Goal: Information Seeking & Learning: Learn about a topic

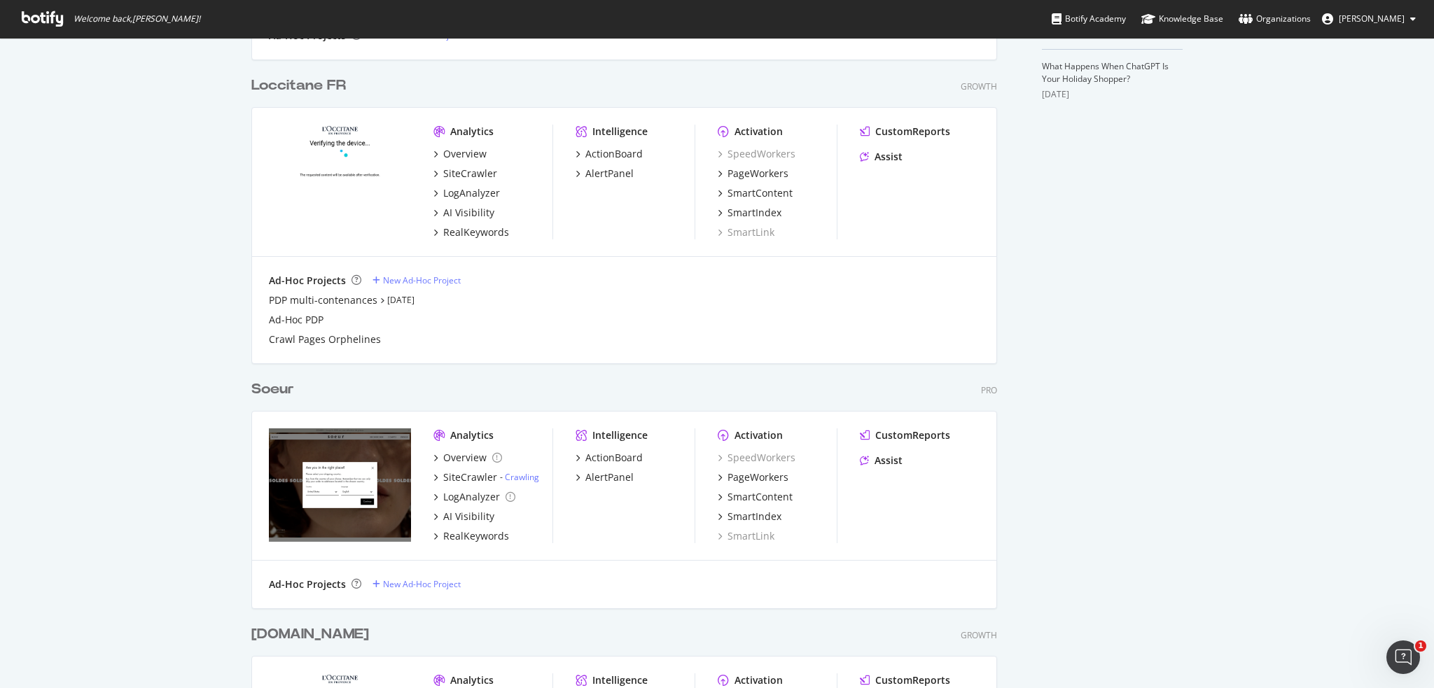
scroll to position [333, 0]
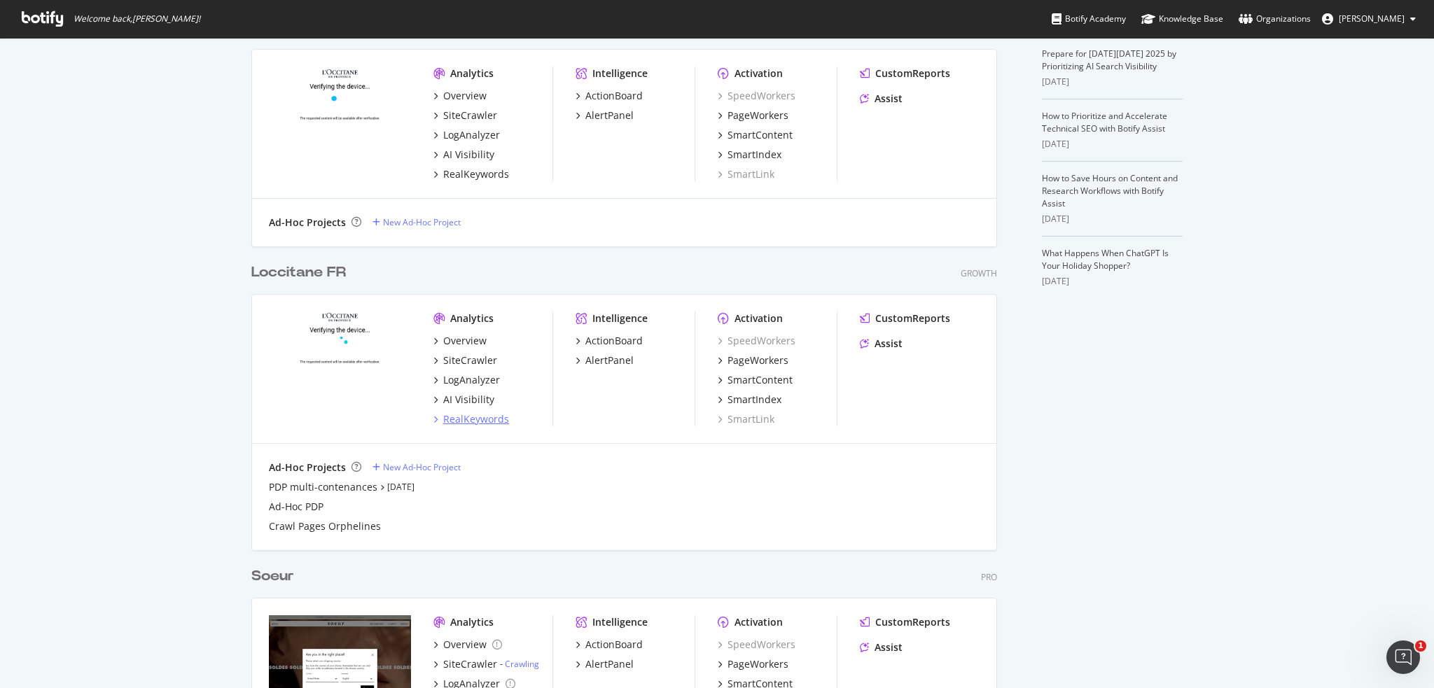
click at [496, 421] on div "RealKeywords" at bounding box center [476, 419] width 66 height 14
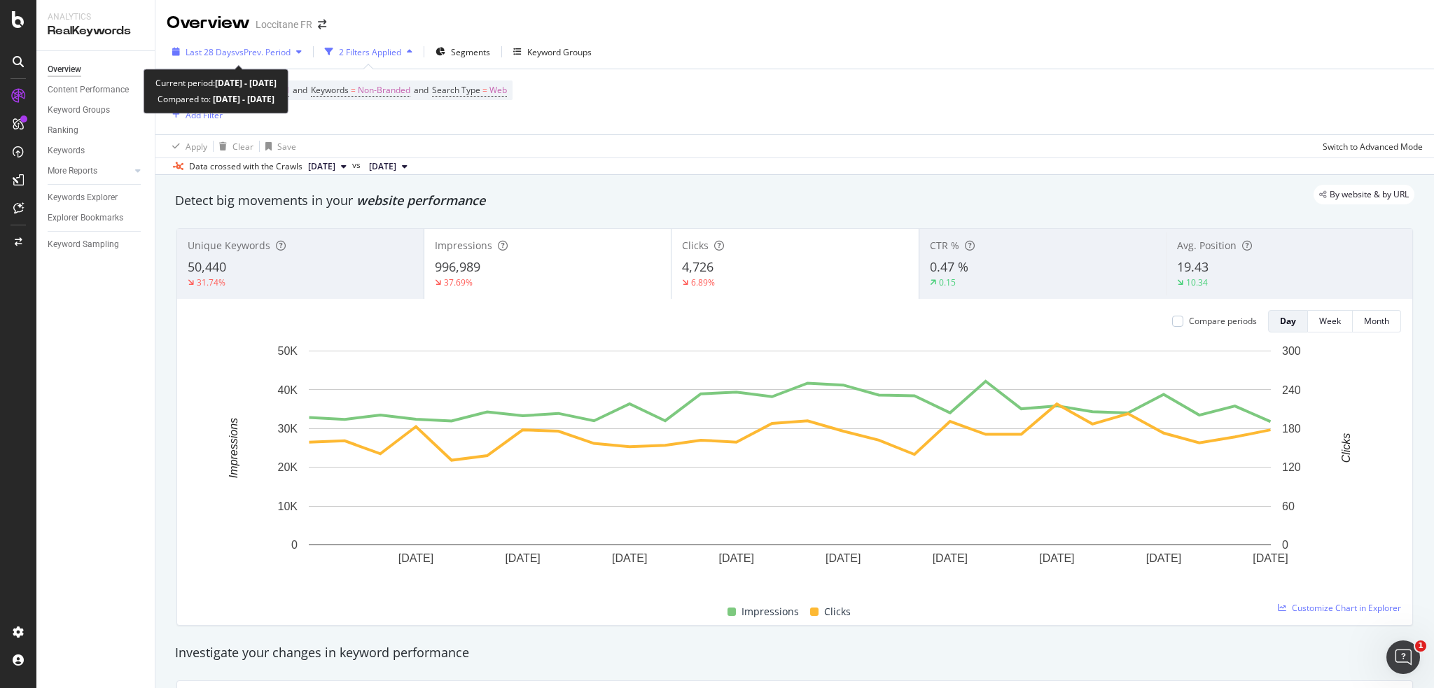
click at [200, 52] on span "Last 28 Days" at bounding box center [211, 52] width 50 height 12
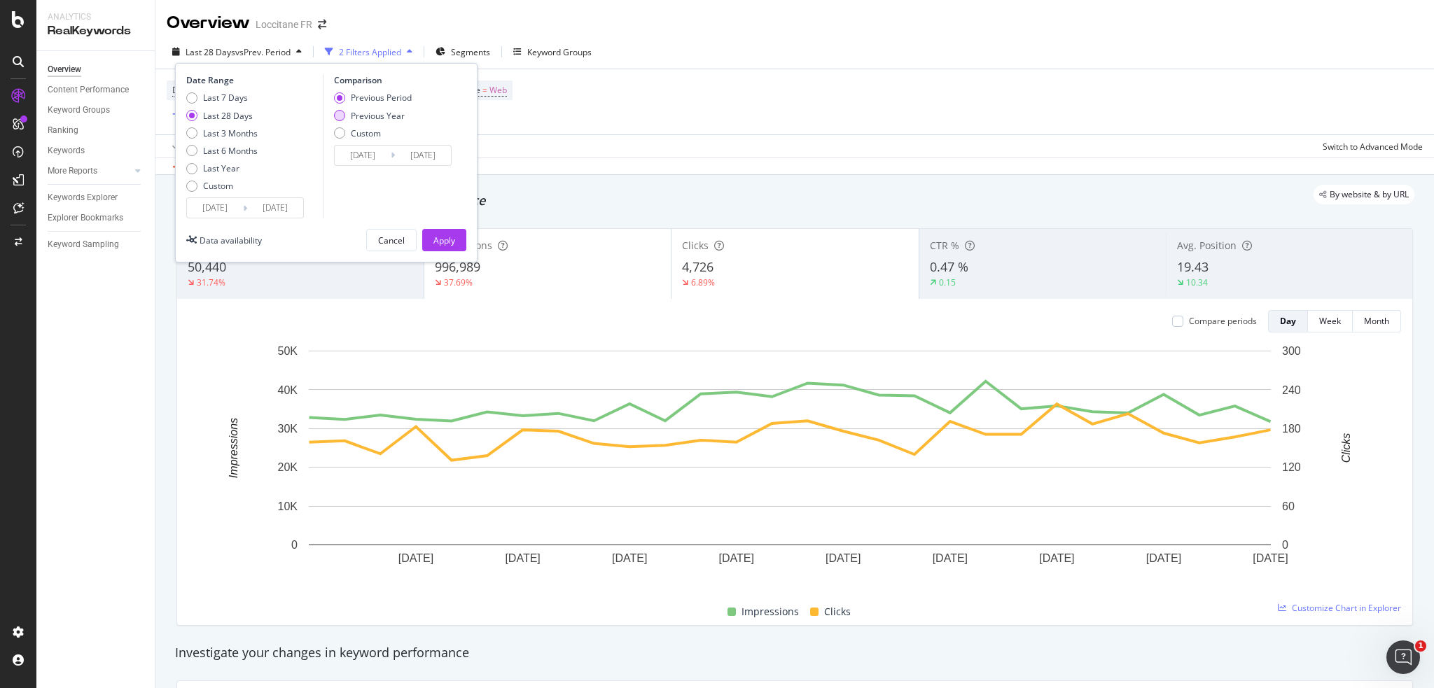
click at [369, 116] on div "Previous Year" at bounding box center [378, 116] width 54 height 12
type input "[DATE]"
click at [433, 239] on div "Apply" at bounding box center [444, 241] width 22 height 12
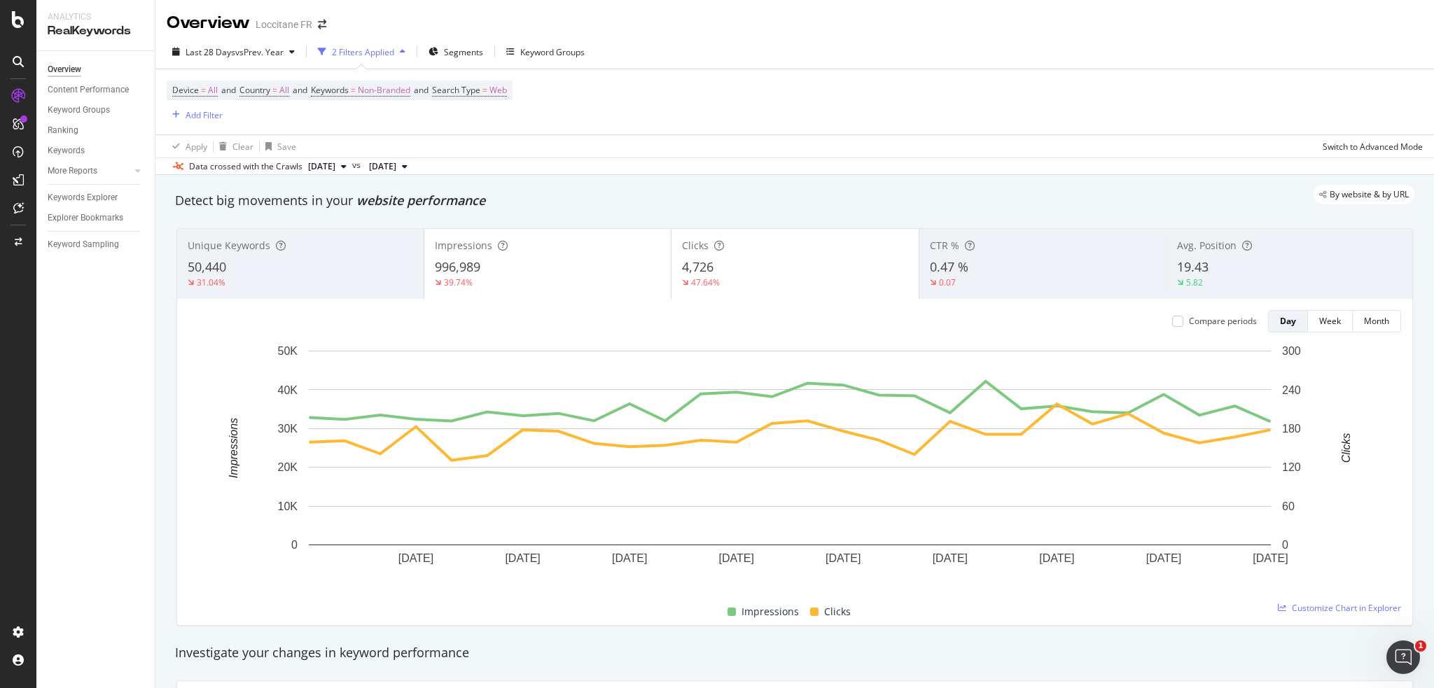
click at [541, 271] on div "996,989" at bounding box center [547, 267] width 225 height 18
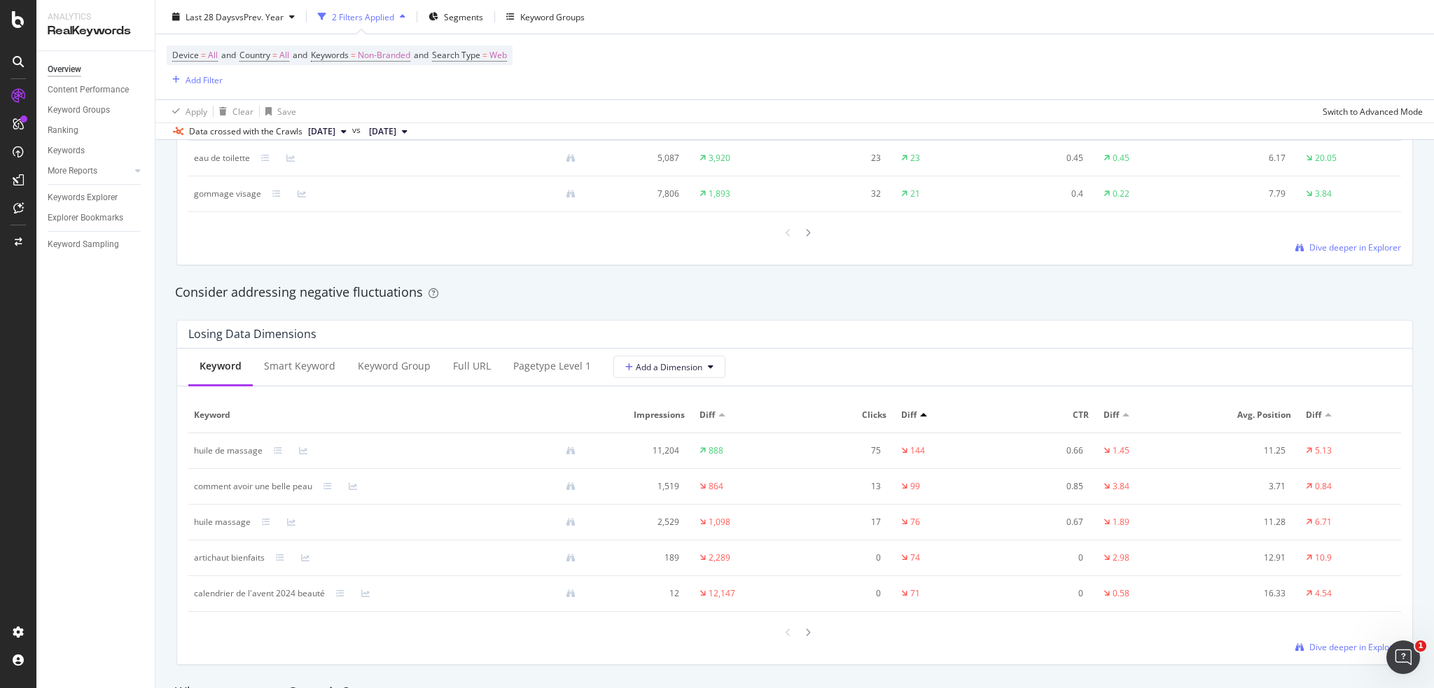
scroll to position [1587, 0]
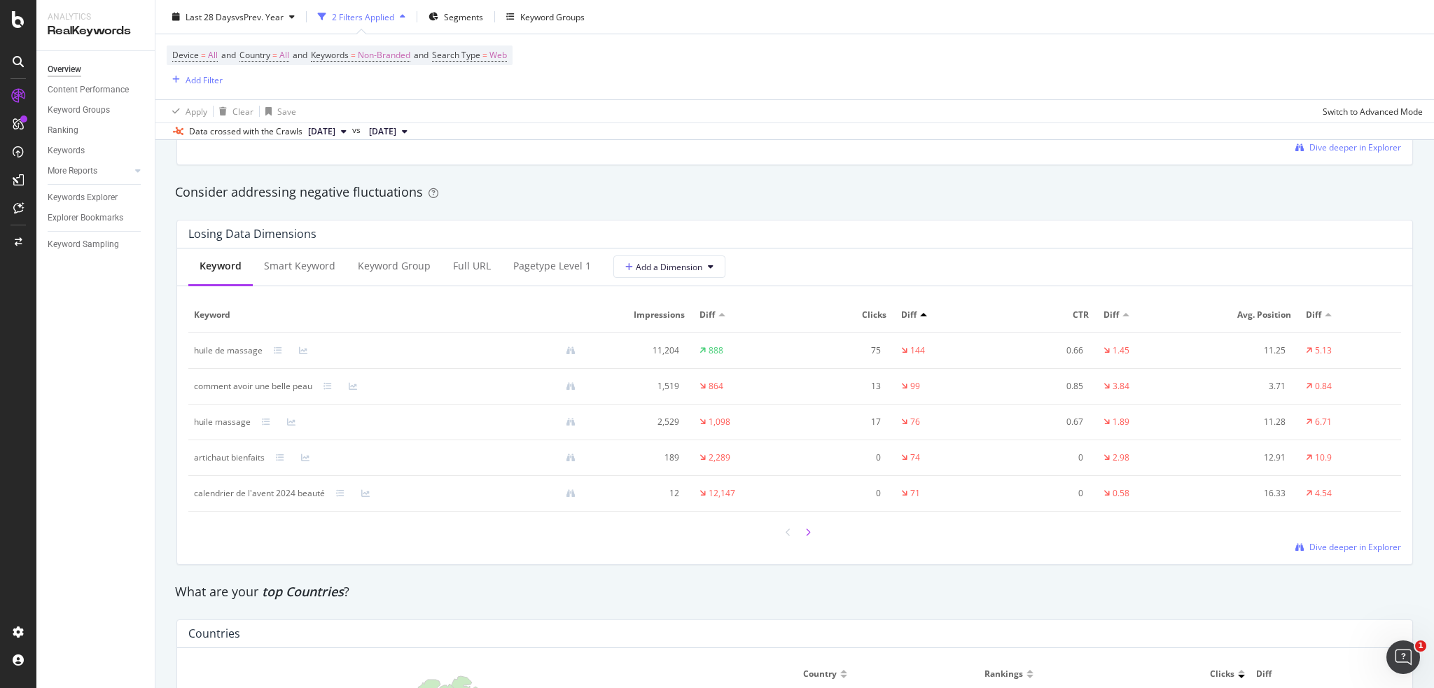
click at [808, 529] on div at bounding box center [808, 532] width 13 height 19
click at [802, 529] on div at bounding box center [808, 532] width 13 height 19
click at [468, 275] on div "Full URL" at bounding box center [472, 267] width 60 height 39
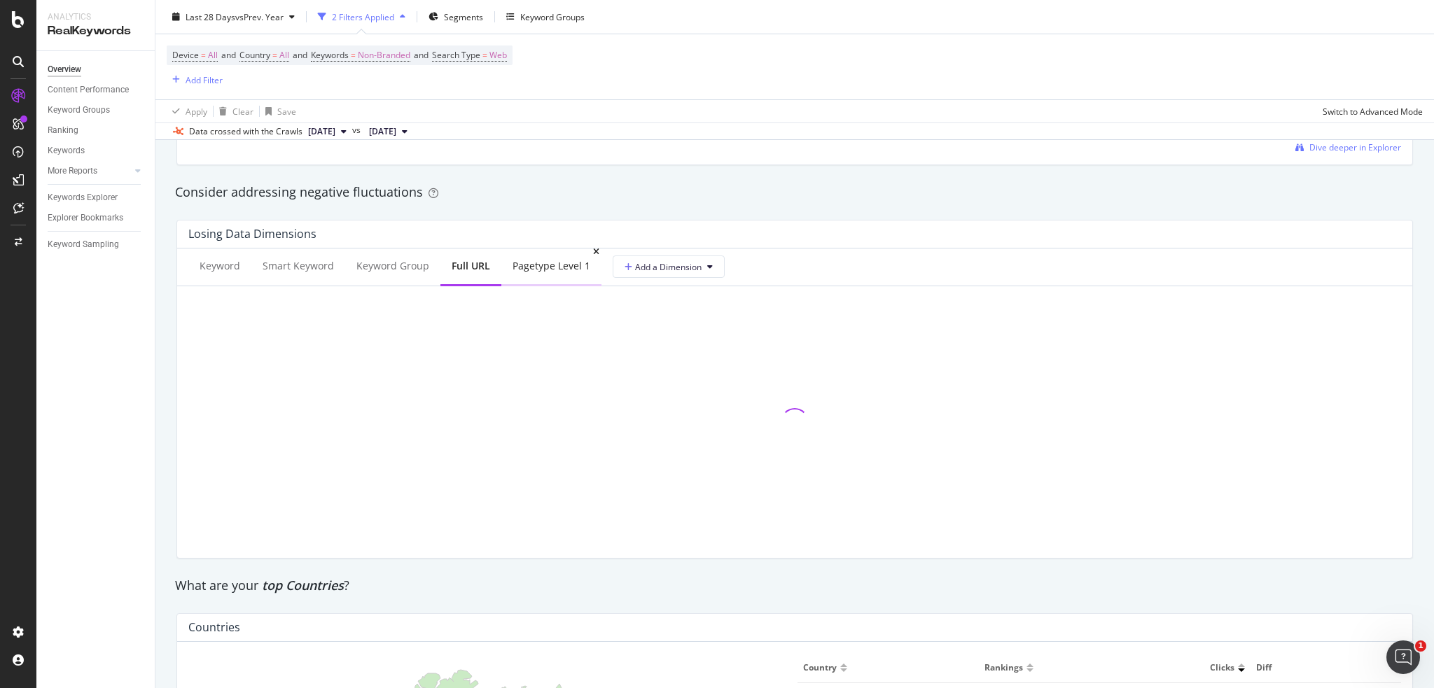
click at [525, 270] on div "pagetype Level 1" at bounding box center [552, 266] width 78 height 14
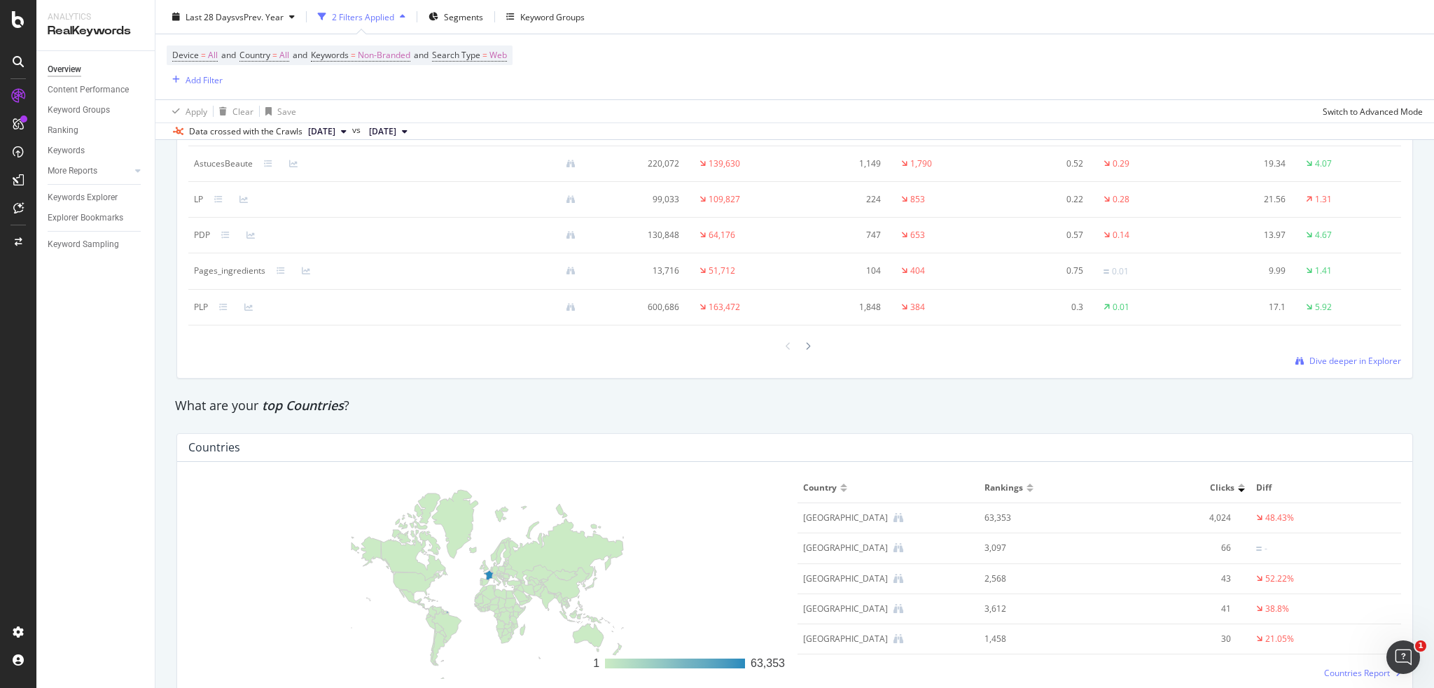
scroll to position [1681, 0]
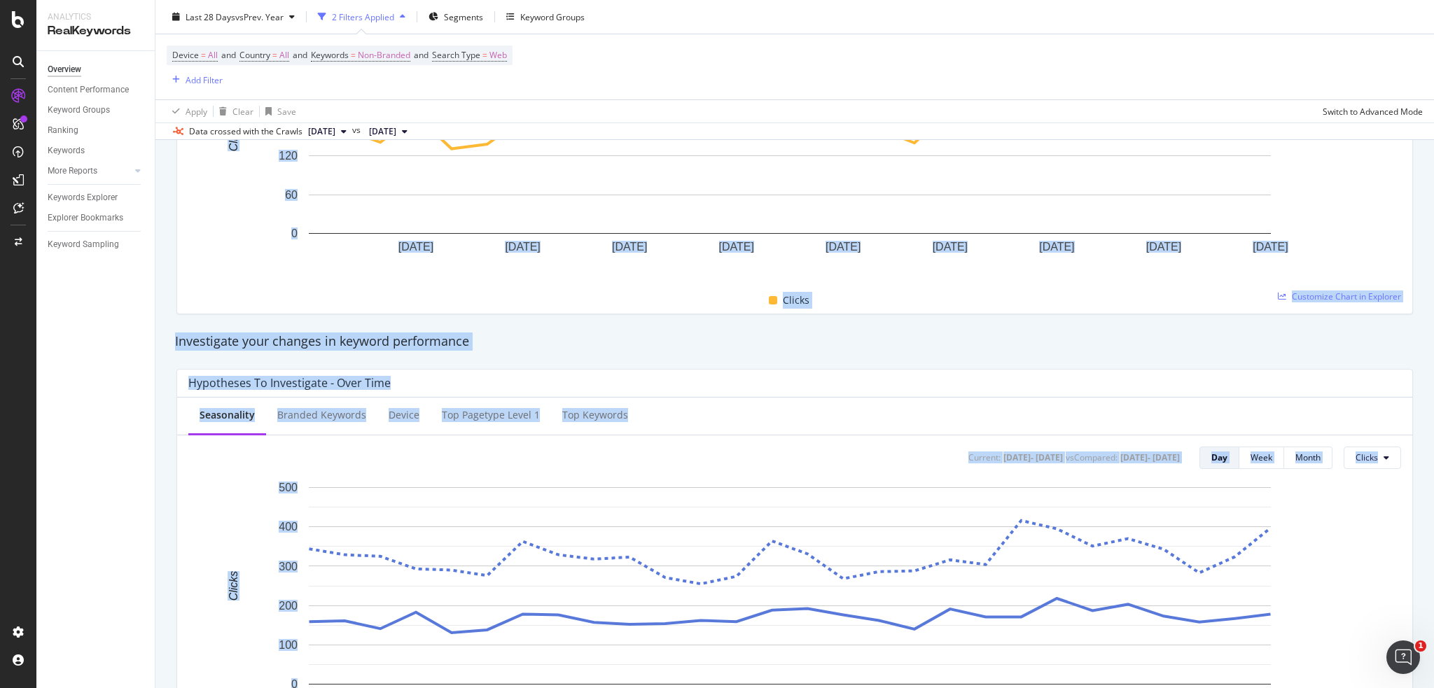
drag, startPoint x: 1433, startPoint y: 407, endPoint x: 1415, endPoint y: 121, distance: 286.3
click at [1424, 119] on div "Overview Loccitane FR Last 28 Days vs Prev. Year 2 Filters Applied Segments Key…" at bounding box center [794, 344] width 1279 height 688
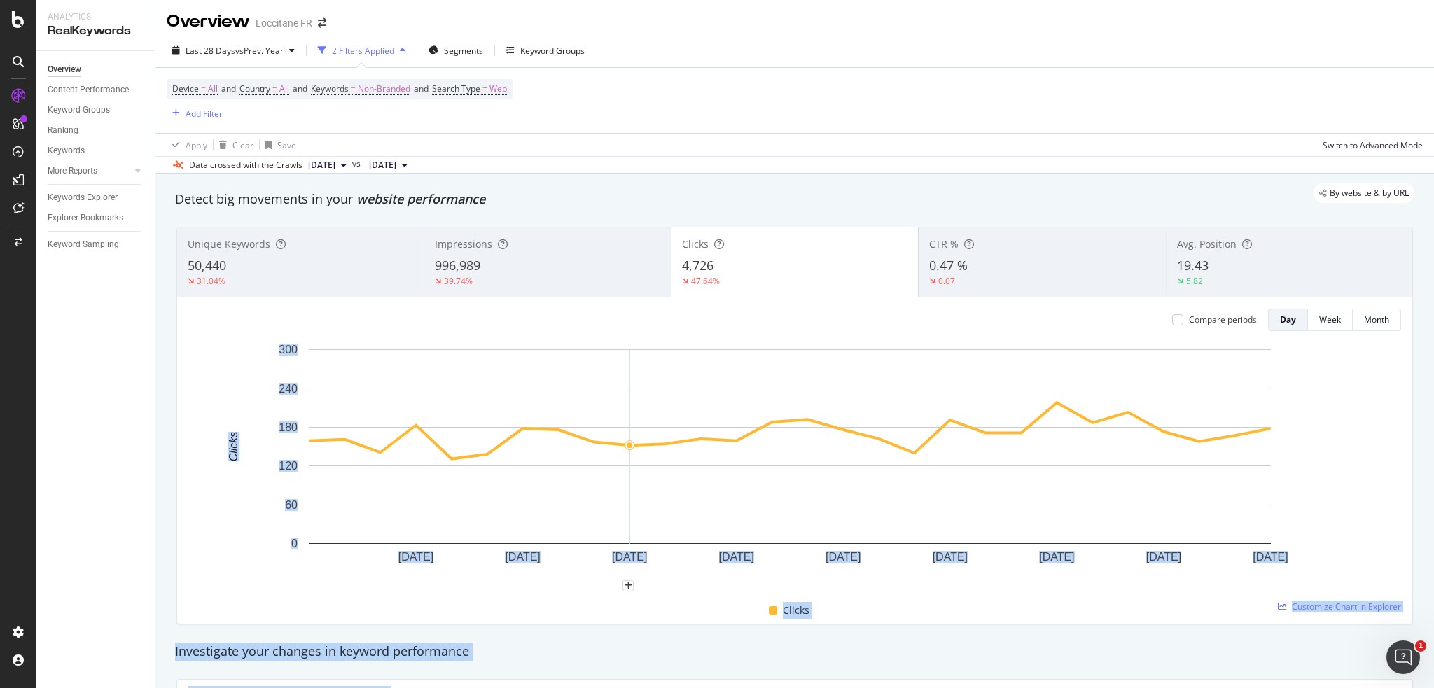
scroll to position [0, 0]
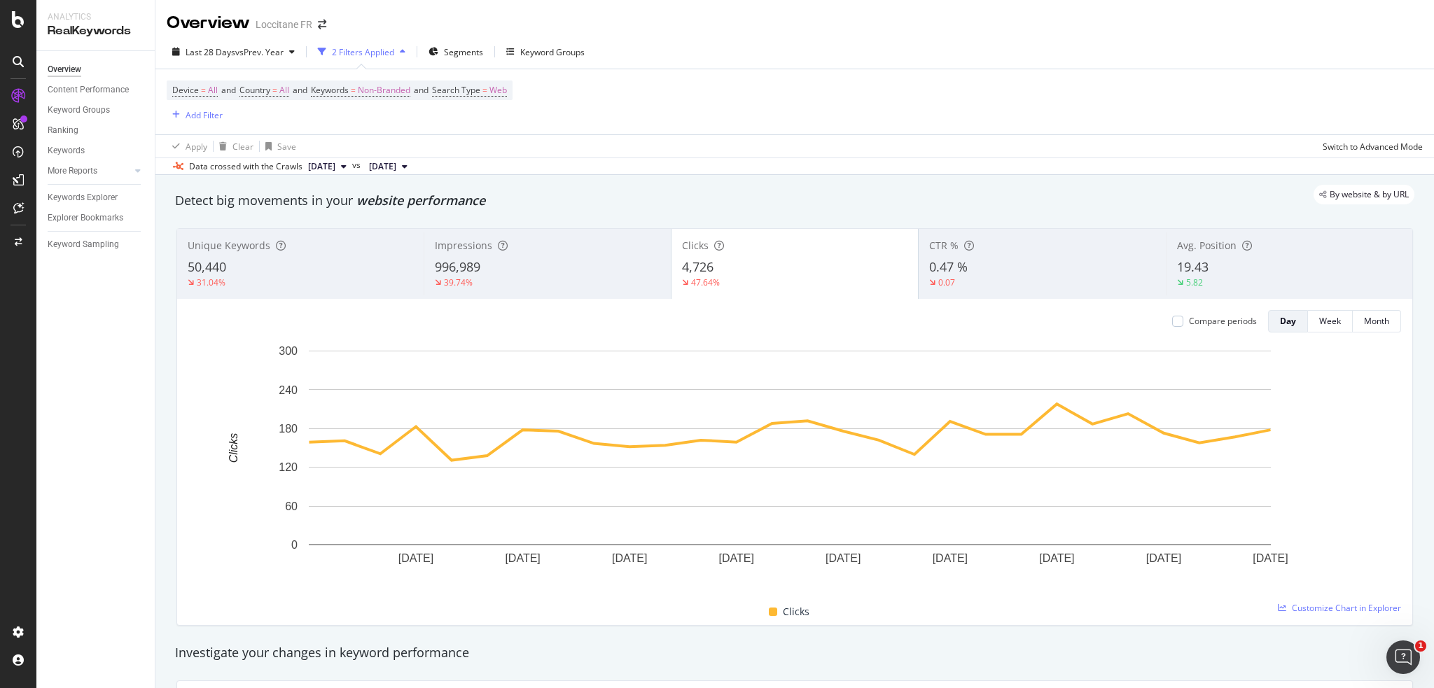
click at [632, 186] on div "By website & by URL" at bounding box center [788, 195] width 1254 height 20
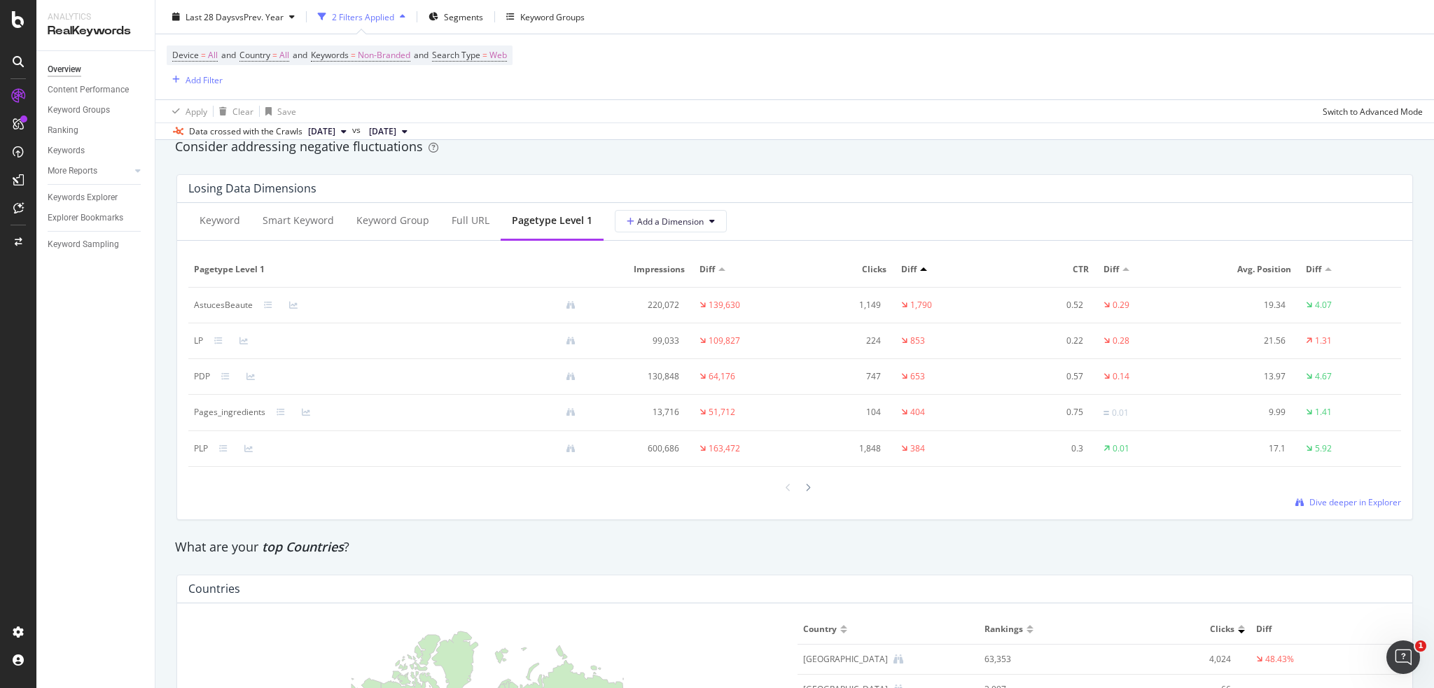
scroll to position [1630, 0]
click at [802, 484] on div at bounding box center [808, 489] width 13 height 19
click at [787, 420] on div at bounding box center [788, 418] width 13 height 19
click at [452, 230] on div "Full URL" at bounding box center [470, 223] width 60 height 39
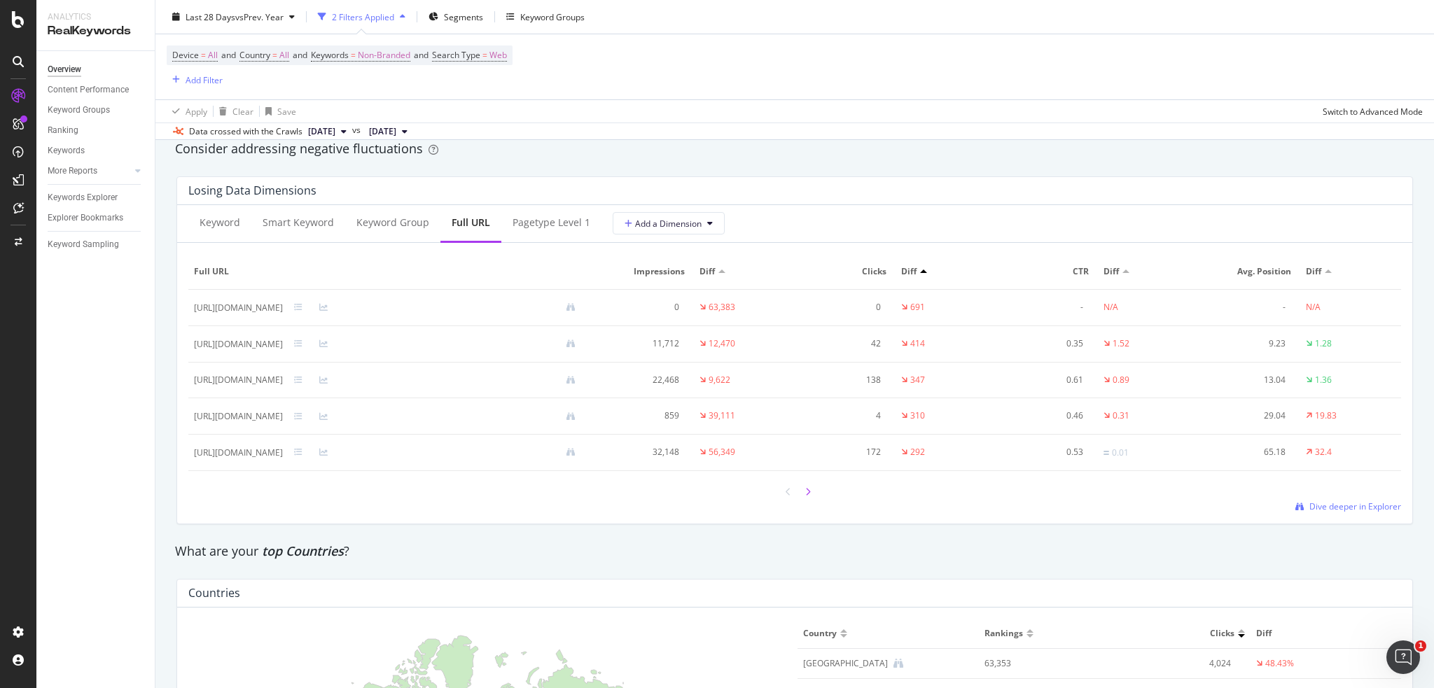
click at [805, 492] on icon at bounding box center [808, 492] width 6 height 8
click at [807, 491] on div at bounding box center [808, 491] width 13 height 19
click at [786, 492] on icon at bounding box center [789, 492] width 6 height 8
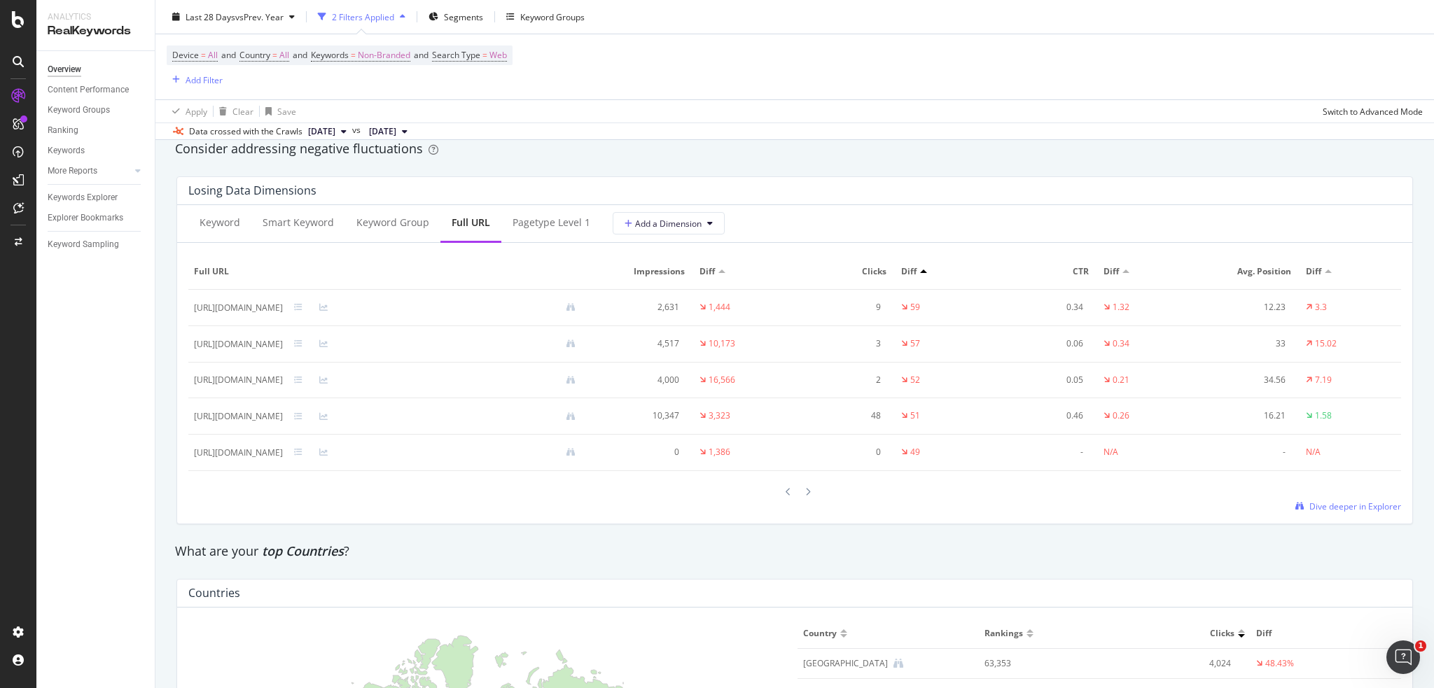
click at [786, 492] on icon at bounding box center [789, 492] width 6 height 8
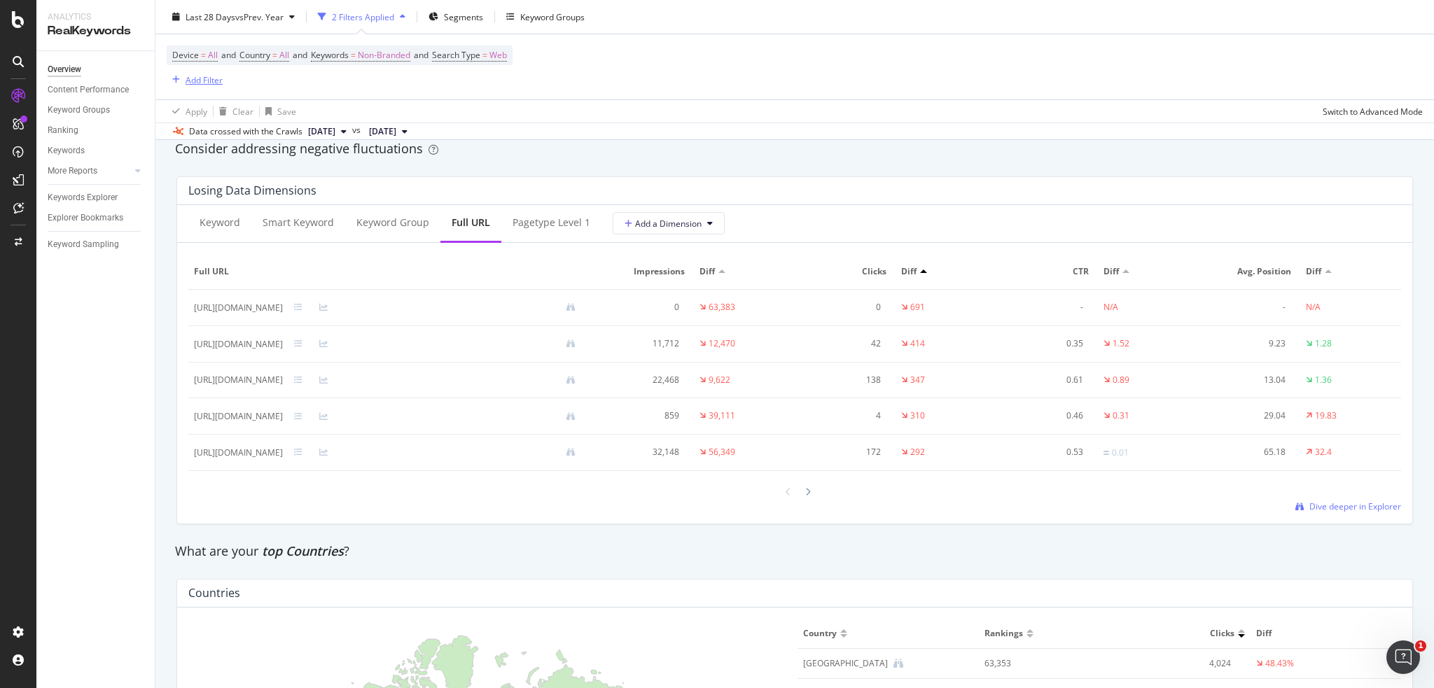
click at [214, 81] on div "Add Filter" at bounding box center [204, 80] width 37 height 12
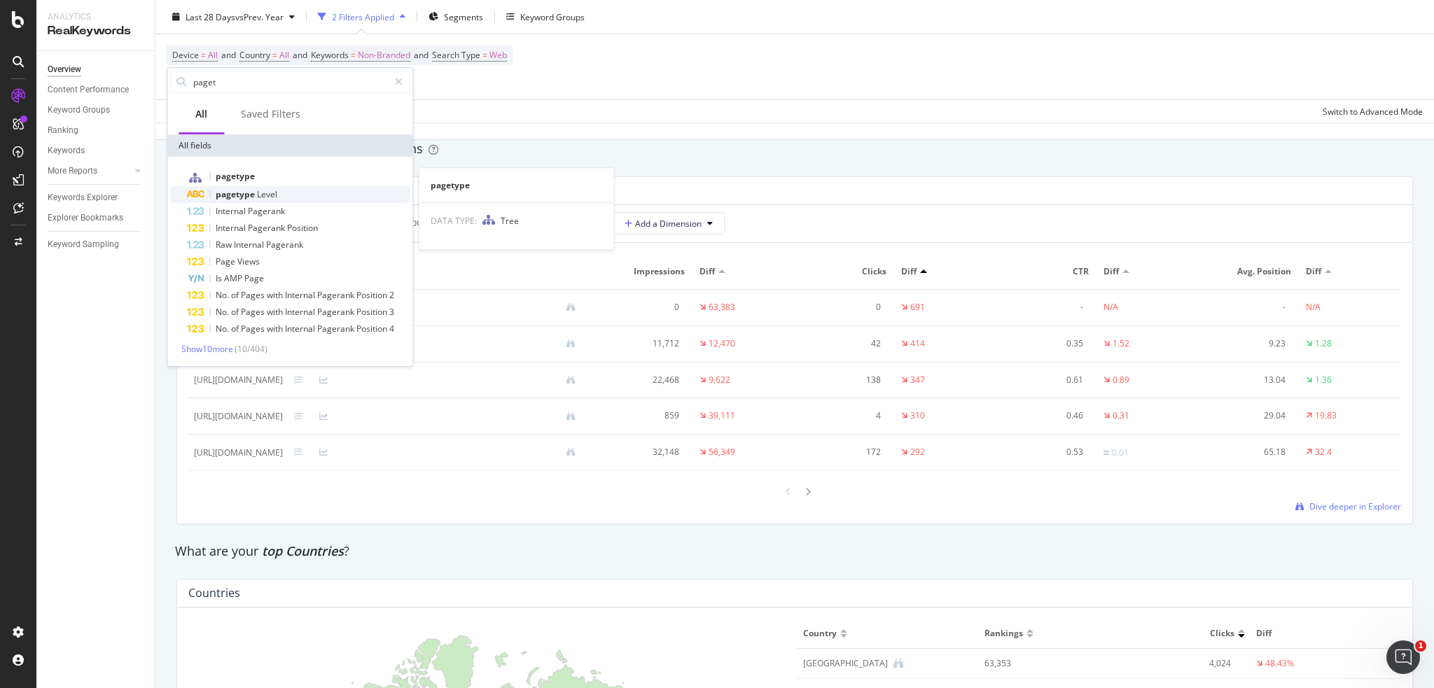
type input "paget"
click at [275, 190] on span "Level" at bounding box center [267, 194] width 20 height 12
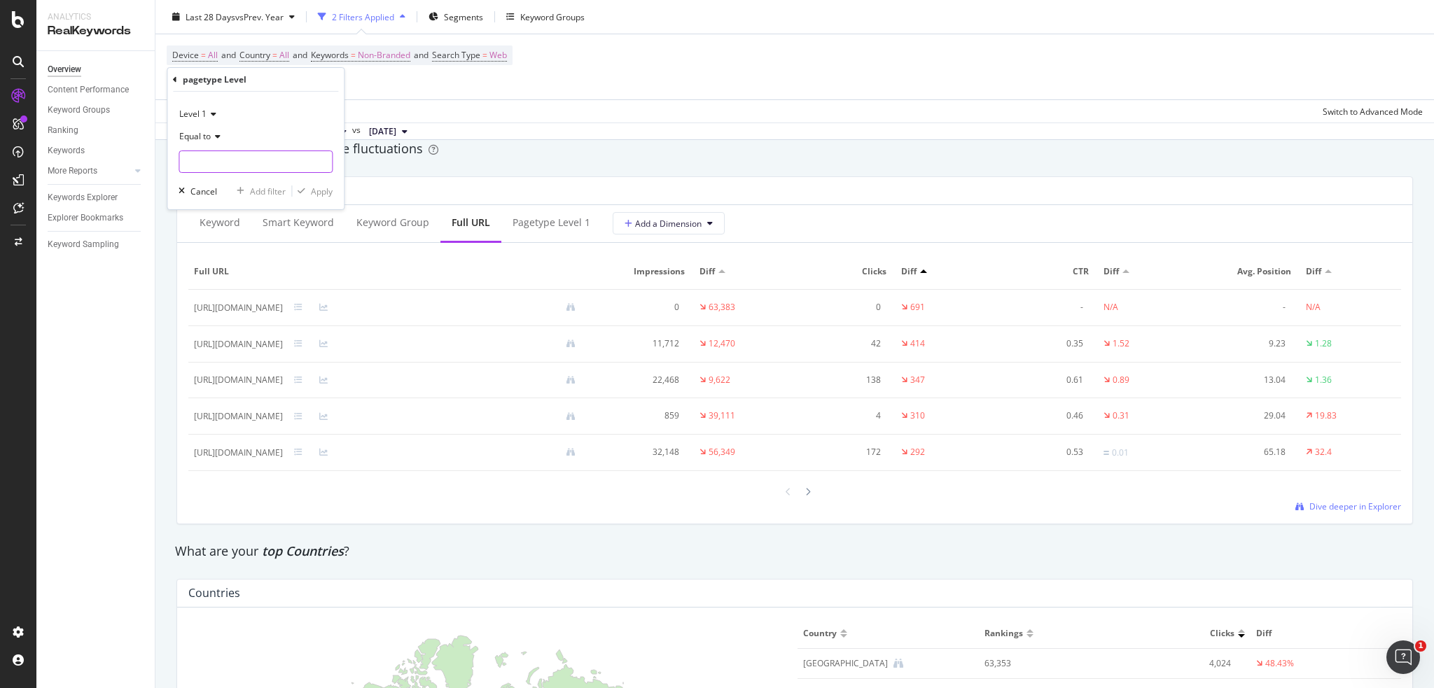
click at [227, 156] on input "text" at bounding box center [255, 162] width 153 height 22
click at [238, 278] on span "LP" at bounding box center [240, 284] width 115 height 12
type input "LP"
click at [333, 195] on div "Apply" at bounding box center [322, 192] width 22 height 12
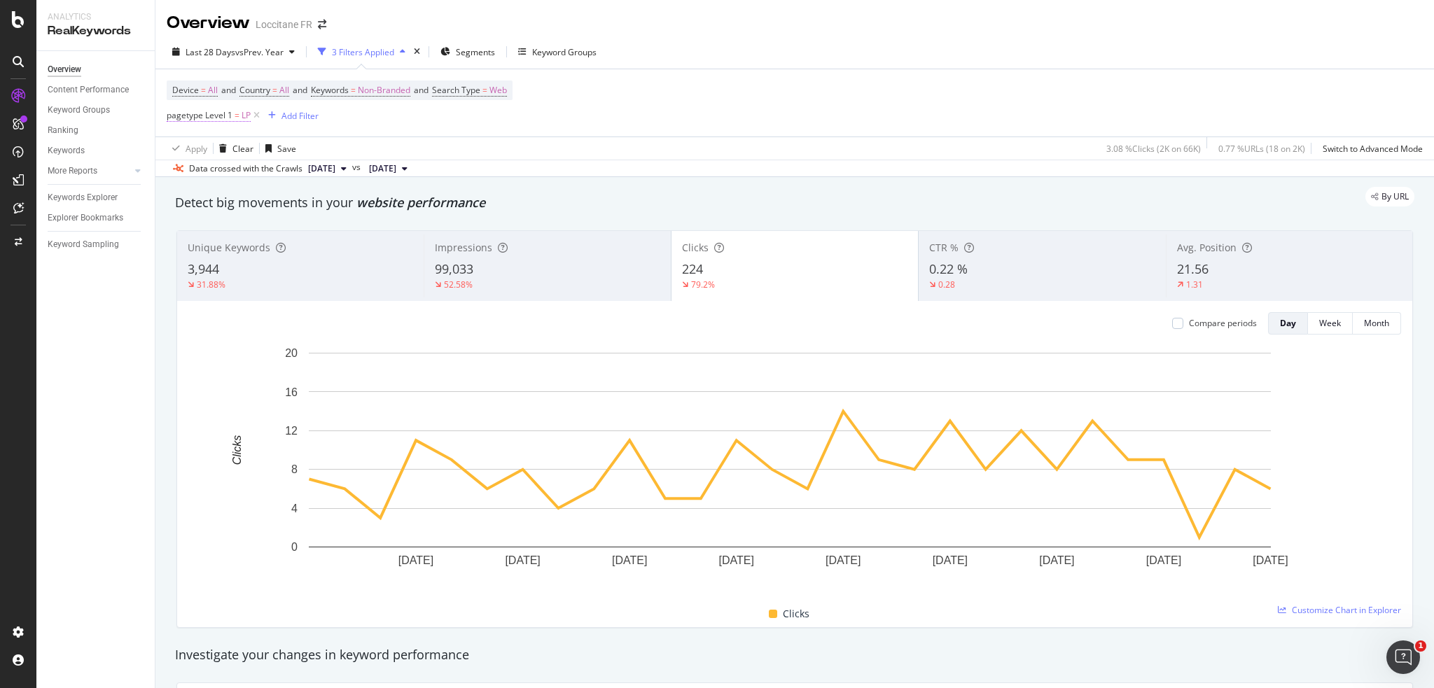
click at [232, 113] on span "pagetype Level 1 = LP" at bounding box center [209, 115] width 84 height 13
click at [211, 173] on icon at bounding box center [216, 171] width 10 height 8
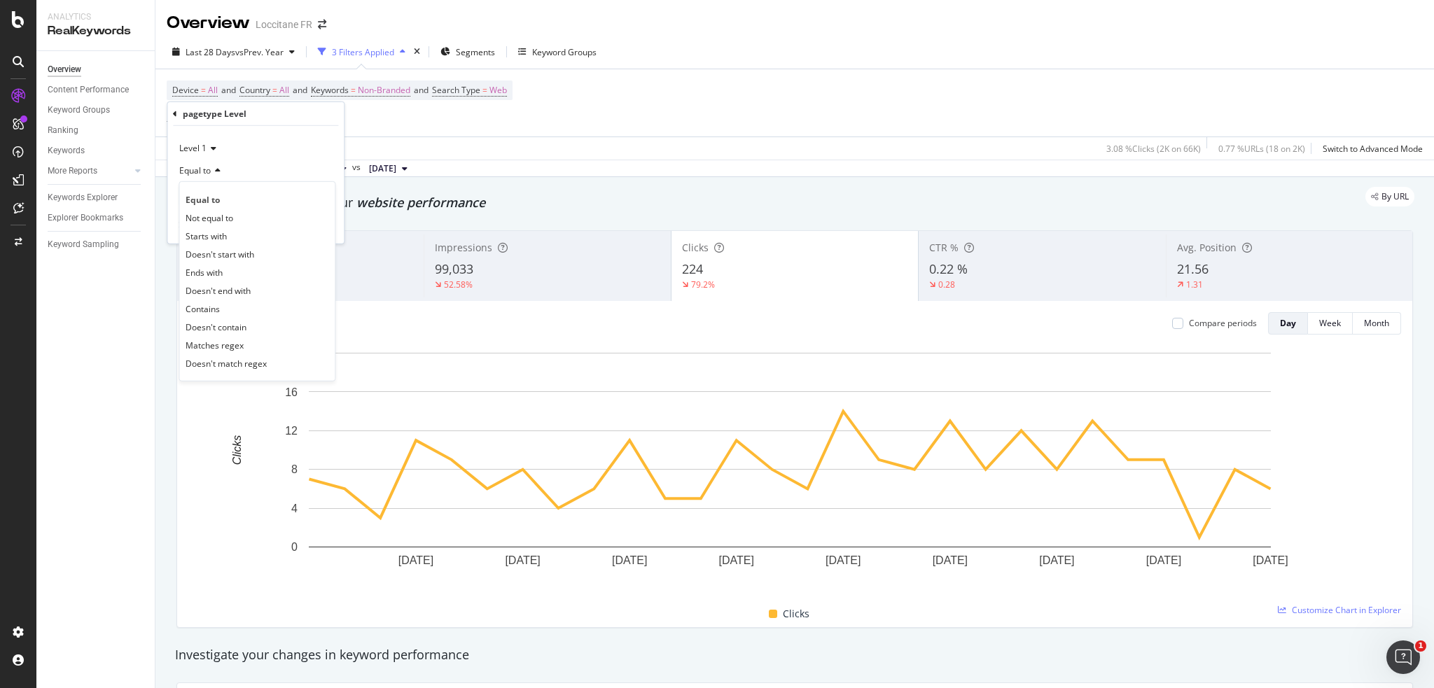
click at [272, 161] on div "Equal to" at bounding box center [256, 171] width 154 height 22
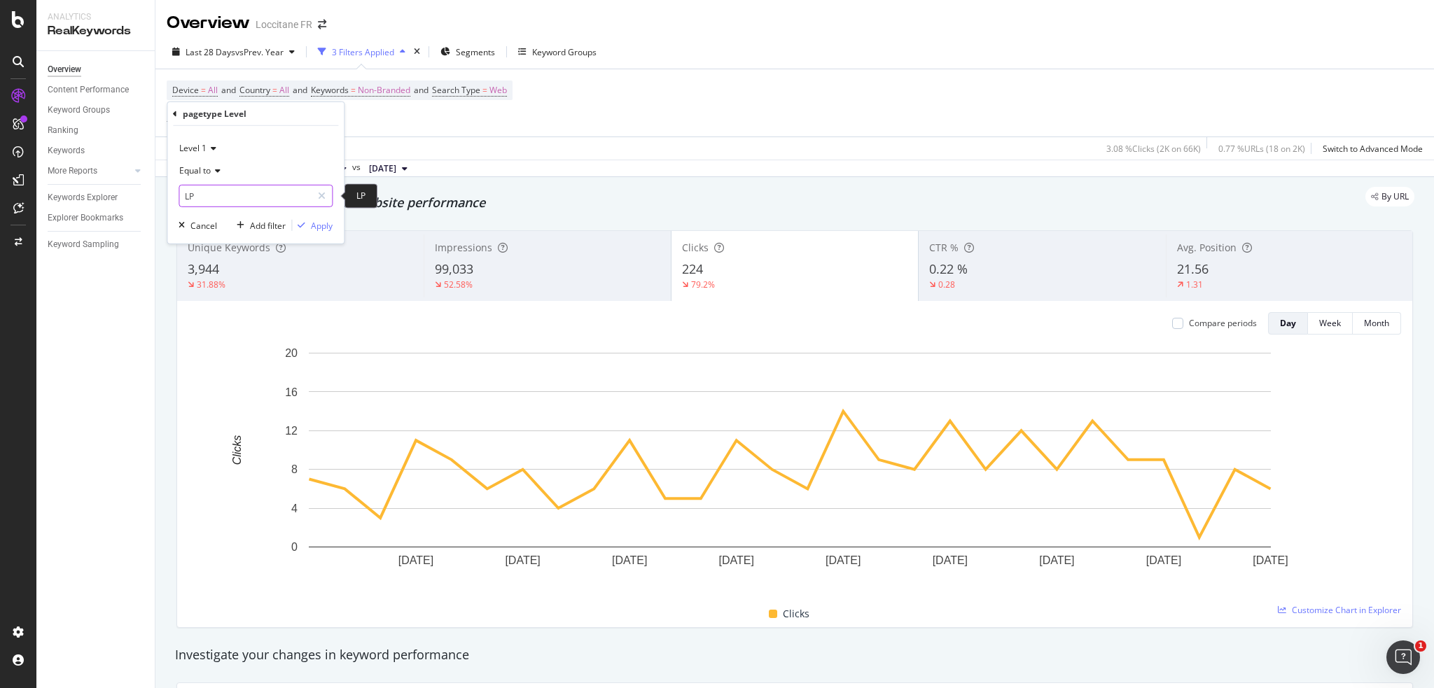
click at [225, 198] on input "LP" at bounding box center [245, 196] width 132 height 22
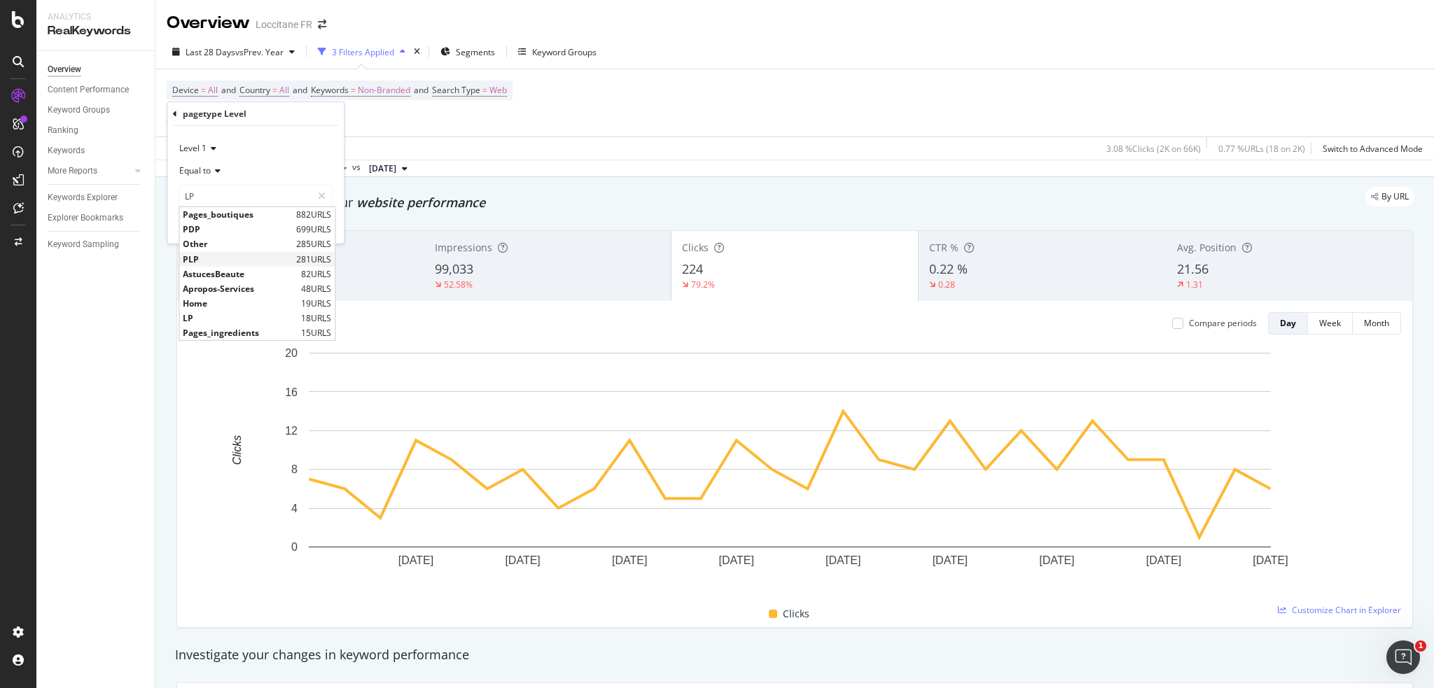
click at [227, 263] on span "PLP" at bounding box center [238, 259] width 110 height 12
type input "PLP"
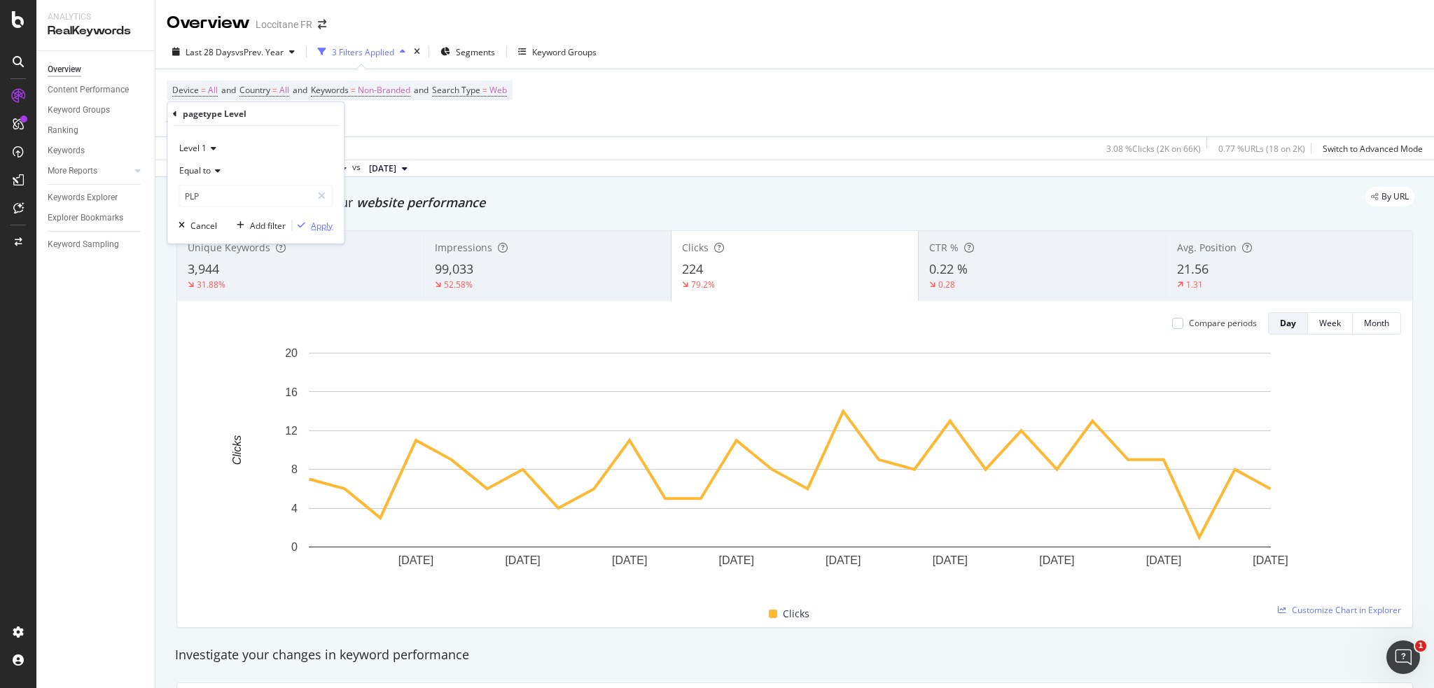
click at [307, 221] on div "button" at bounding box center [301, 225] width 19 height 8
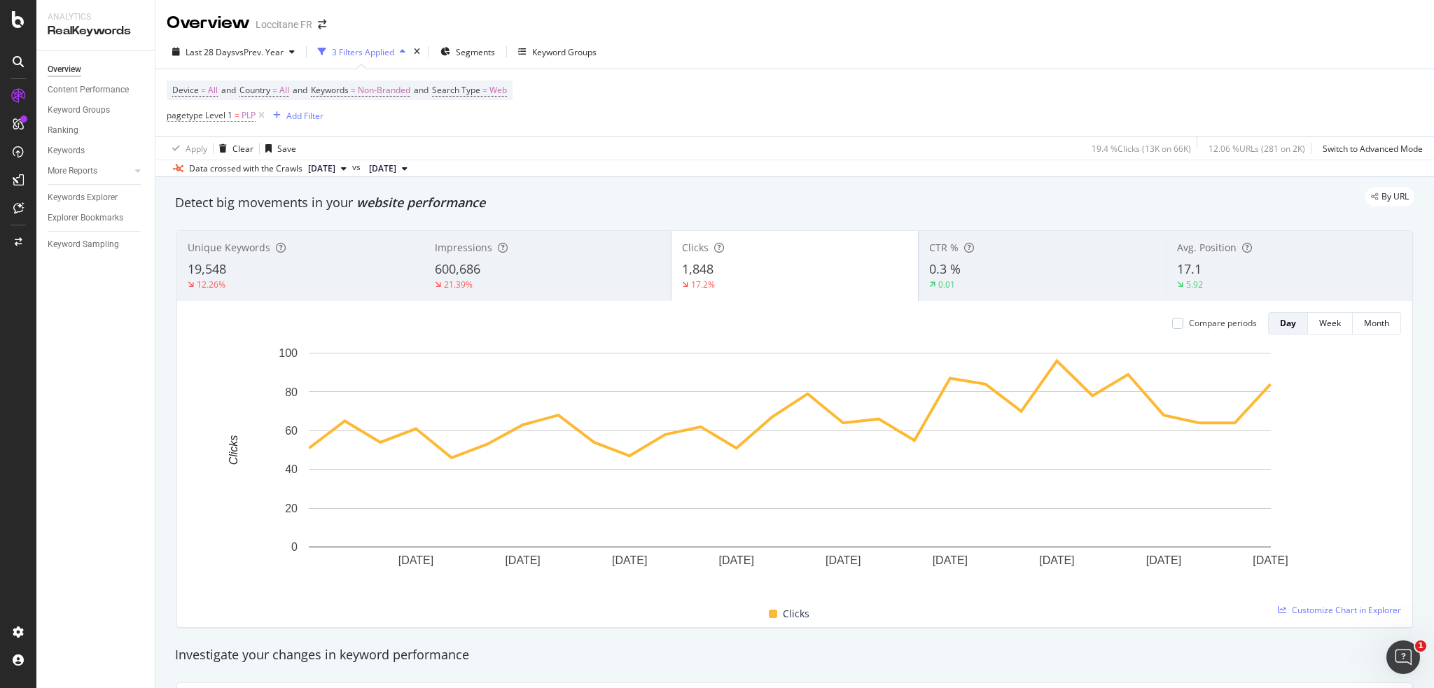
click at [211, 115] on span "pagetype Level 1" at bounding box center [200, 115] width 66 height 12
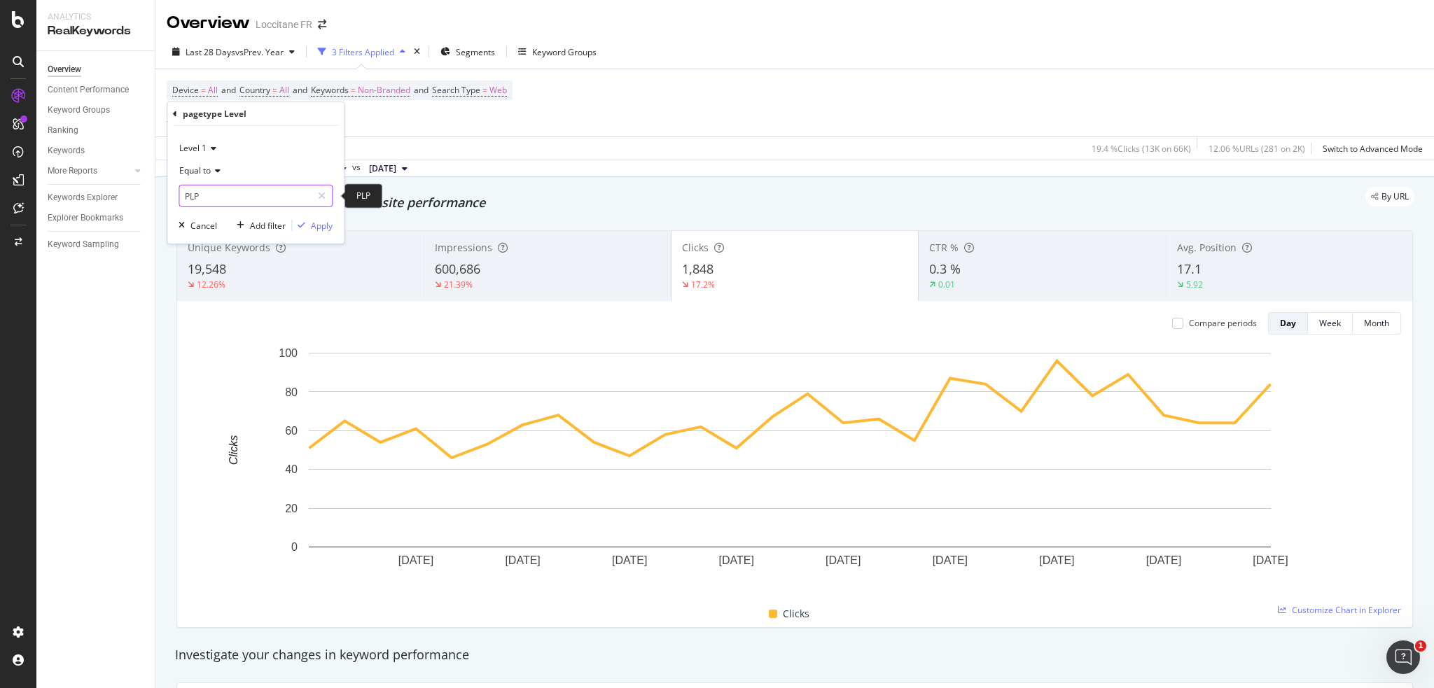
click at [224, 200] on input "PLP" at bounding box center [245, 196] width 132 height 22
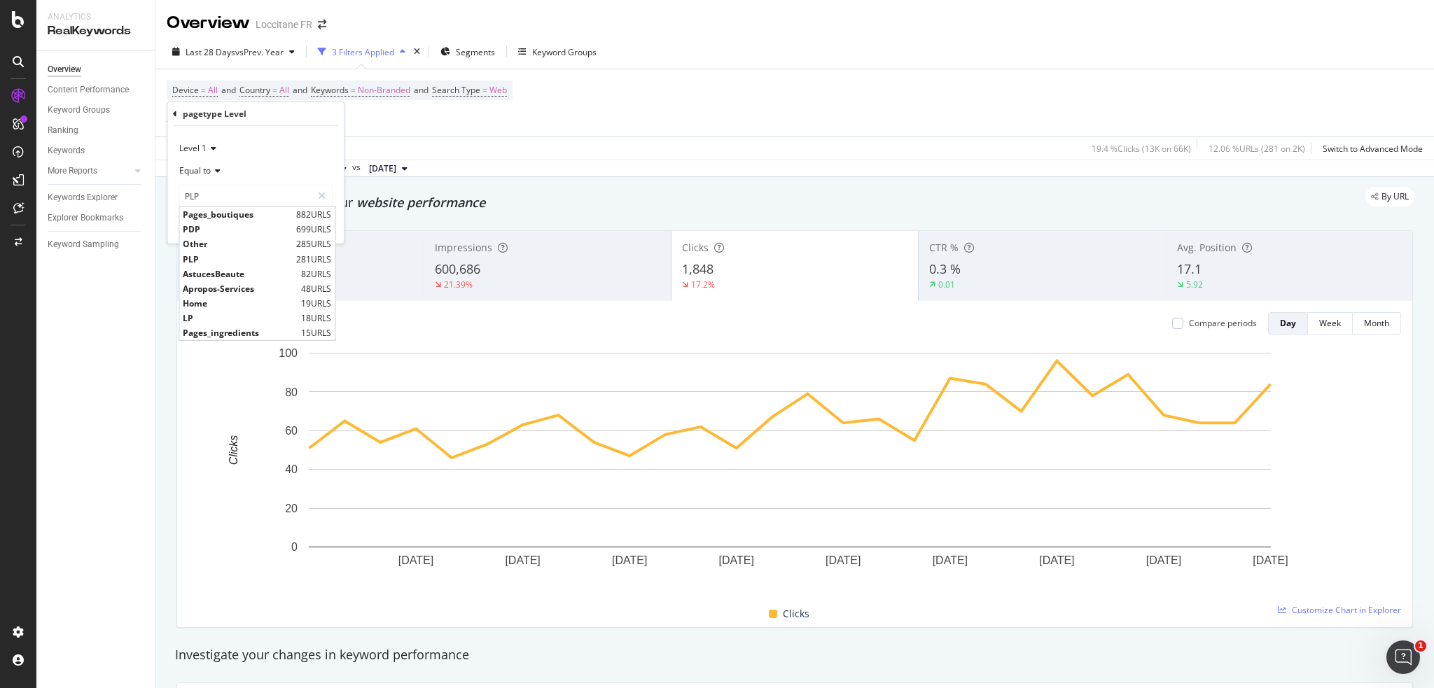
click at [231, 275] on span "AstucesBeaute" at bounding box center [240, 274] width 115 height 12
type input "AstucesBeaute"
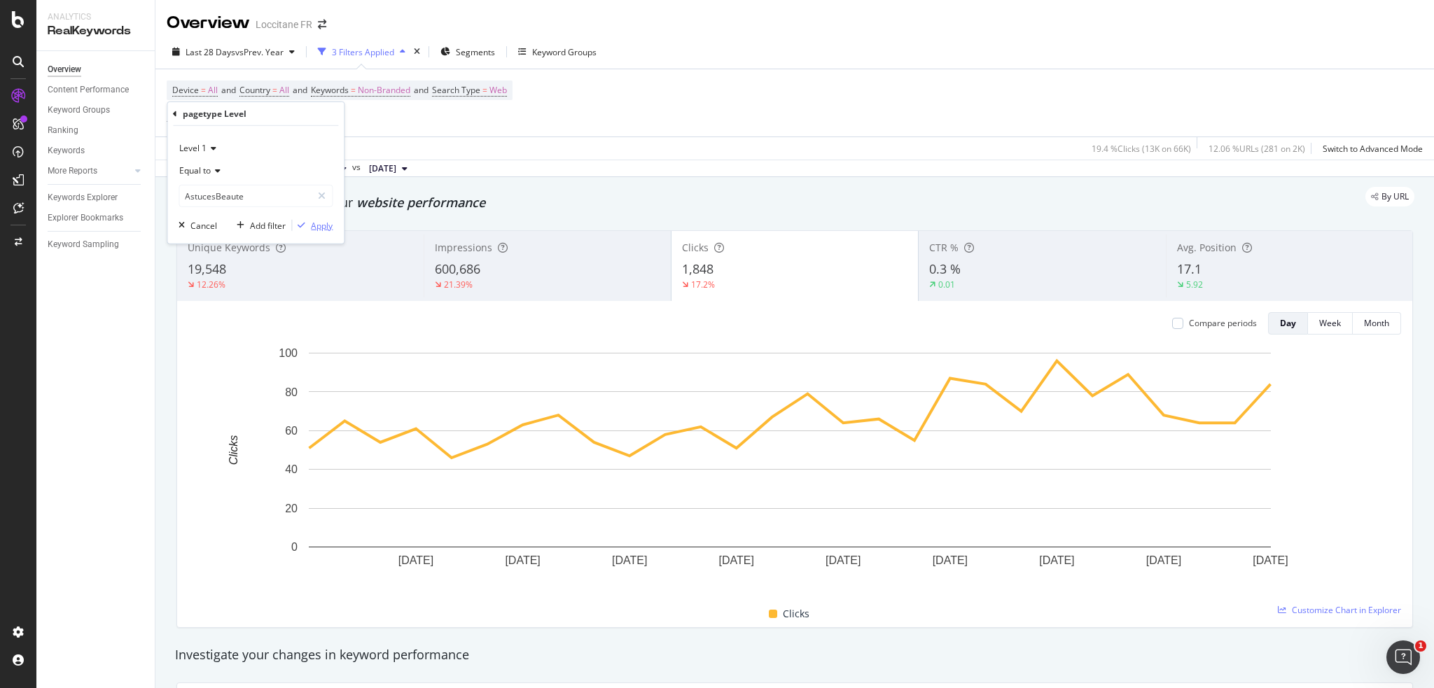
click at [317, 221] on div "Apply" at bounding box center [322, 225] width 22 height 12
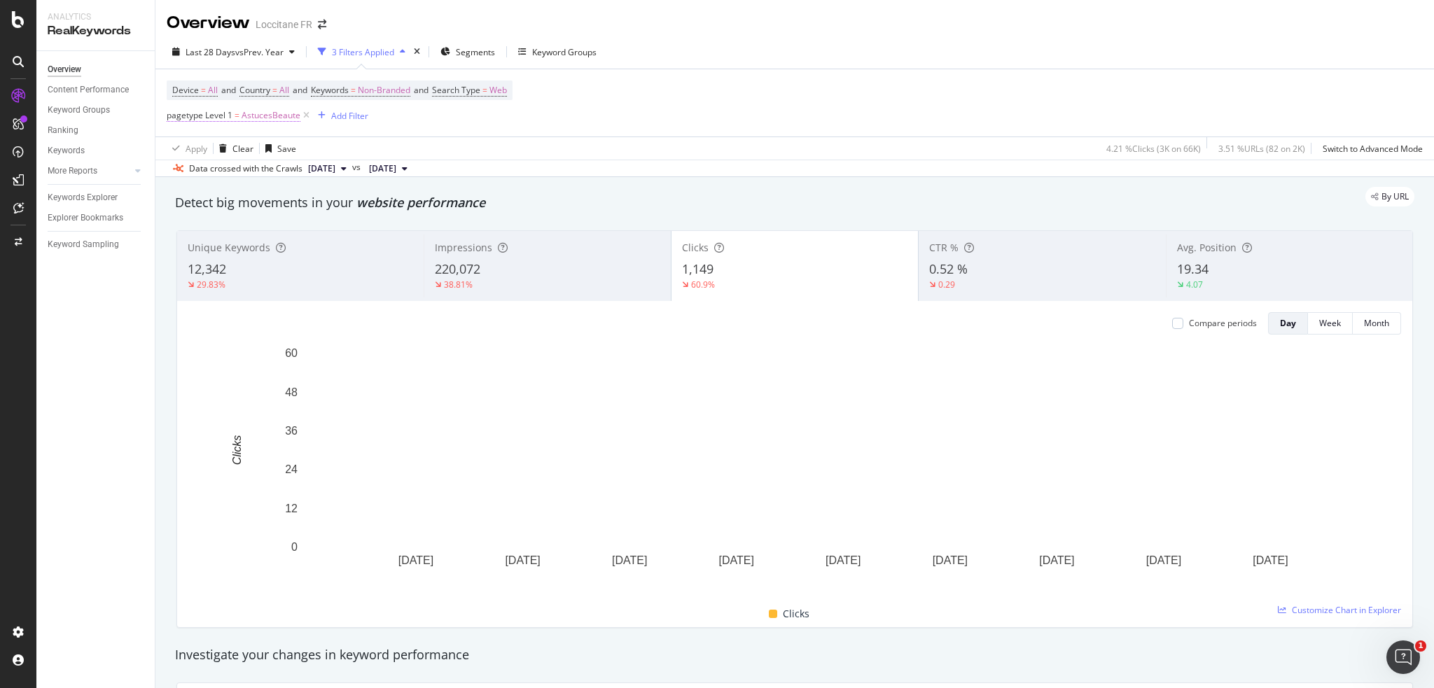
click at [196, 120] on span "pagetype Level 1" at bounding box center [200, 115] width 66 height 12
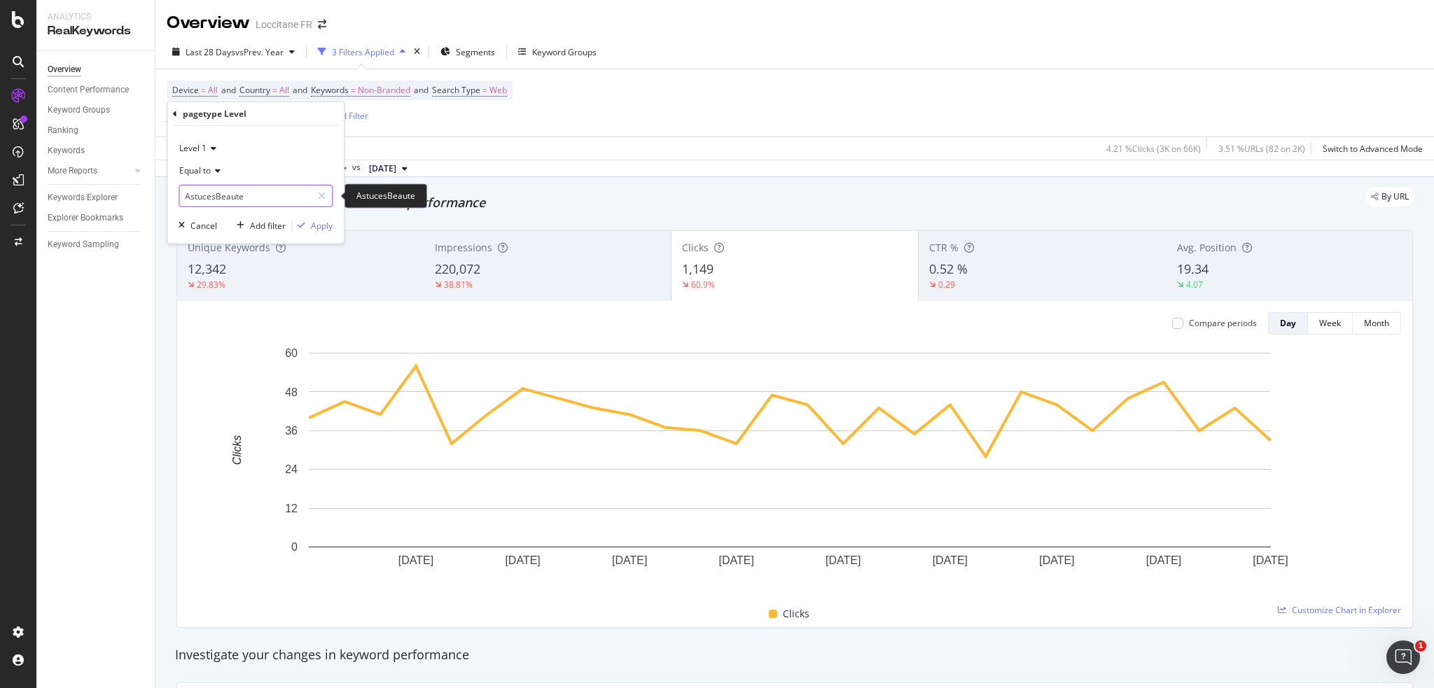
click at [224, 193] on input "AstucesBeaute" at bounding box center [245, 196] width 132 height 22
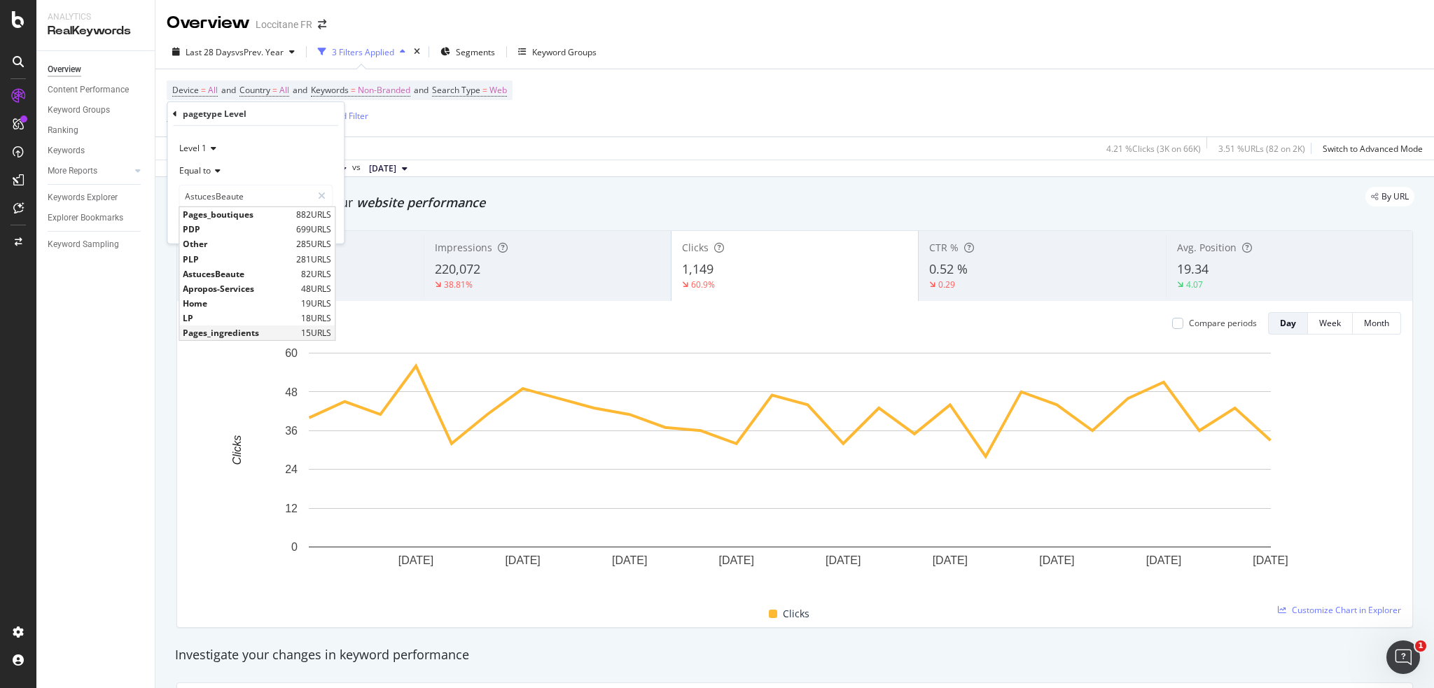
click at [219, 331] on span "Pages_ingredients" at bounding box center [240, 333] width 115 height 12
type input "Pages_ingredients"
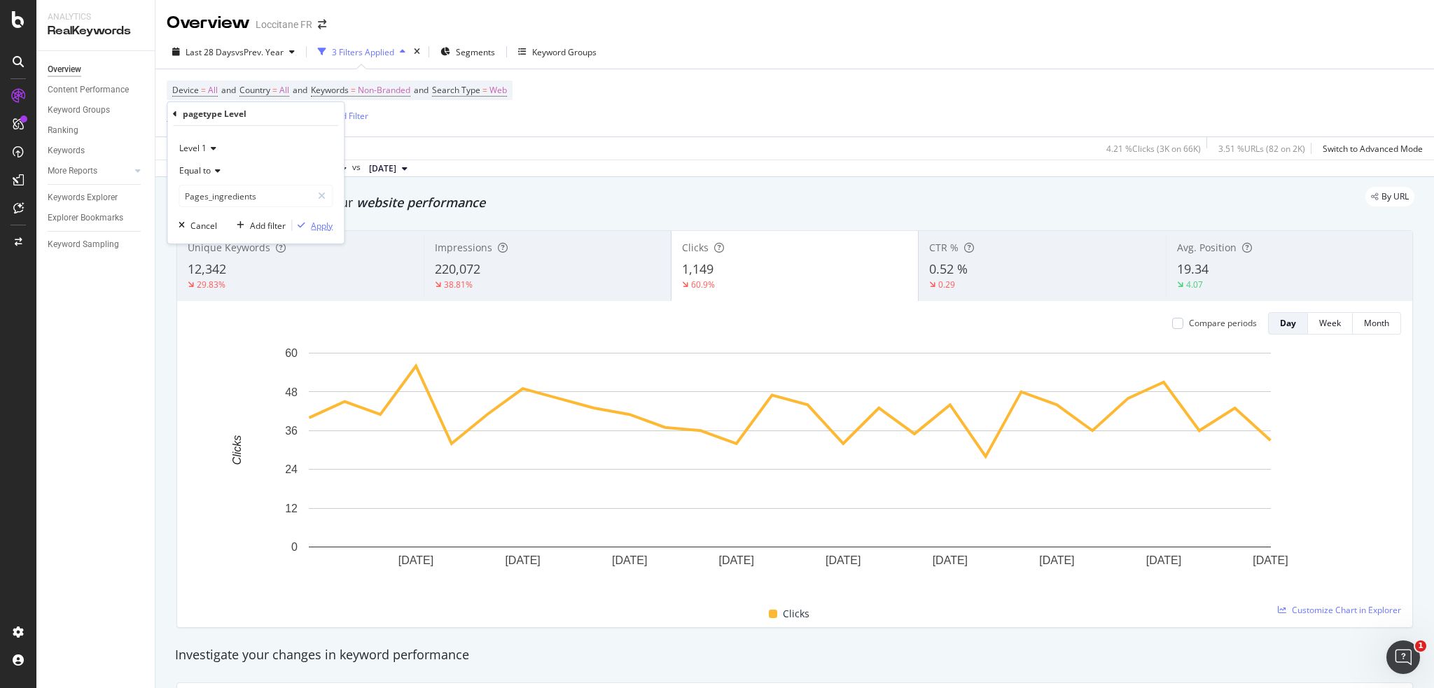
click at [321, 222] on div "Apply" at bounding box center [322, 225] width 22 height 12
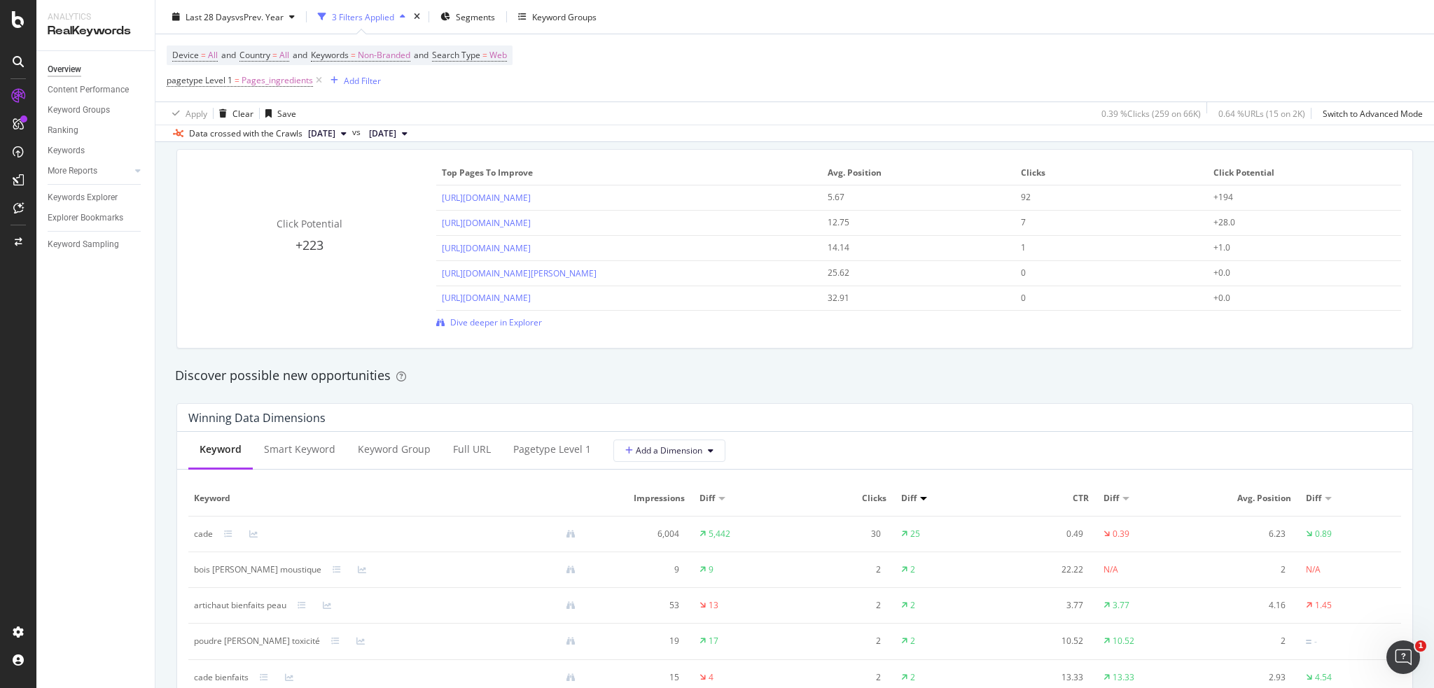
scroll to position [1120, 0]
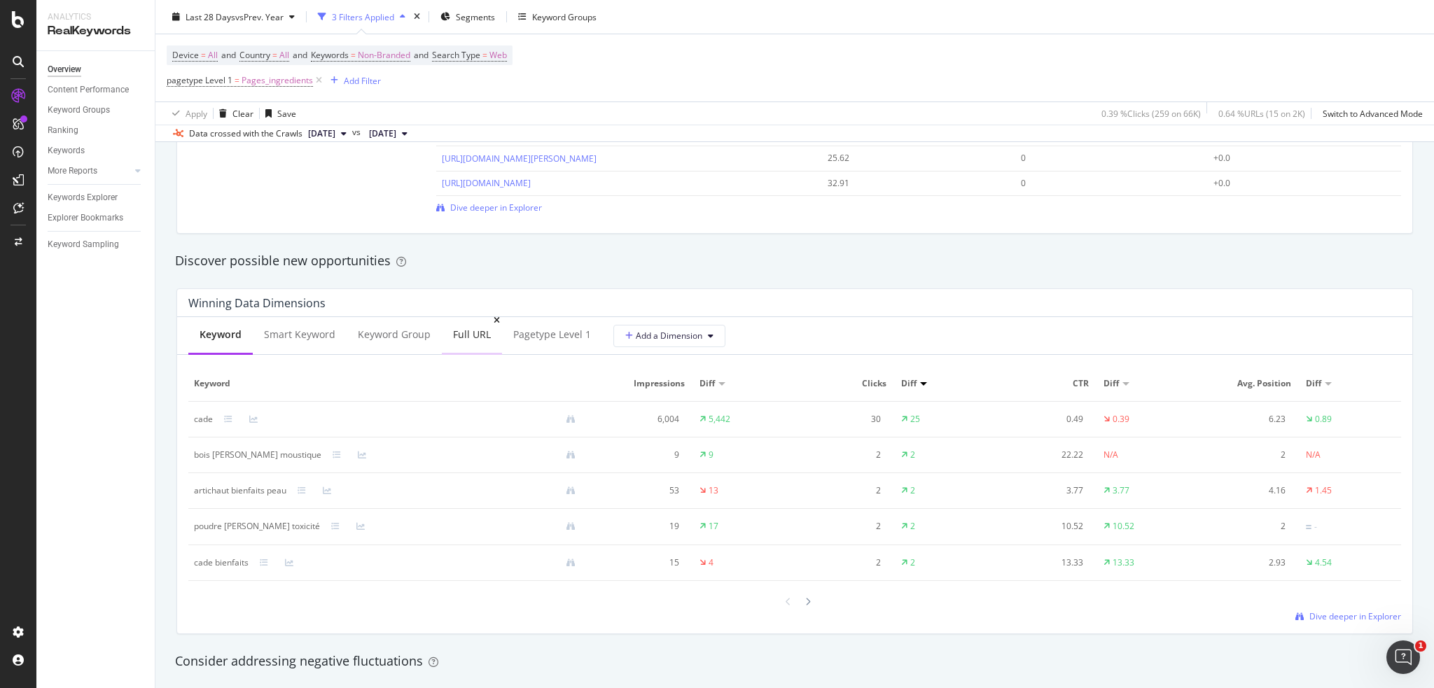
click at [478, 345] on div "Full URL" at bounding box center [472, 336] width 60 height 39
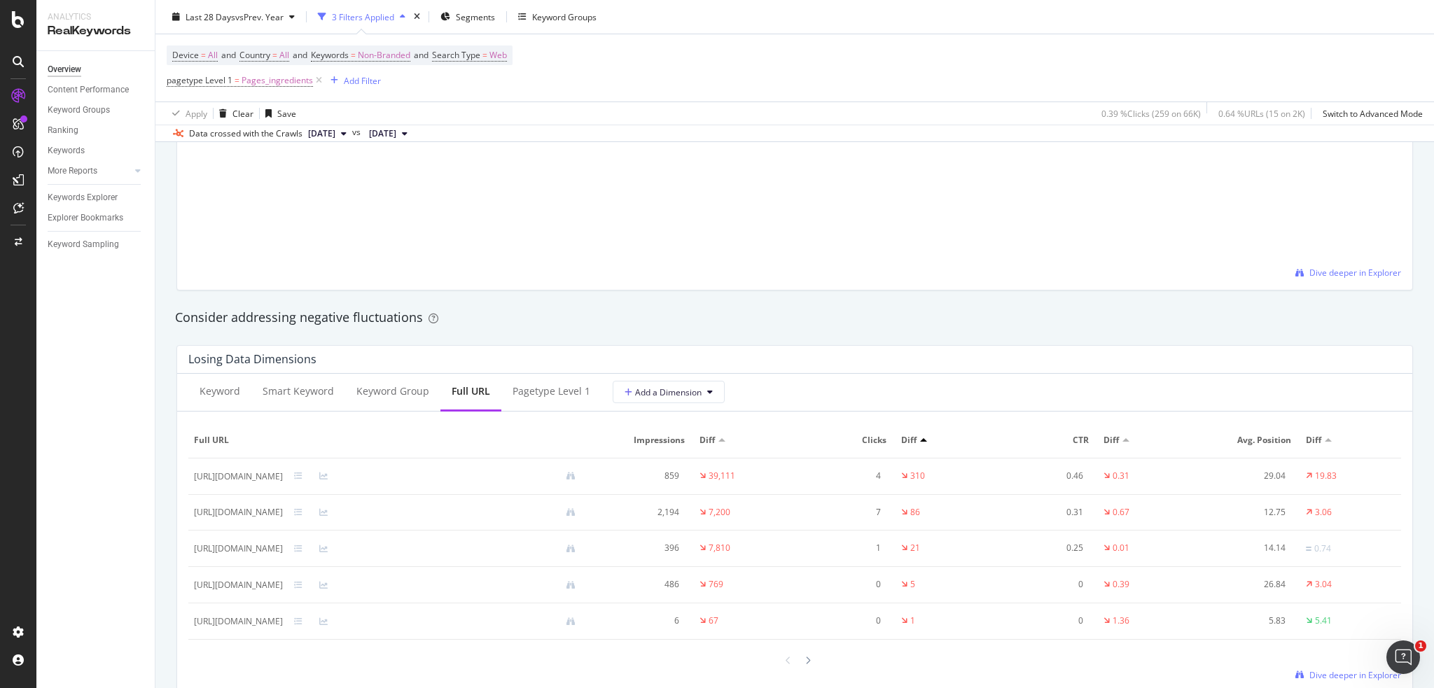
scroll to position [1494, 0]
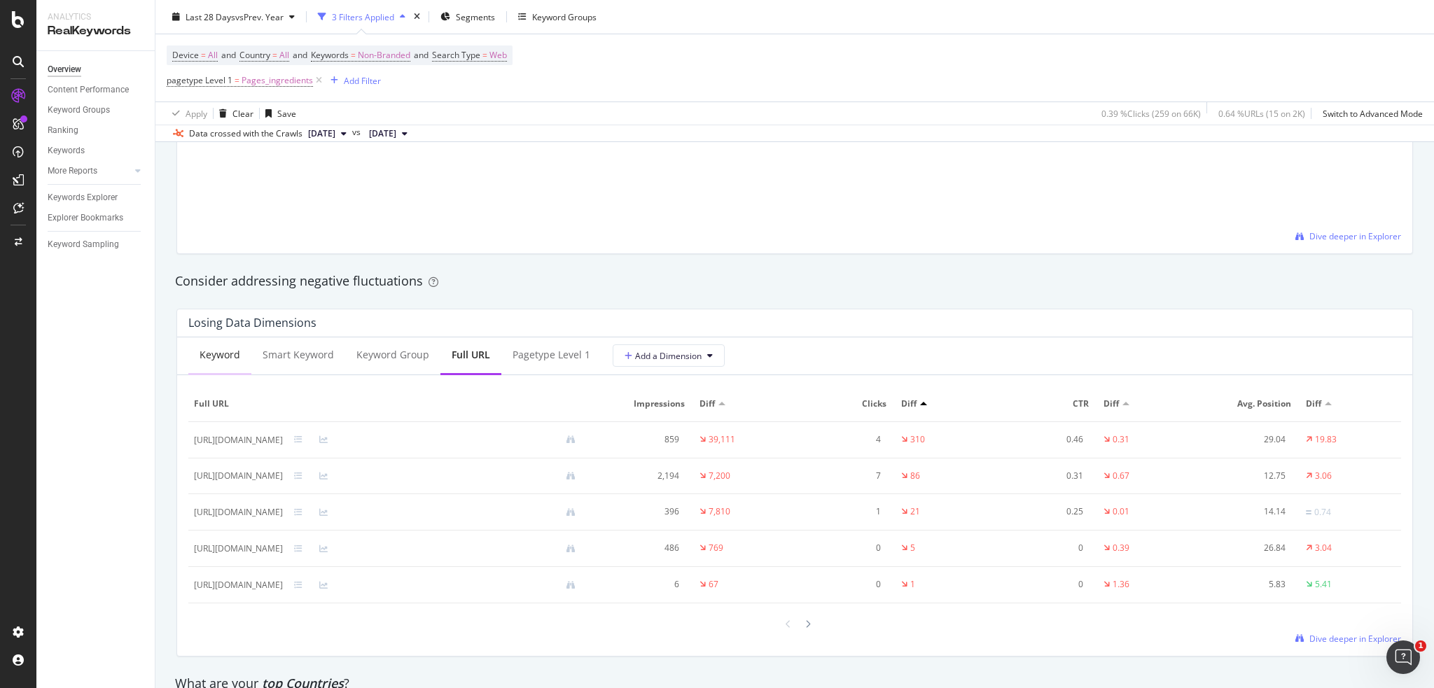
click at [220, 351] on div "Keyword" at bounding box center [220, 355] width 41 height 14
click at [459, 359] on div "Full URL" at bounding box center [472, 355] width 38 height 14
drag, startPoint x: 371, startPoint y: 440, endPoint x: 188, endPoint y: 442, distance: 183.5
click at [188, 442] on div "Keyword Smart Keyword Keyword Group Full URL pagetype Level 1 Add a Dimension F…" at bounding box center [794, 497] width 1235 height 319
copy table "Full URL Impressions Diff Clicks Diff CTR Diff Avg. Position Diff [URL][DOMAIN_…"
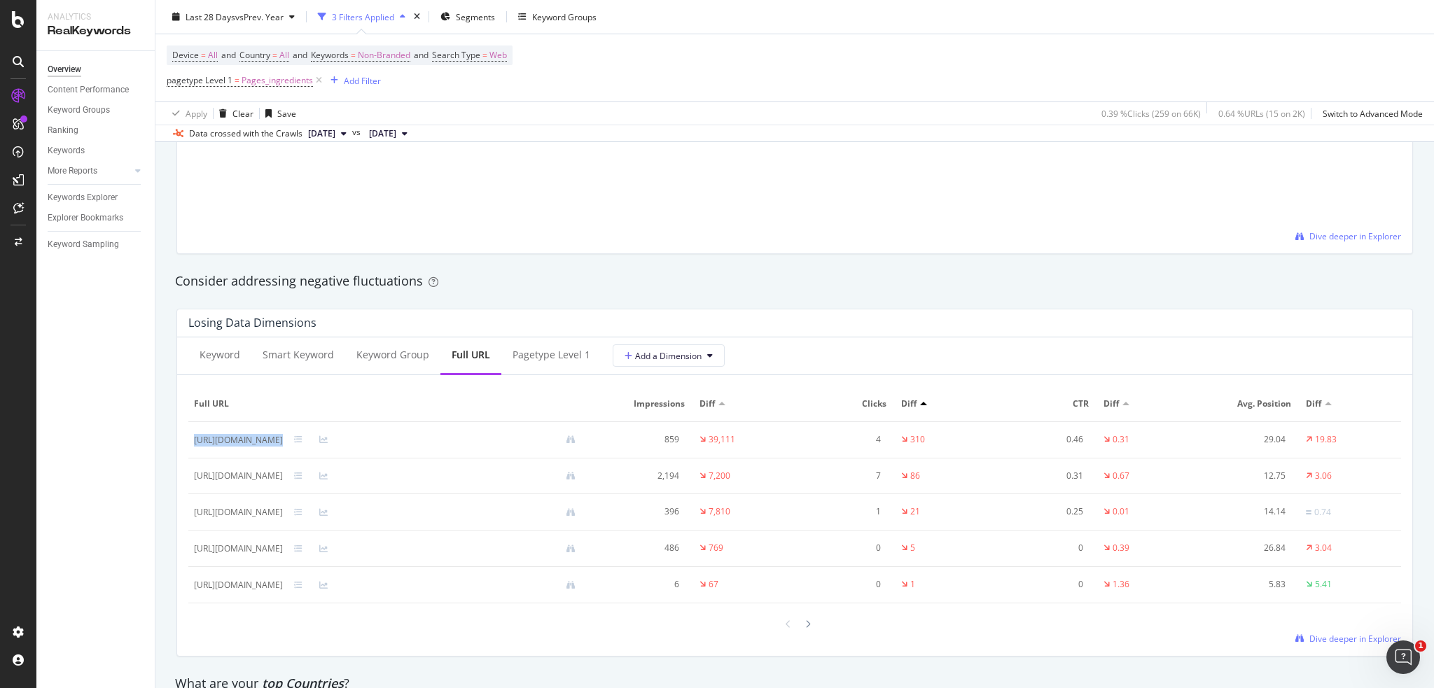
click at [192, 442] on td "[URL][DOMAIN_NAME]" at bounding box center [390, 440] width 404 height 36
copy div "[URL][DOMAIN_NAME]"
click at [213, 366] on div "Keyword" at bounding box center [219, 356] width 63 height 39
drag, startPoint x: 267, startPoint y: 439, endPoint x: 189, endPoint y: 436, distance: 77.8
click at [189, 436] on td "artichaut bienfaits" at bounding box center [390, 440] width 404 height 36
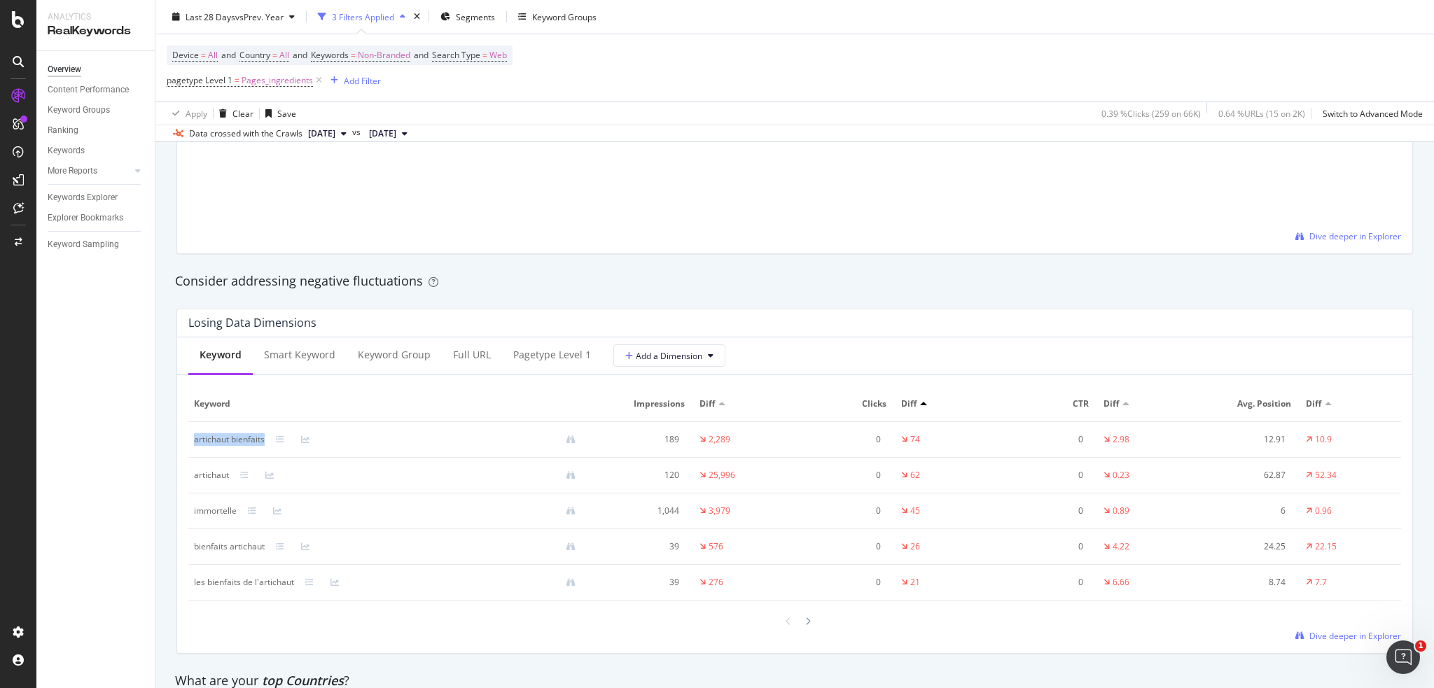
copy div "artichaut bienfaits"
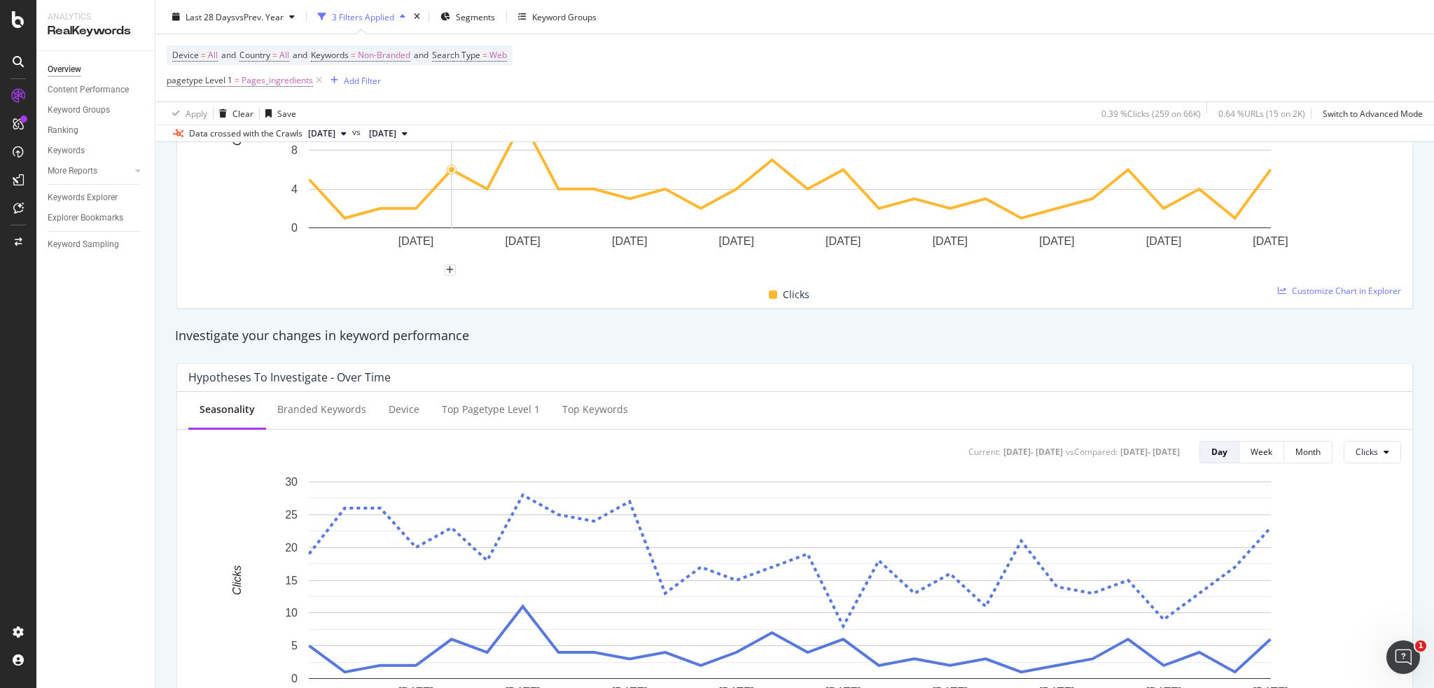
scroll to position [171, 0]
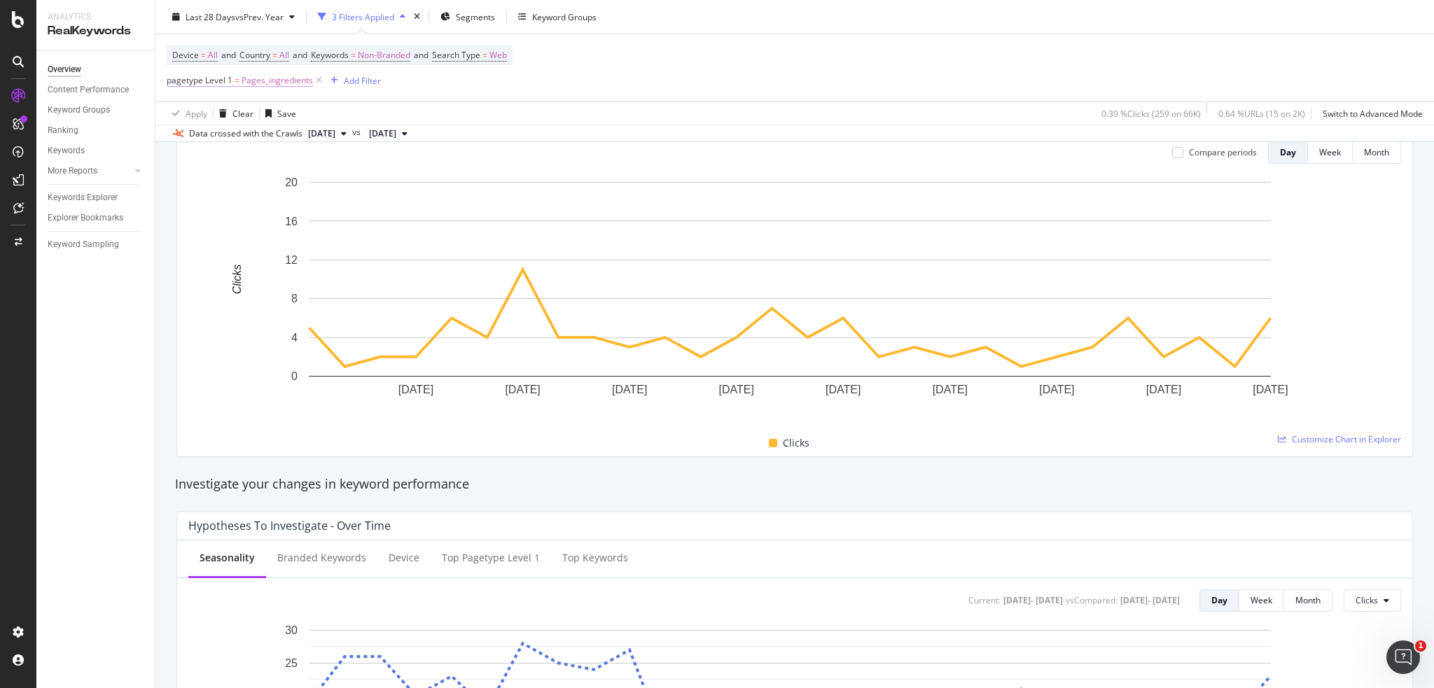
click at [235, 83] on span "=" at bounding box center [237, 80] width 5 height 12
click at [232, 158] on input "Pages_ingredients" at bounding box center [245, 161] width 132 height 22
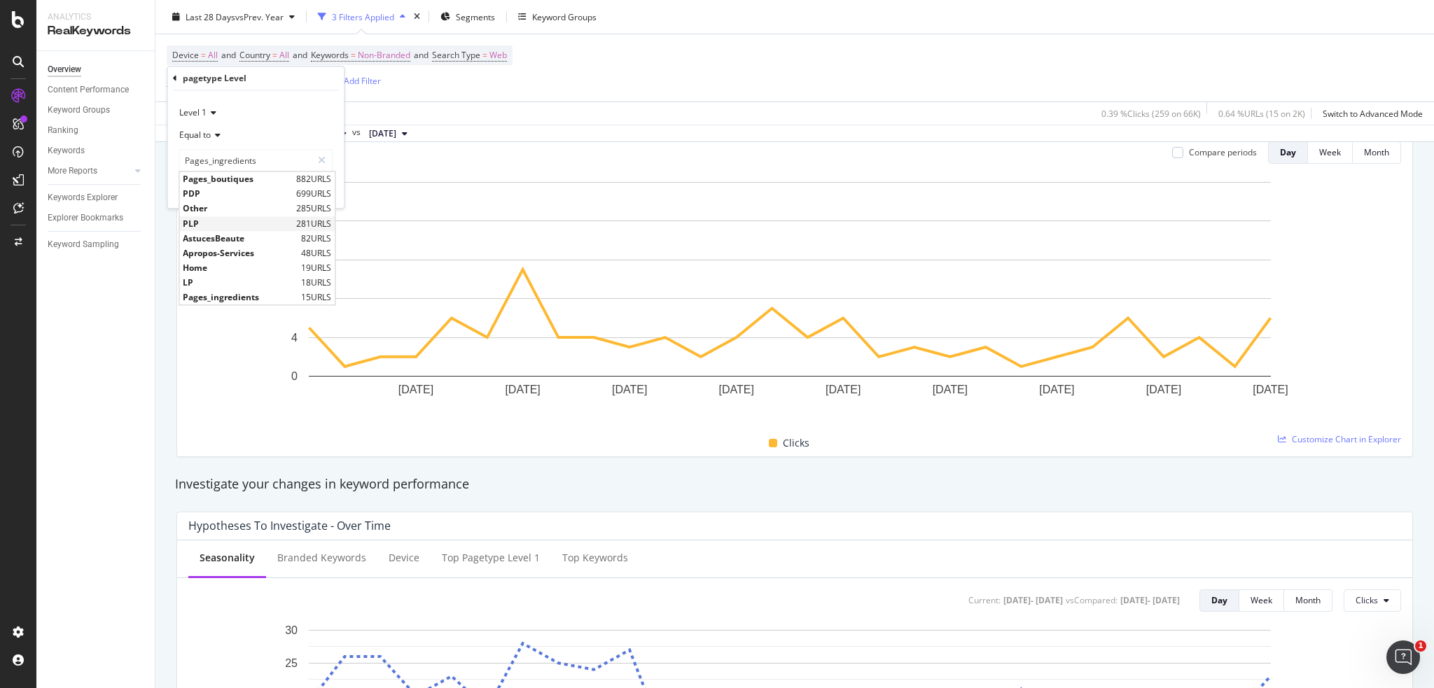
click at [242, 226] on span "PLP" at bounding box center [238, 224] width 110 height 12
type input "PLP"
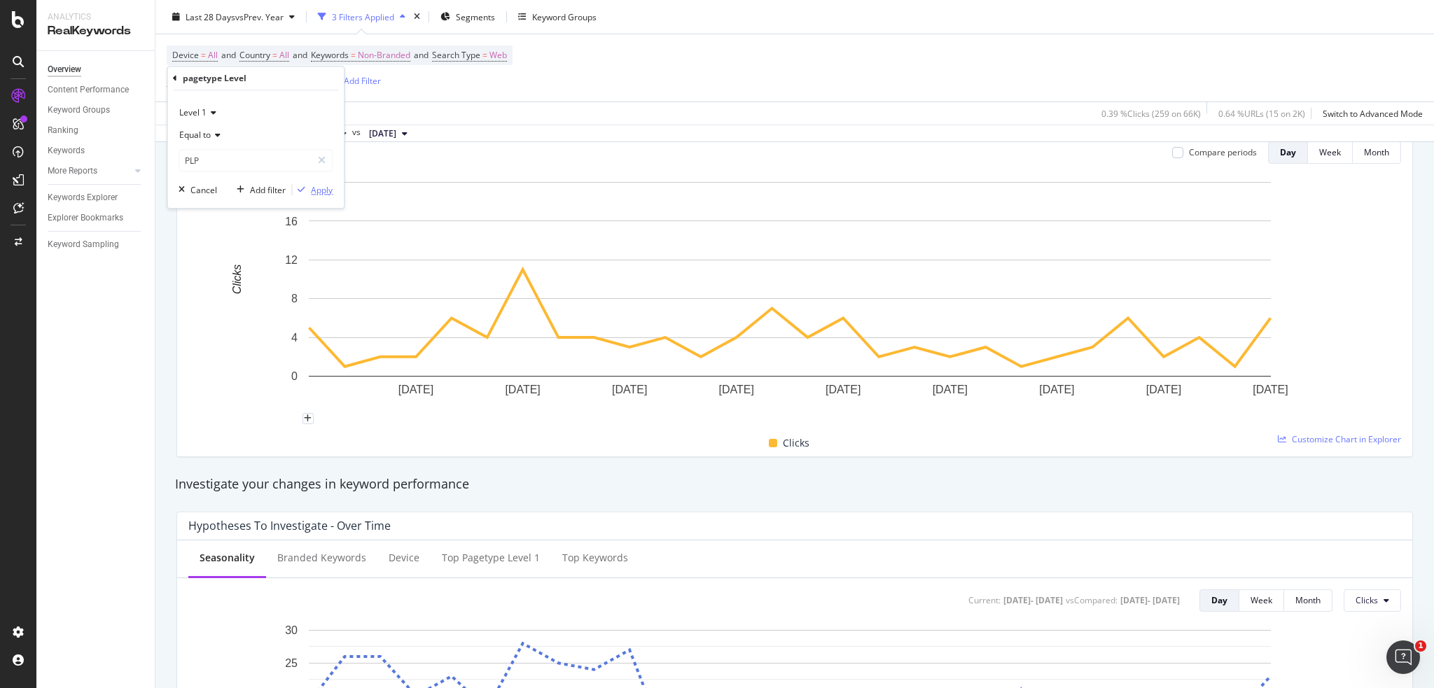
click at [322, 194] on div "Apply" at bounding box center [322, 190] width 22 height 12
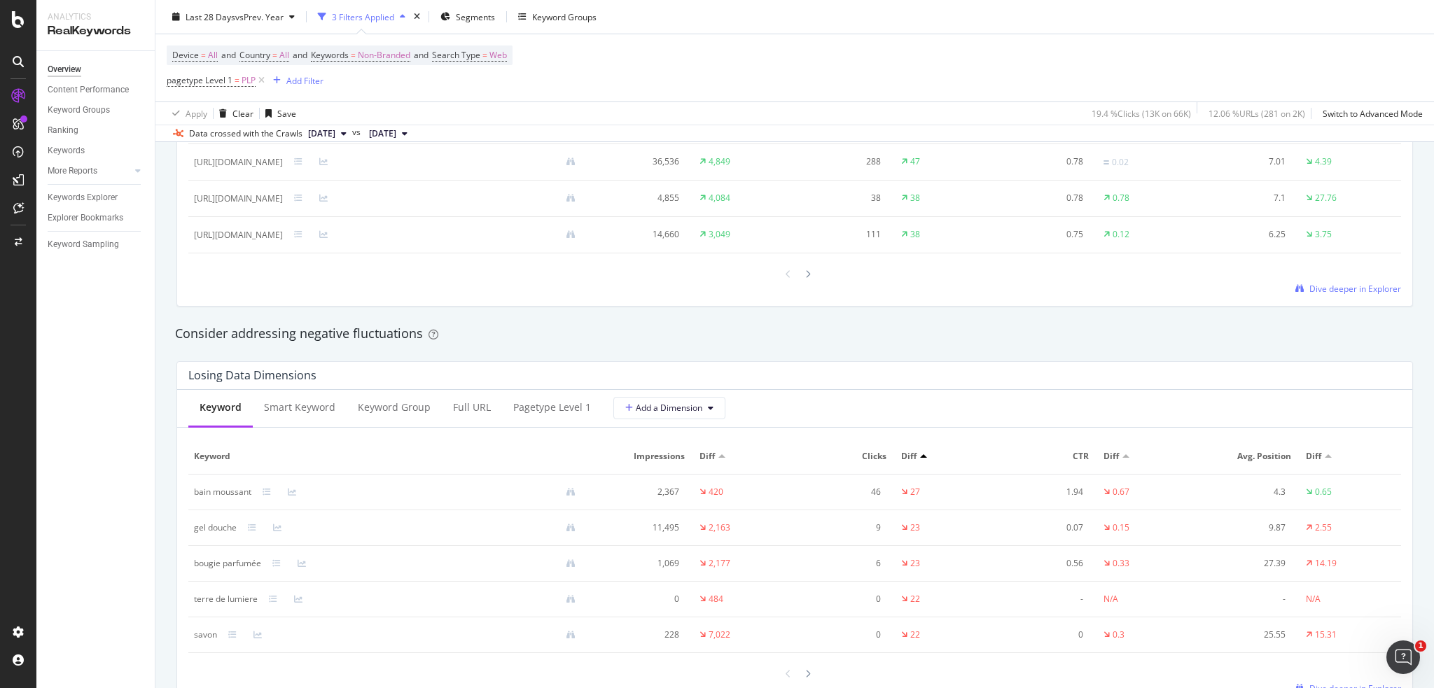
scroll to position [1478, 0]
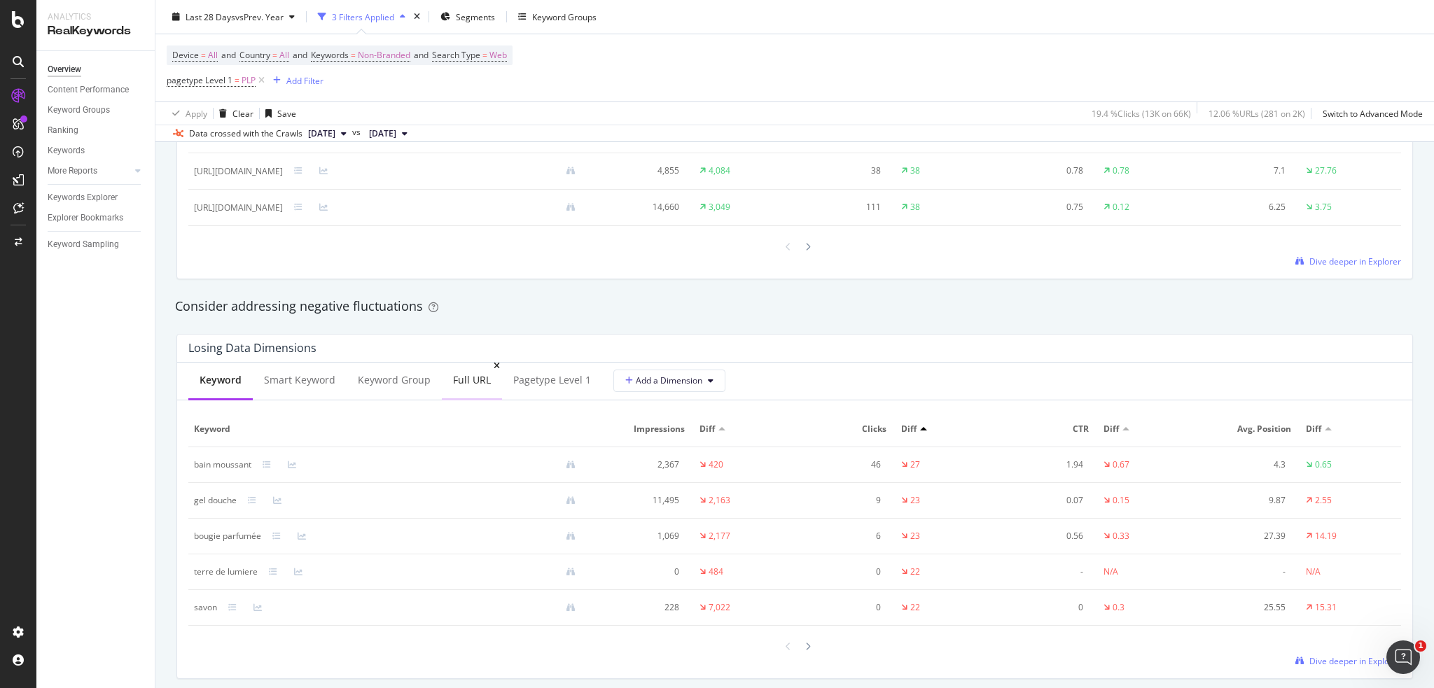
click at [459, 391] on div "Full URL" at bounding box center [472, 381] width 60 height 39
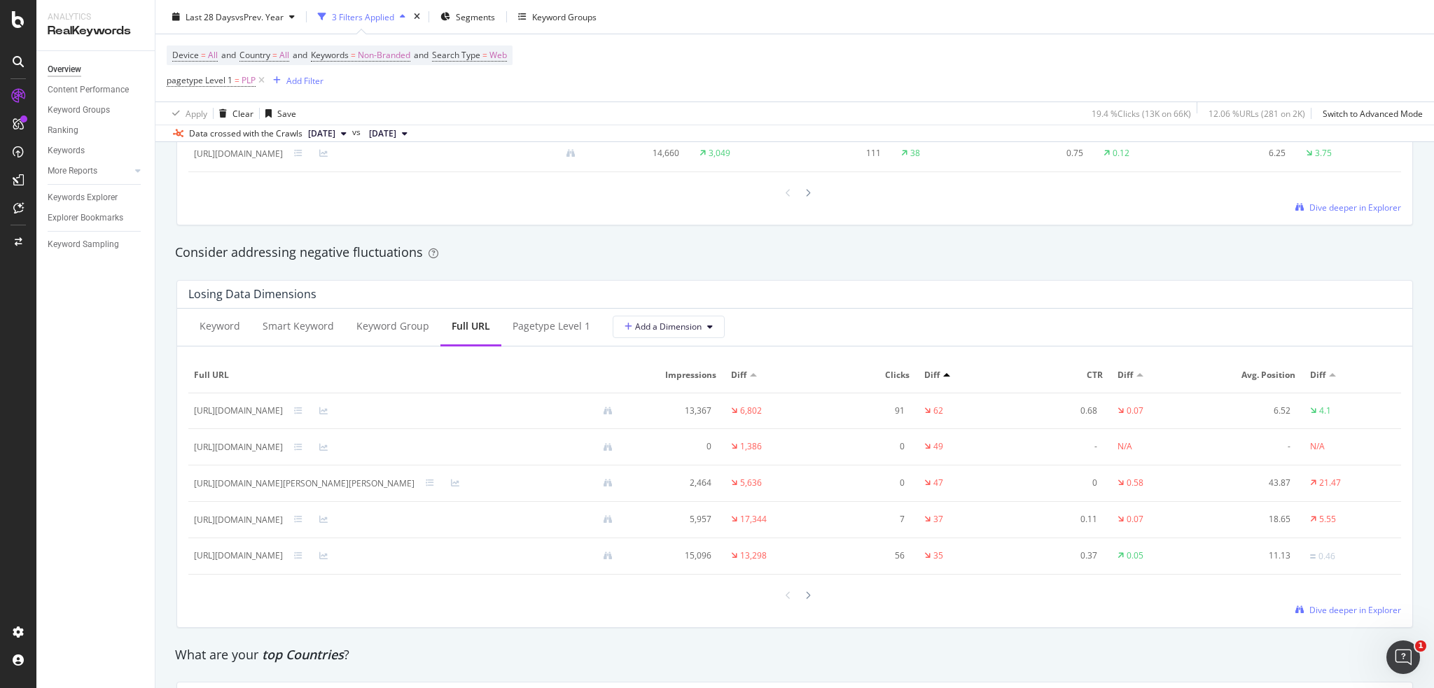
scroll to position [1571, 0]
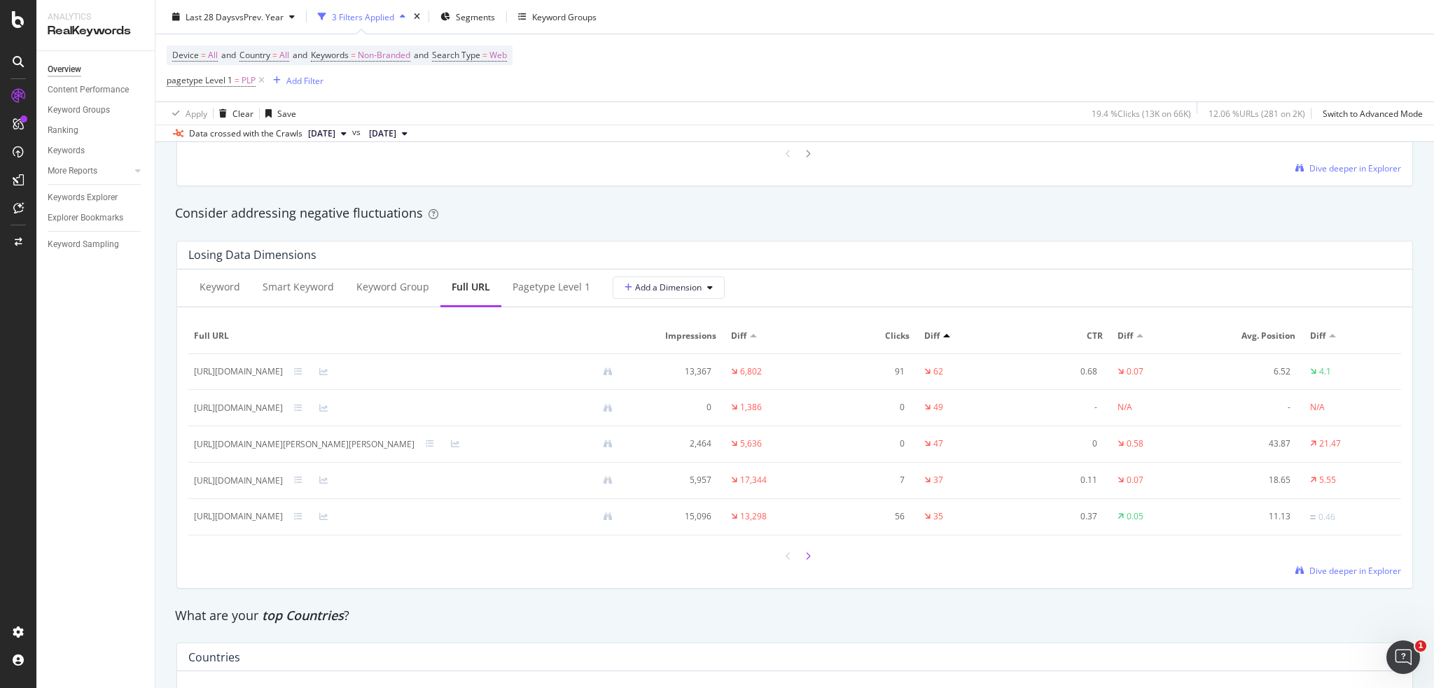
click at [805, 557] on icon at bounding box center [808, 557] width 6 height 8
click at [805, 557] on icon at bounding box center [808, 556] width 6 height 8
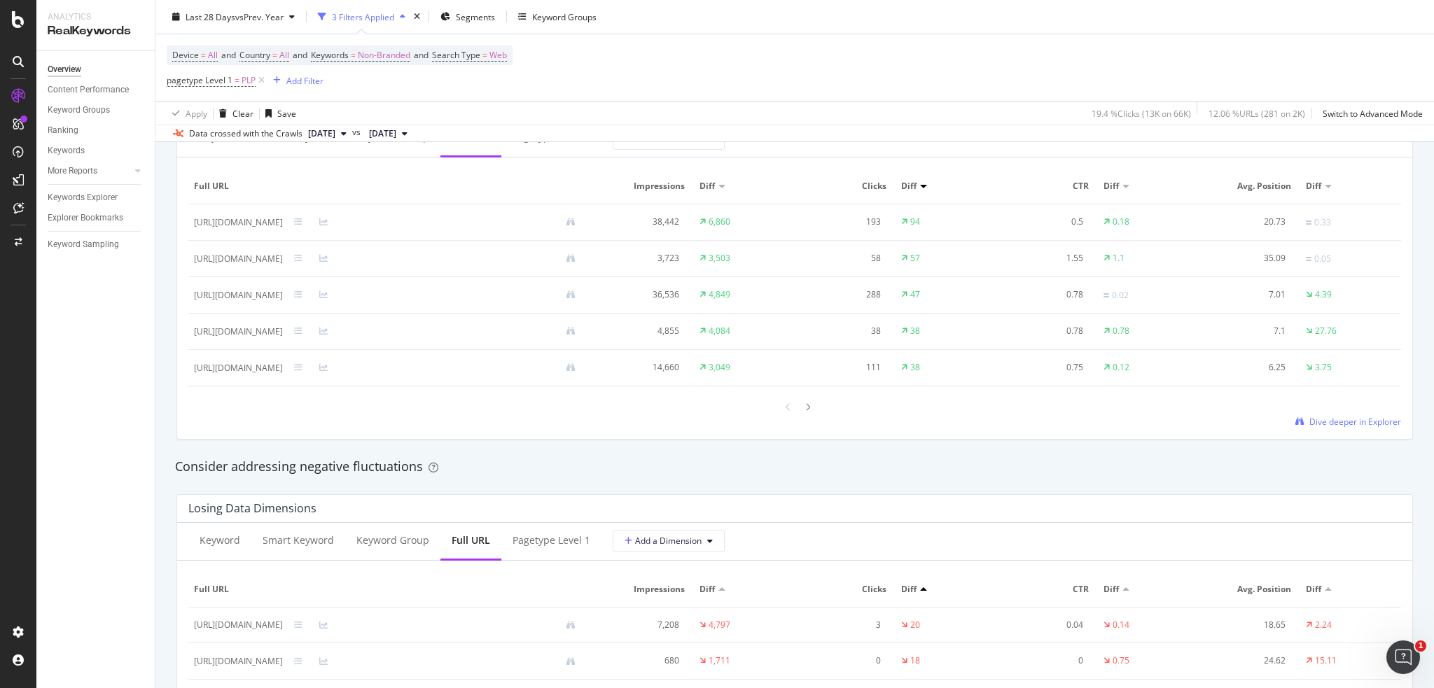
scroll to position [1291, 0]
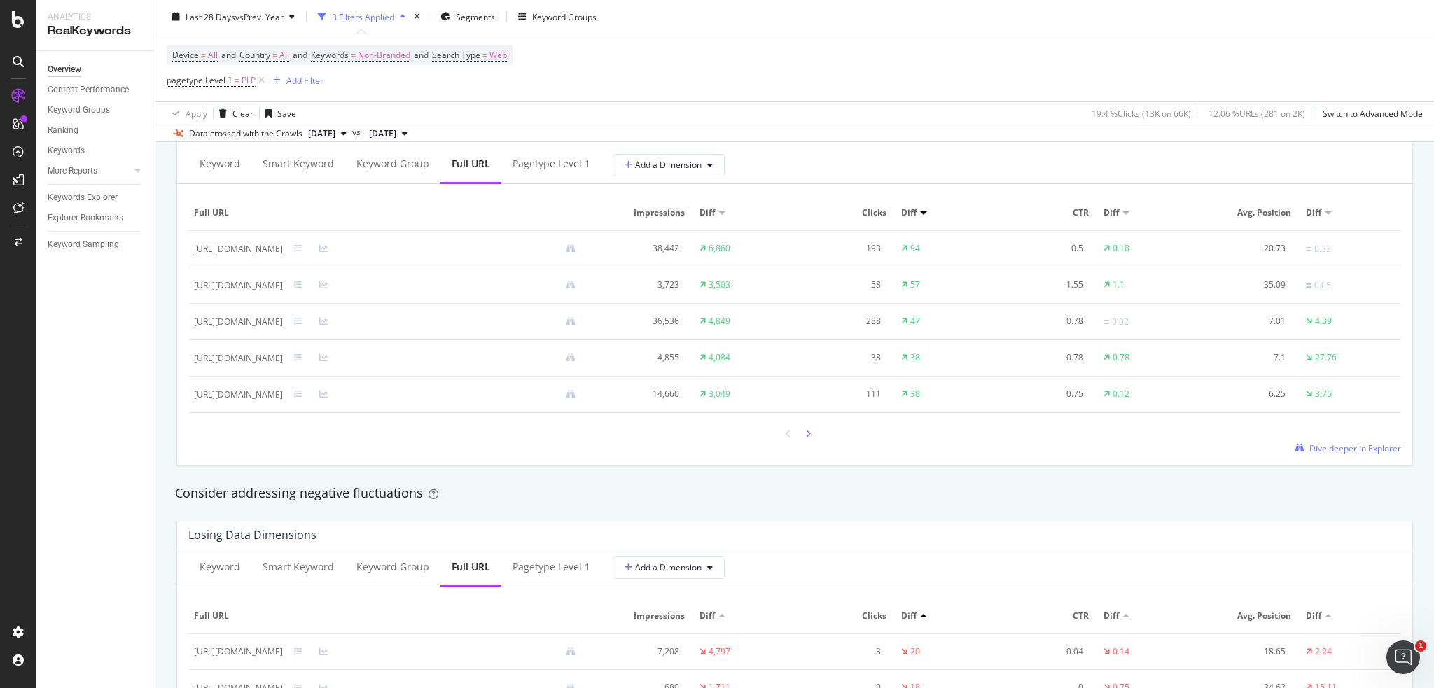
click at [805, 436] on div at bounding box center [808, 433] width 13 height 19
click at [655, 165] on span "Add a Dimension" at bounding box center [663, 165] width 77 height 12
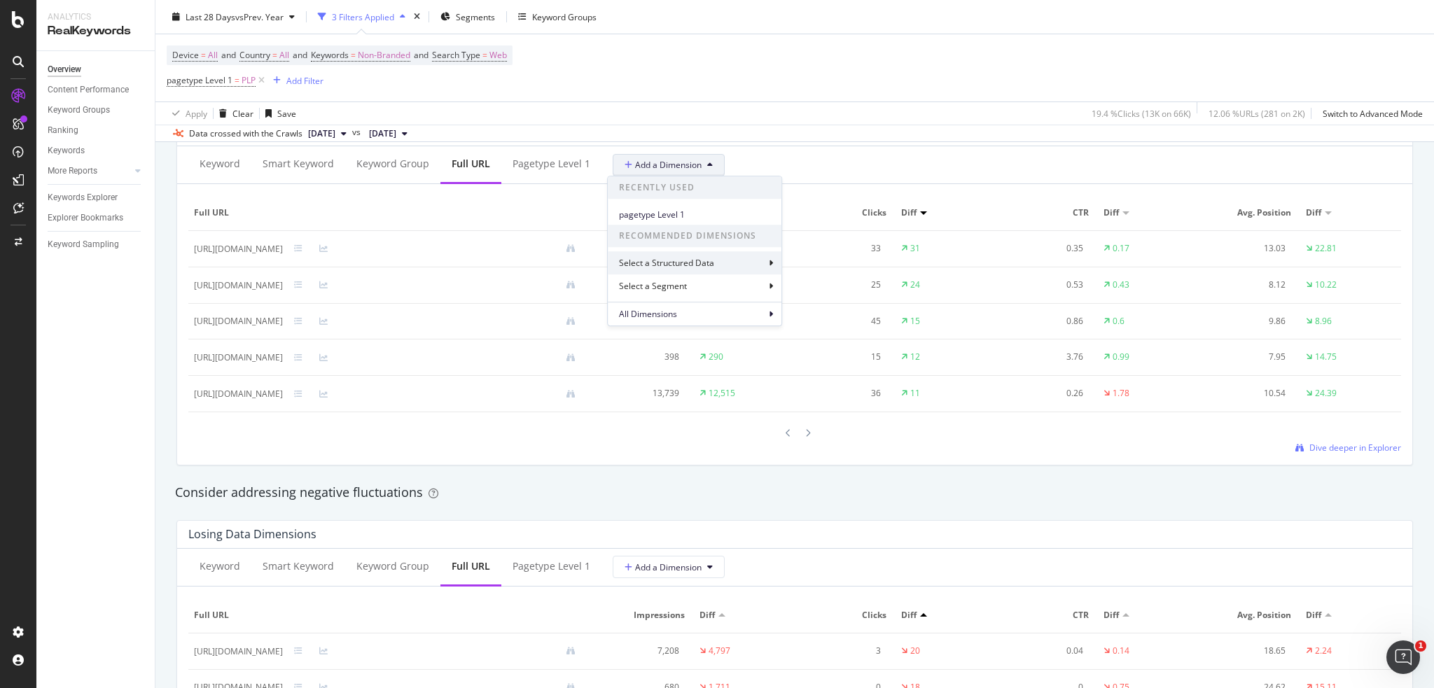
click at [734, 266] on div "Select a Structured Data" at bounding box center [695, 262] width 174 height 23
click at [616, 193] on div "Select a Structured Data" at bounding box center [687, 188] width 148 height 24
click at [688, 288] on div "Select a Segment" at bounding box center [654, 286] width 71 height 12
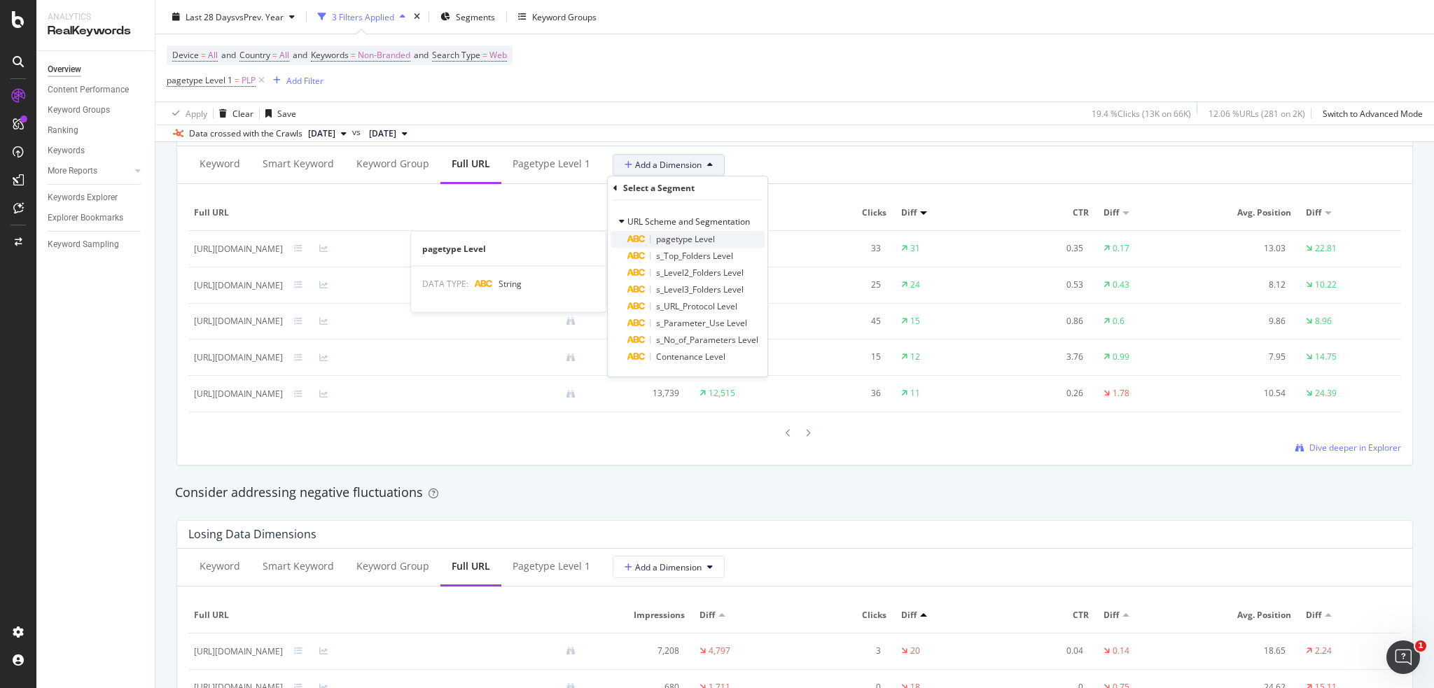
click at [695, 244] on span "pagetype Level" at bounding box center [685, 239] width 59 height 12
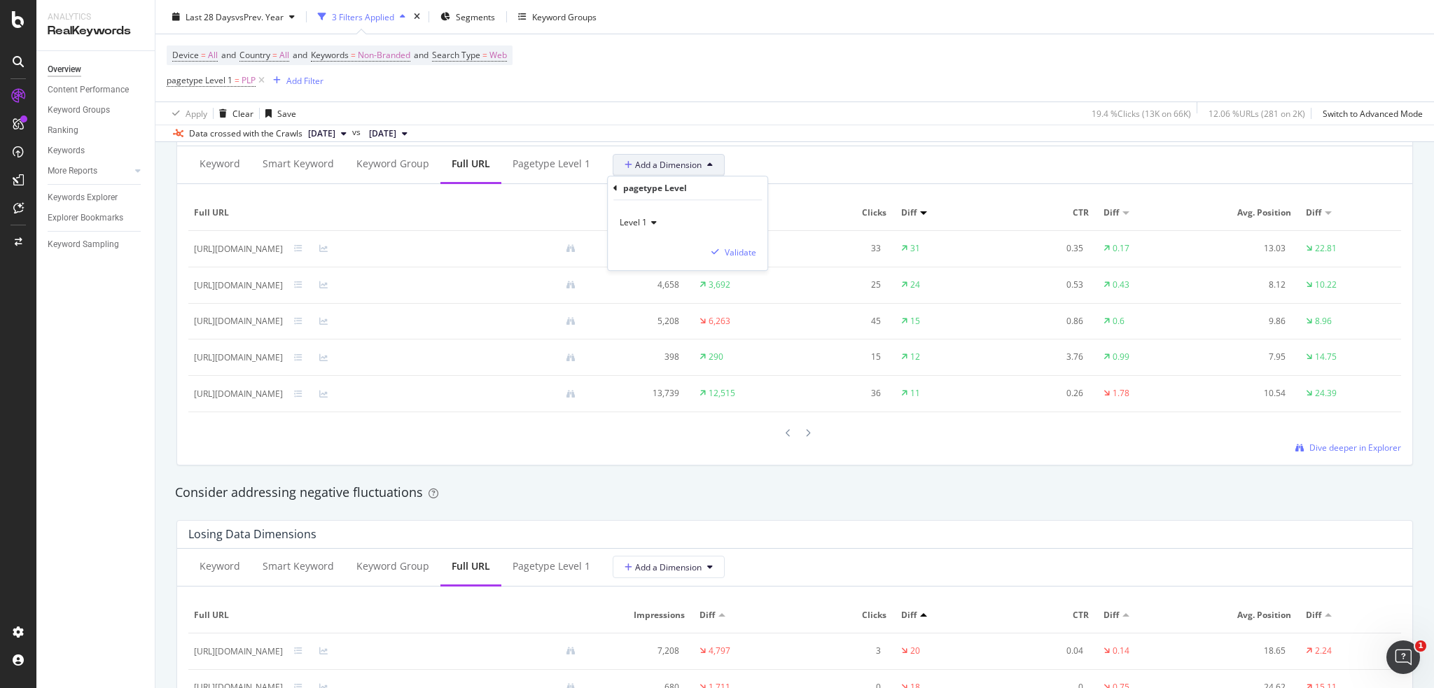
click at [633, 221] on span "Level 1" at bounding box center [633, 222] width 27 height 12
click at [658, 274] on div "Level 2" at bounding box center [698, 270] width 150 height 18
click at [742, 251] on div "Validate" at bounding box center [741, 252] width 32 height 12
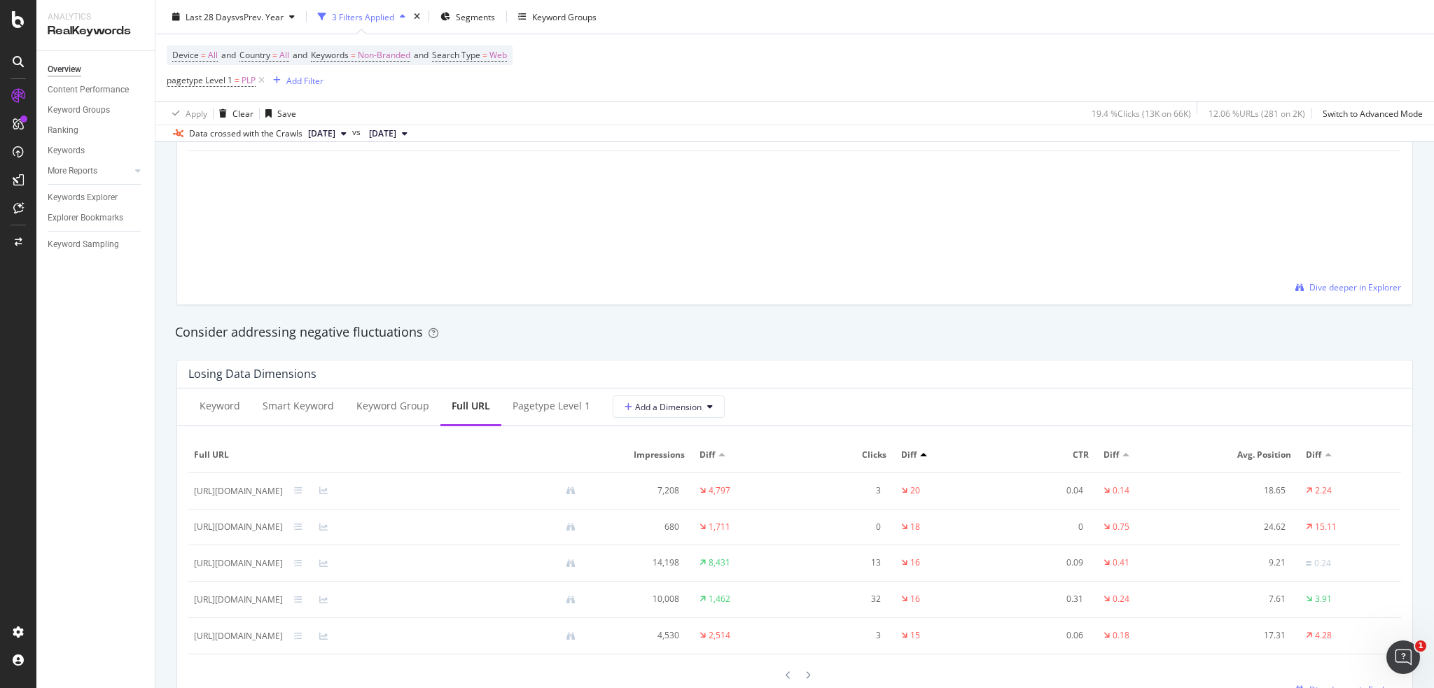
scroll to position [1478, 0]
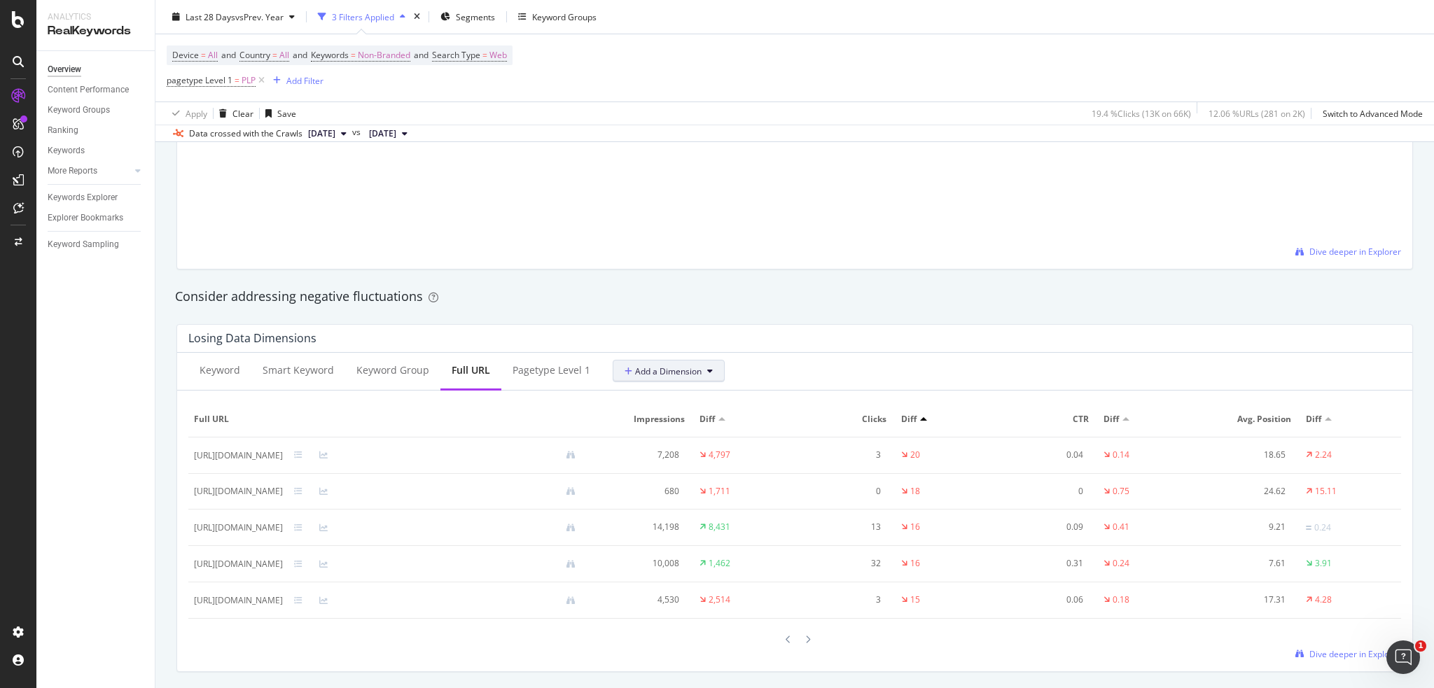
click at [669, 375] on span "Add a Dimension" at bounding box center [663, 372] width 77 height 12
click at [695, 498] on div "Select a Segment" at bounding box center [695, 492] width 174 height 23
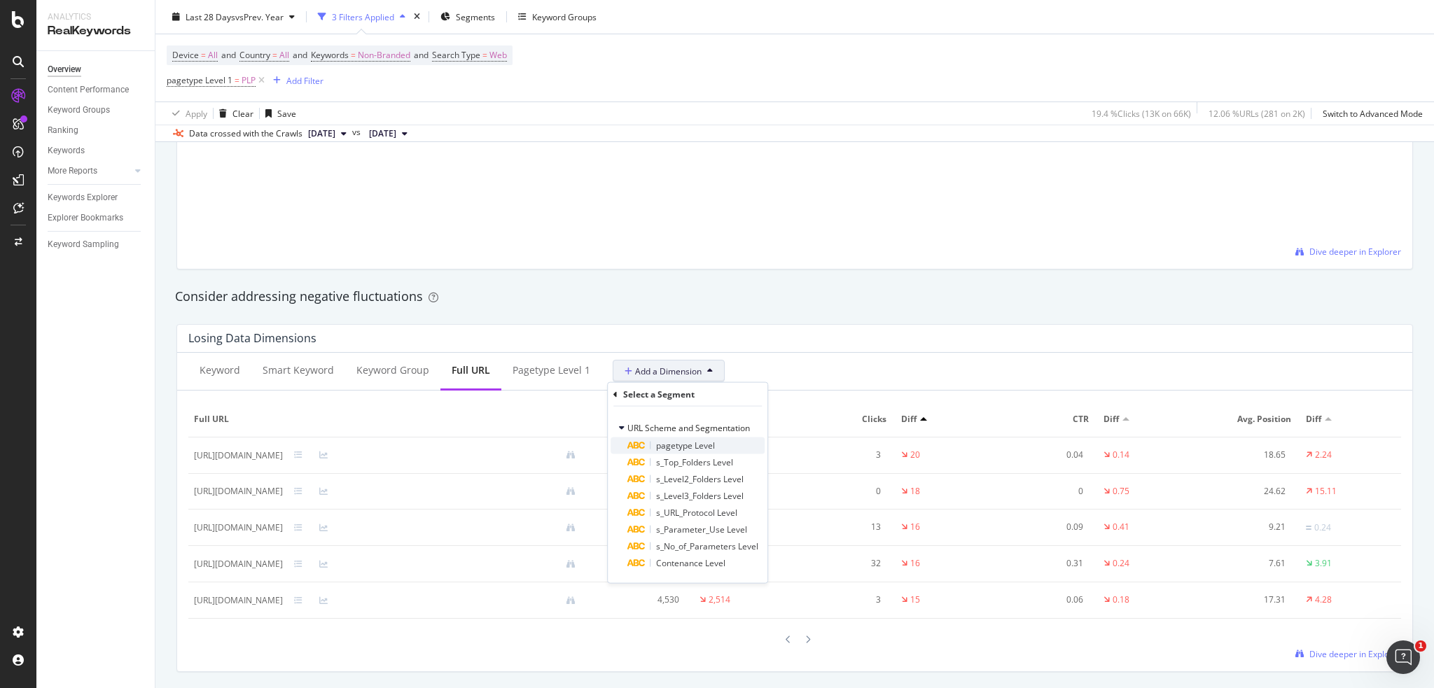
click at [707, 447] on span "pagetype Level" at bounding box center [685, 446] width 59 height 12
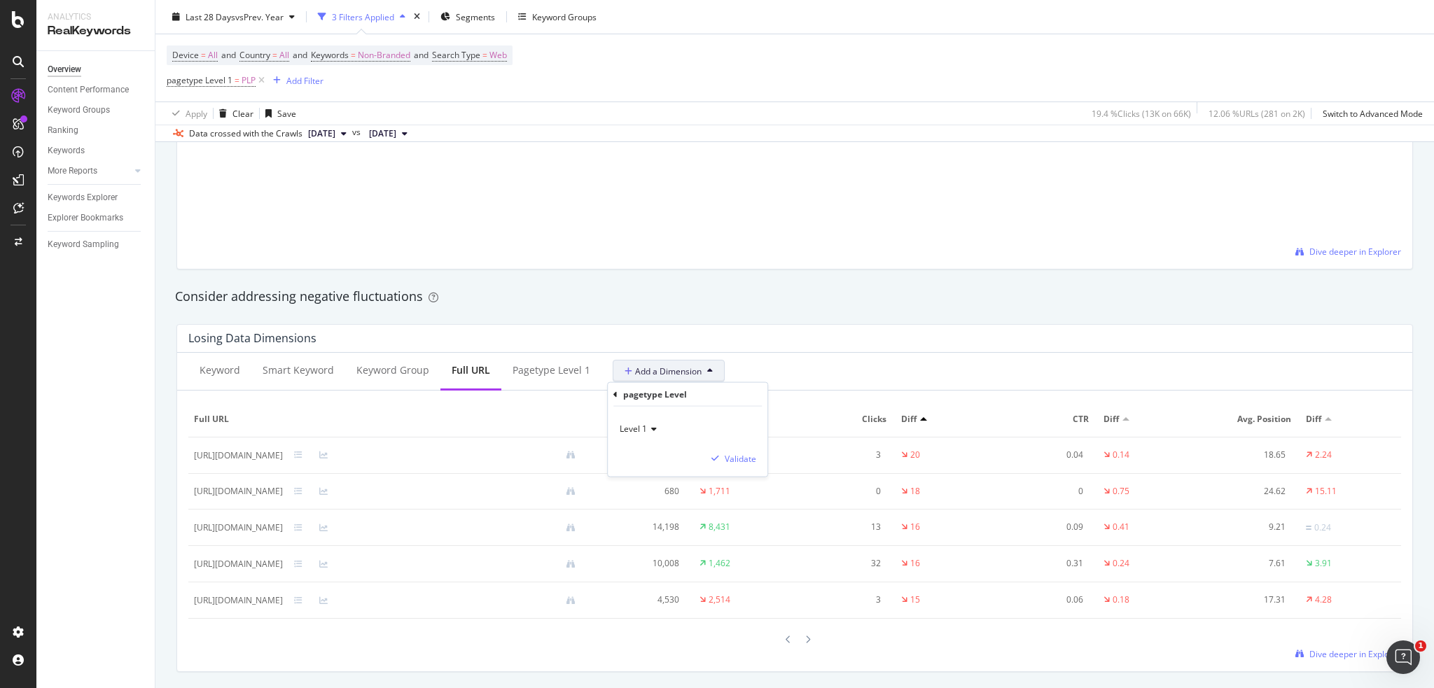
drag, startPoint x: 628, startPoint y: 422, endPoint x: 637, endPoint y: 429, distance: 11.9
click at [630, 422] on div "Level 1" at bounding box center [687, 429] width 137 height 22
click at [642, 467] on div "Level 2" at bounding box center [698, 476] width 150 height 18
click at [720, 457] on div "button" at bounding box center [715, 458] width 19 height 8
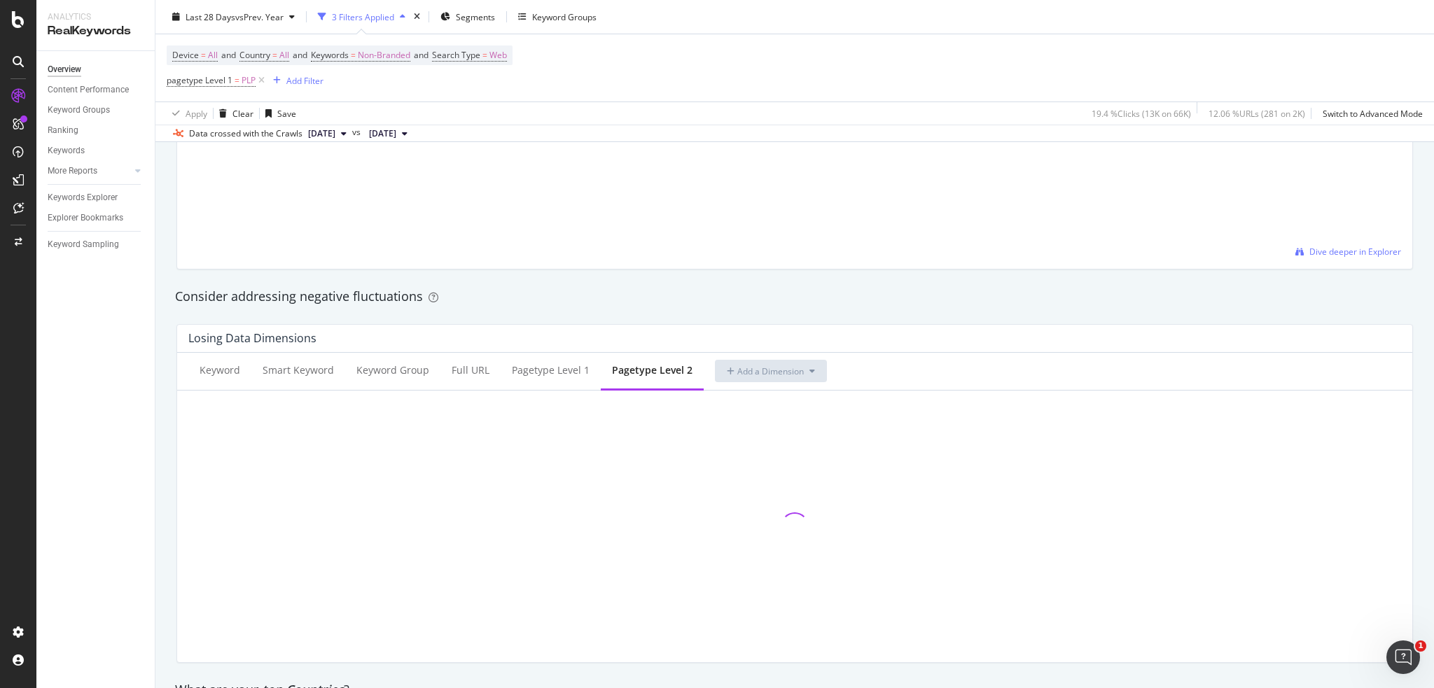
scroll to position [1571, 0]
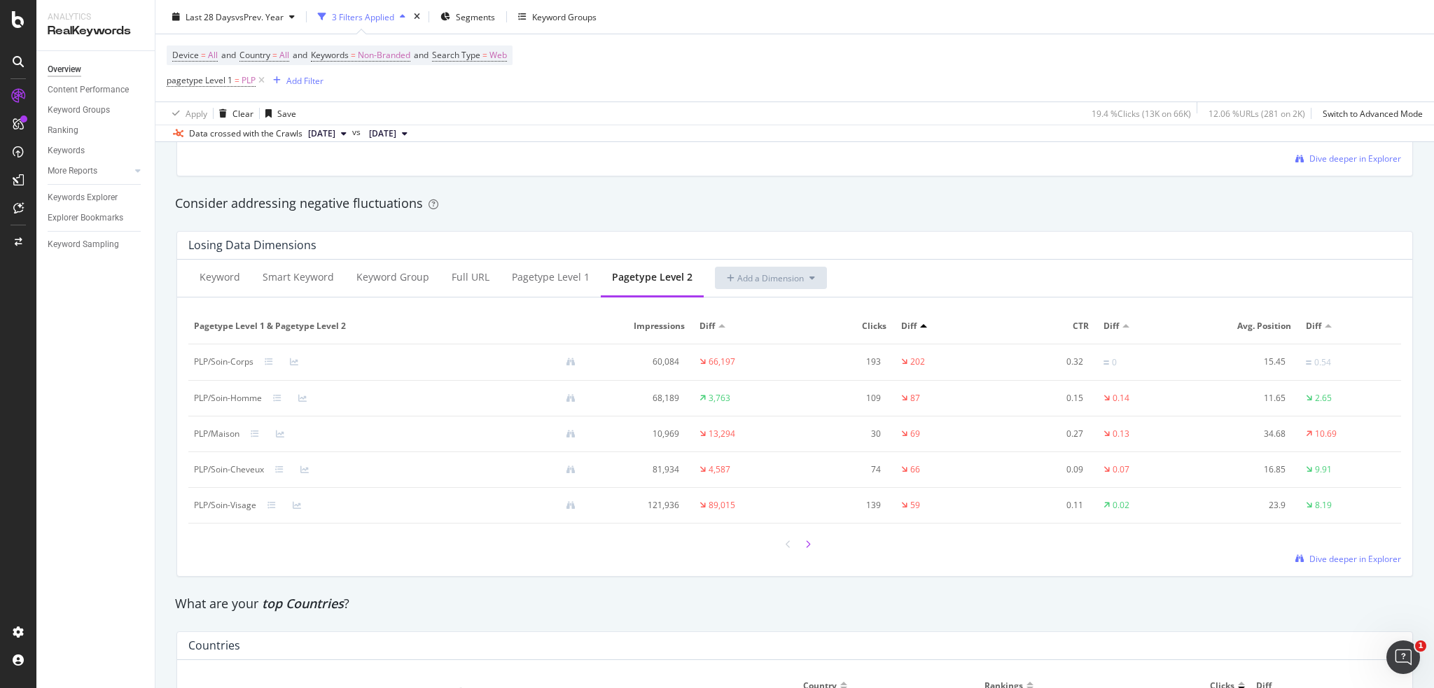
click at [805, 541] on icon at bounding box center [808, 545] width 6 height 8
click at [786, 548] on div at bounding box center [788, 545] width 13 height 19
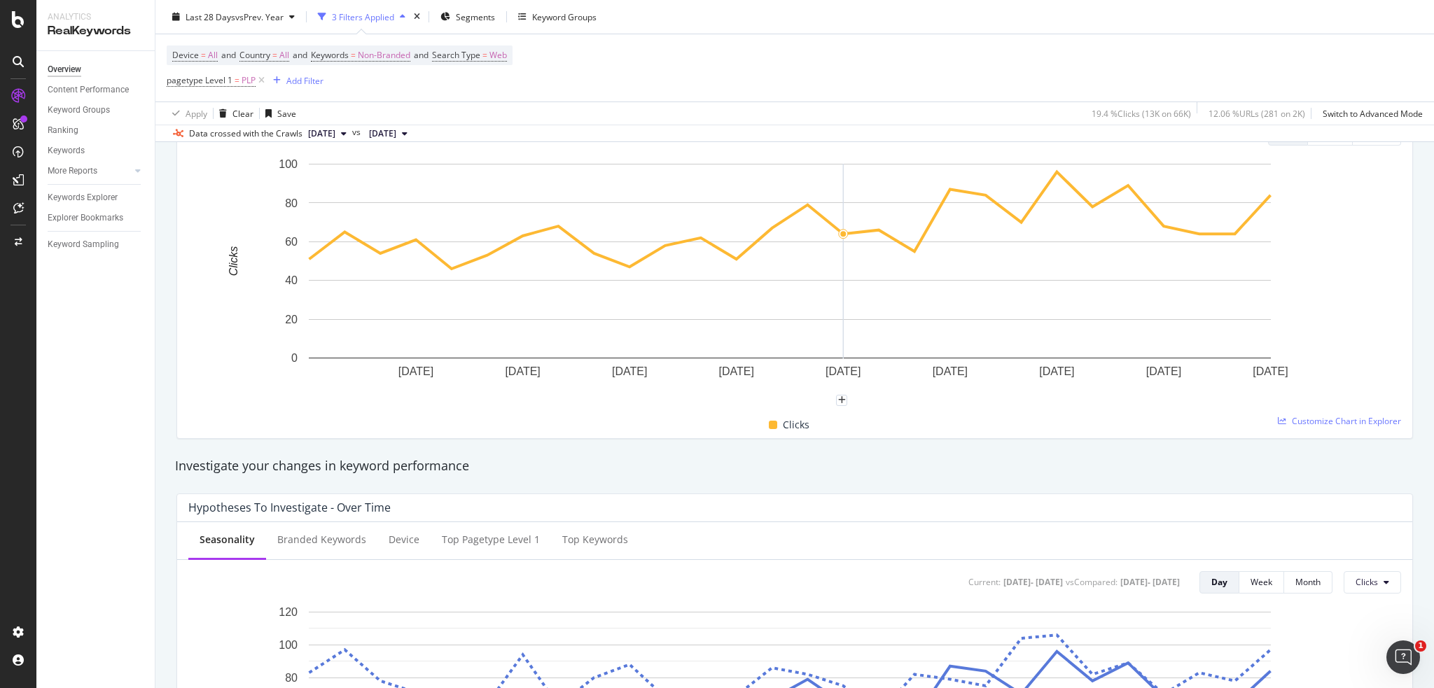
scroll to position [0, 0]
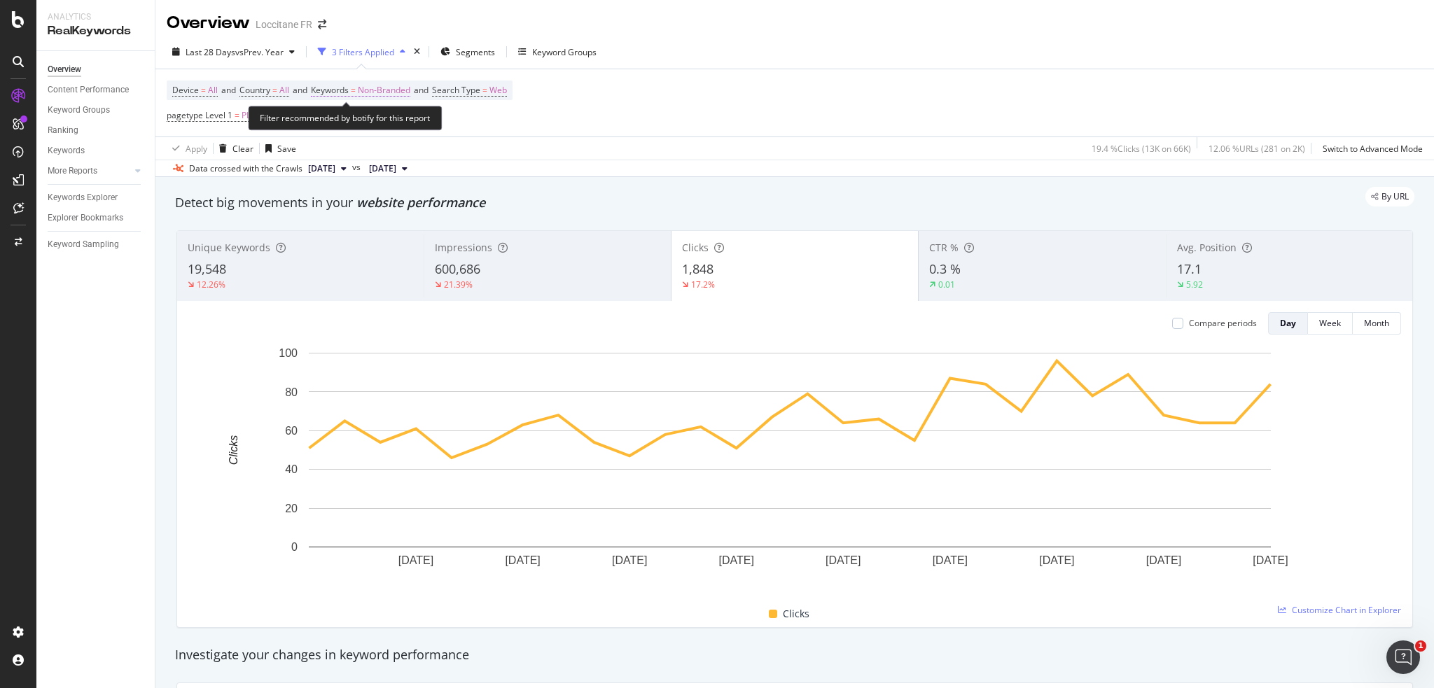
click at [398, 95] on span "Non-Branded" at bounding box center [384, 91] width 53 height 20
click at [385, 120] on span "Non-Branded" at bounding box center [361, 123] width 58 height 12
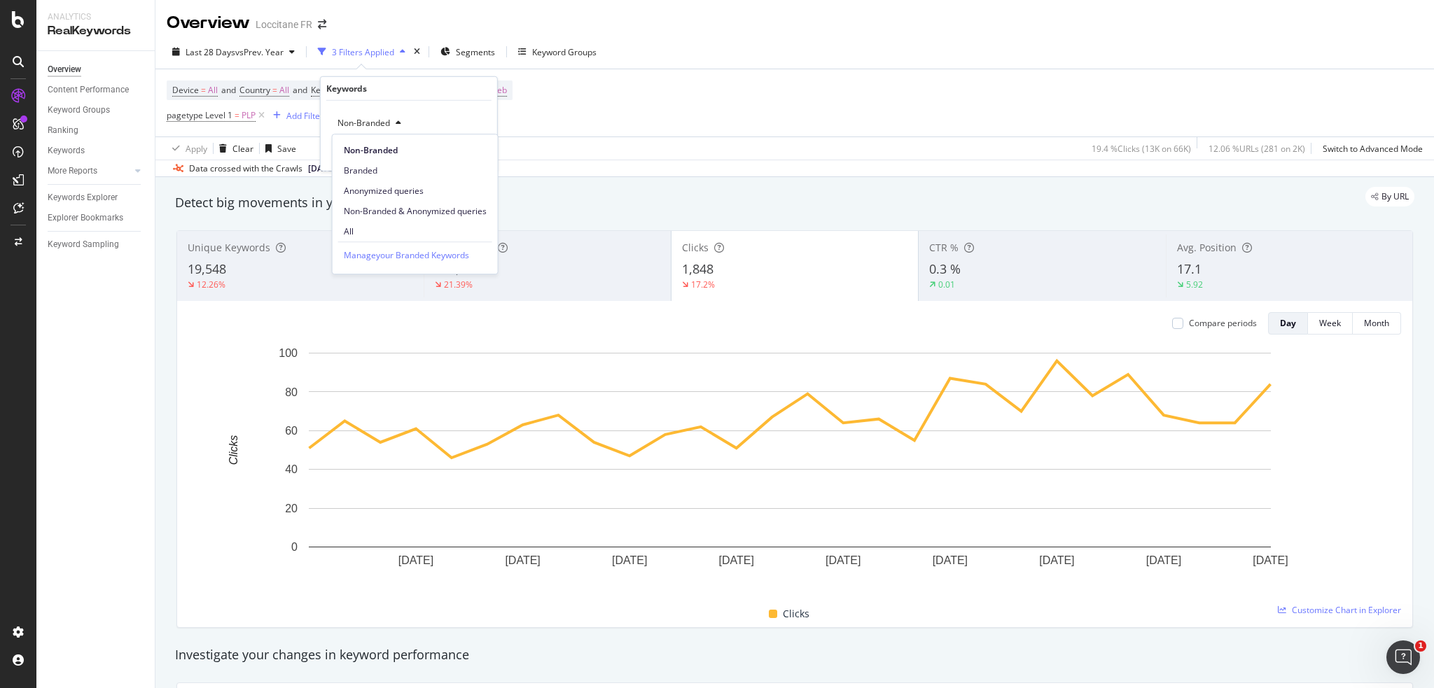
drag, startPoint x: 410, startPoint y: 218, endPoint x: 479, endPoint y: 189, distance: 75.0
click at [410, 218] on div "Non-Branded & Anonymized queries" at bounding box center [415, 211] width 165 height 20
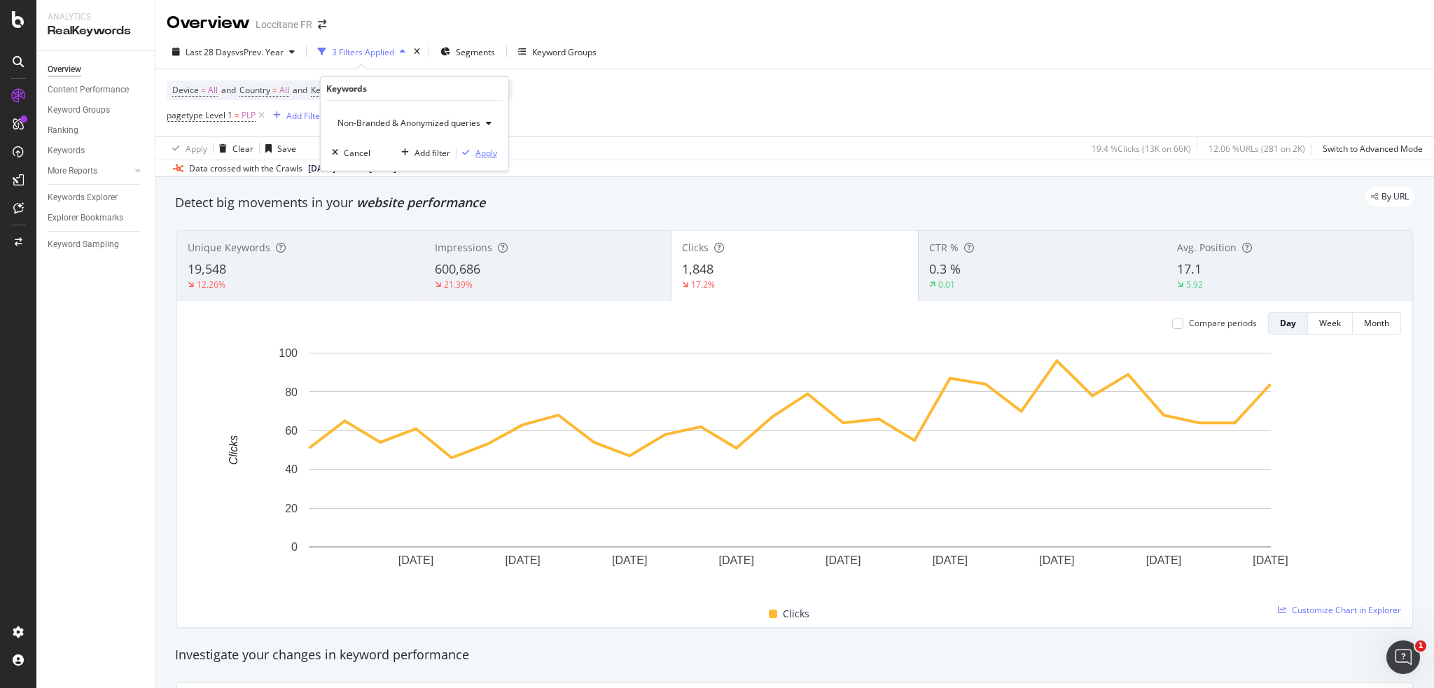
drag, startPoint x: 480, startPoint y: 149, endPoint x: 559, endPoint y: 172, distance: 81.8
click at [480, 149] on div "Apply" at bounding box center [486, 152] width 22 height 12
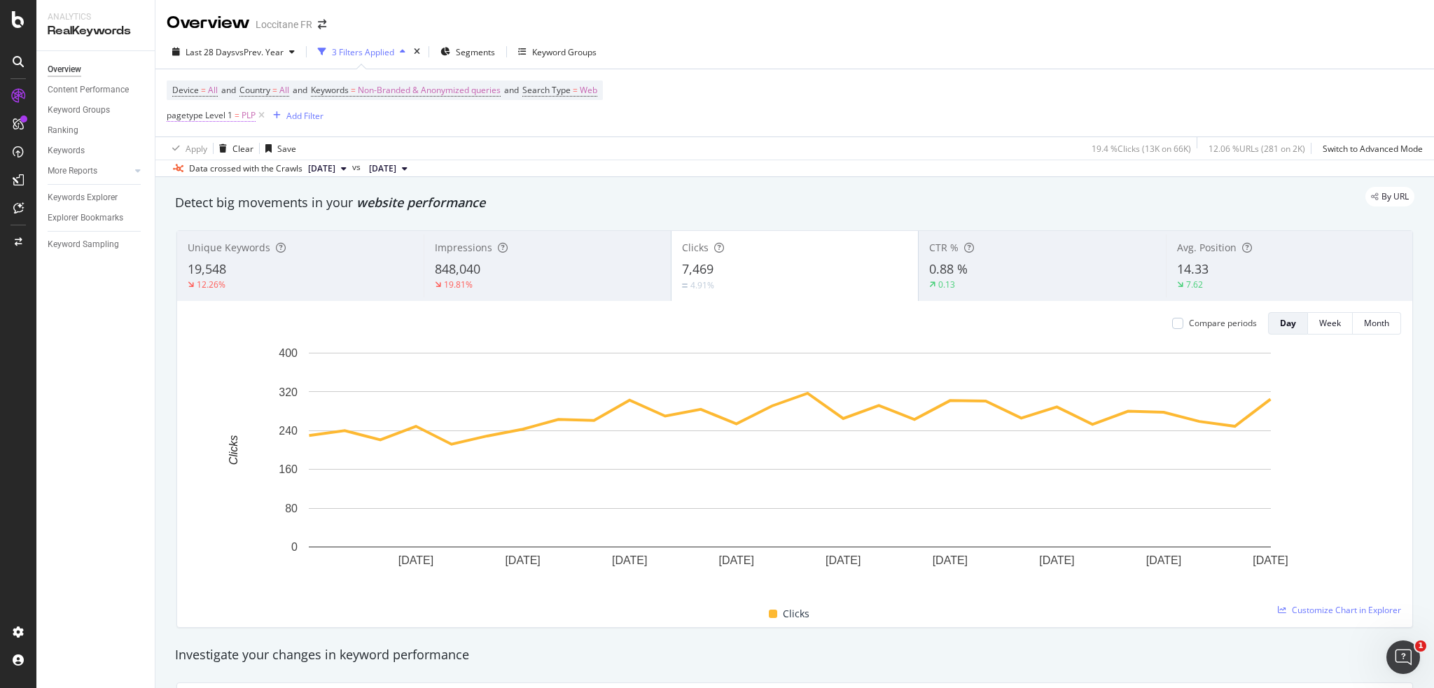
click at [246, 114] on span "PLP" at bounding box center [249, 116] width 14 height 20
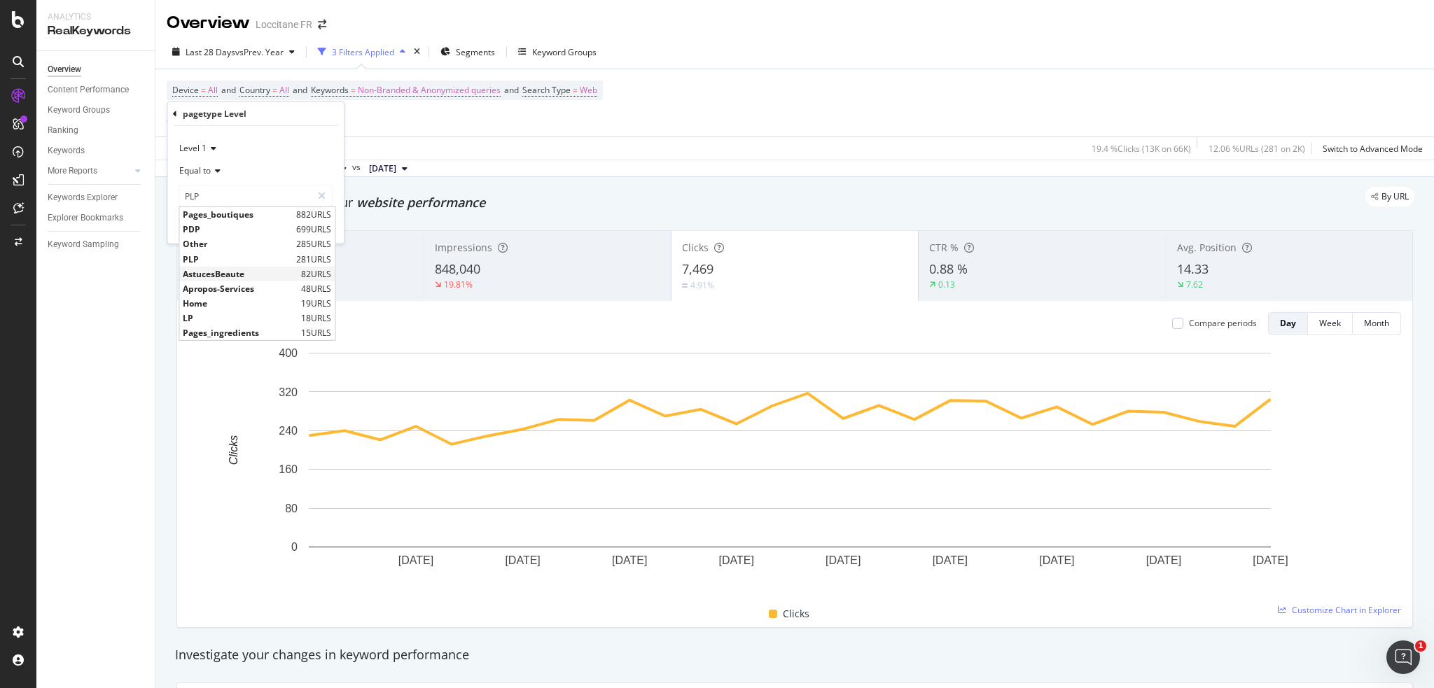
click at [232, 272] on span "AstucesBeaute" at bounding box center [240, 274] width 115 height 12
type input "AstucesBeaute"
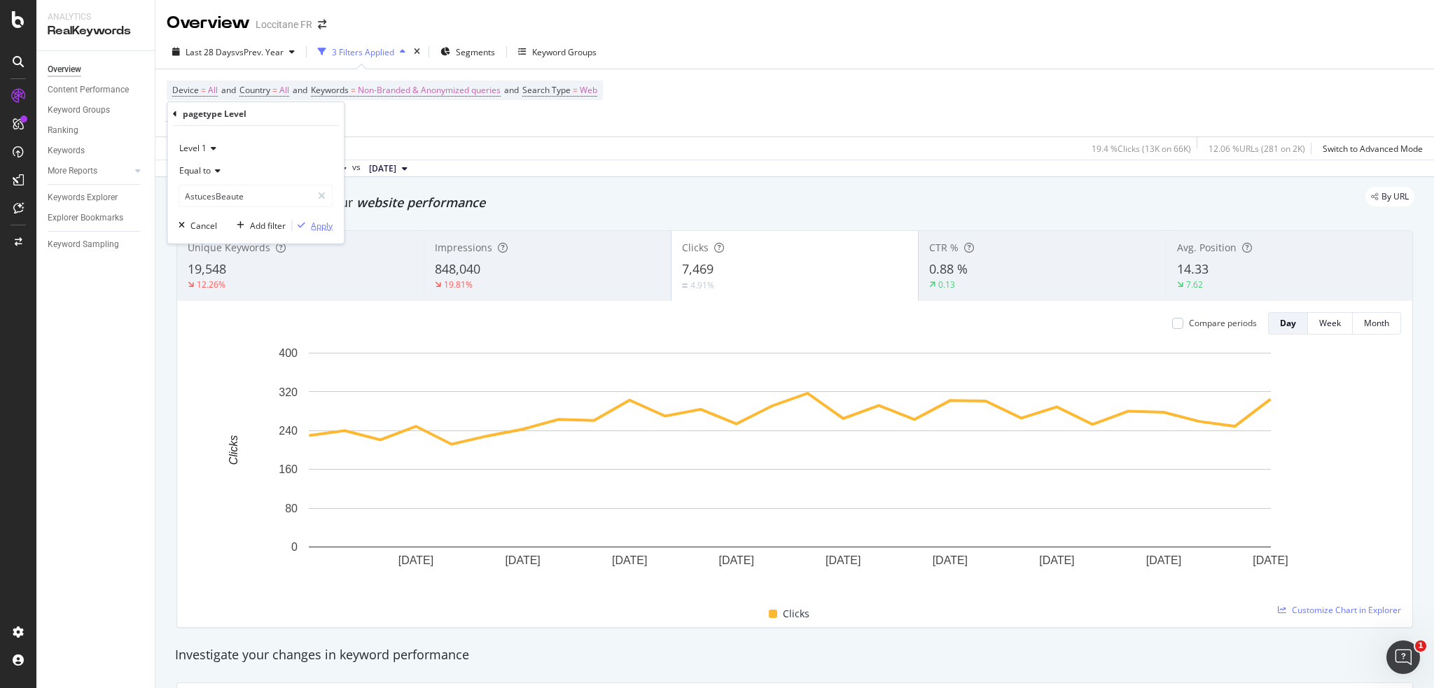
click at [310, 221] on div "button" at bounding box center [301, 225] width 19 height 8
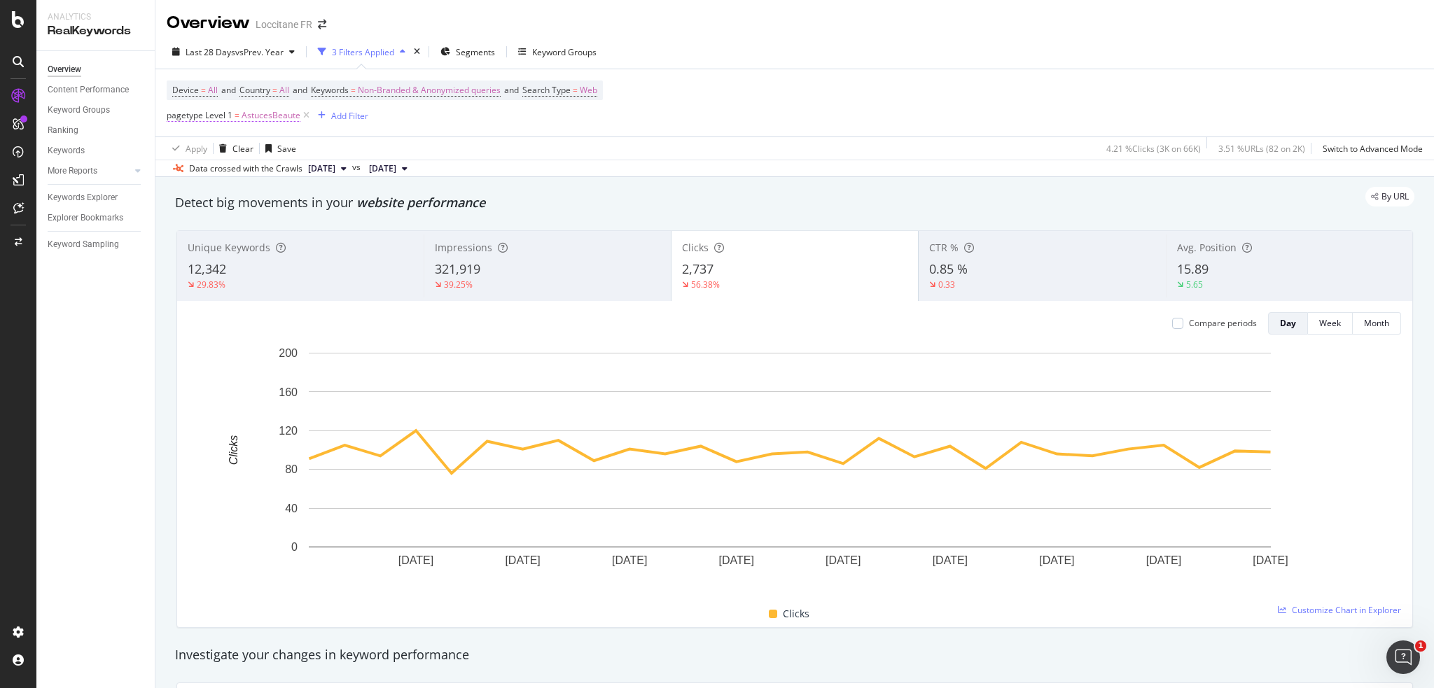
click at [249, 119] on span "AstucesBeaute" at bounding box center [271, 116] width 59 height 20
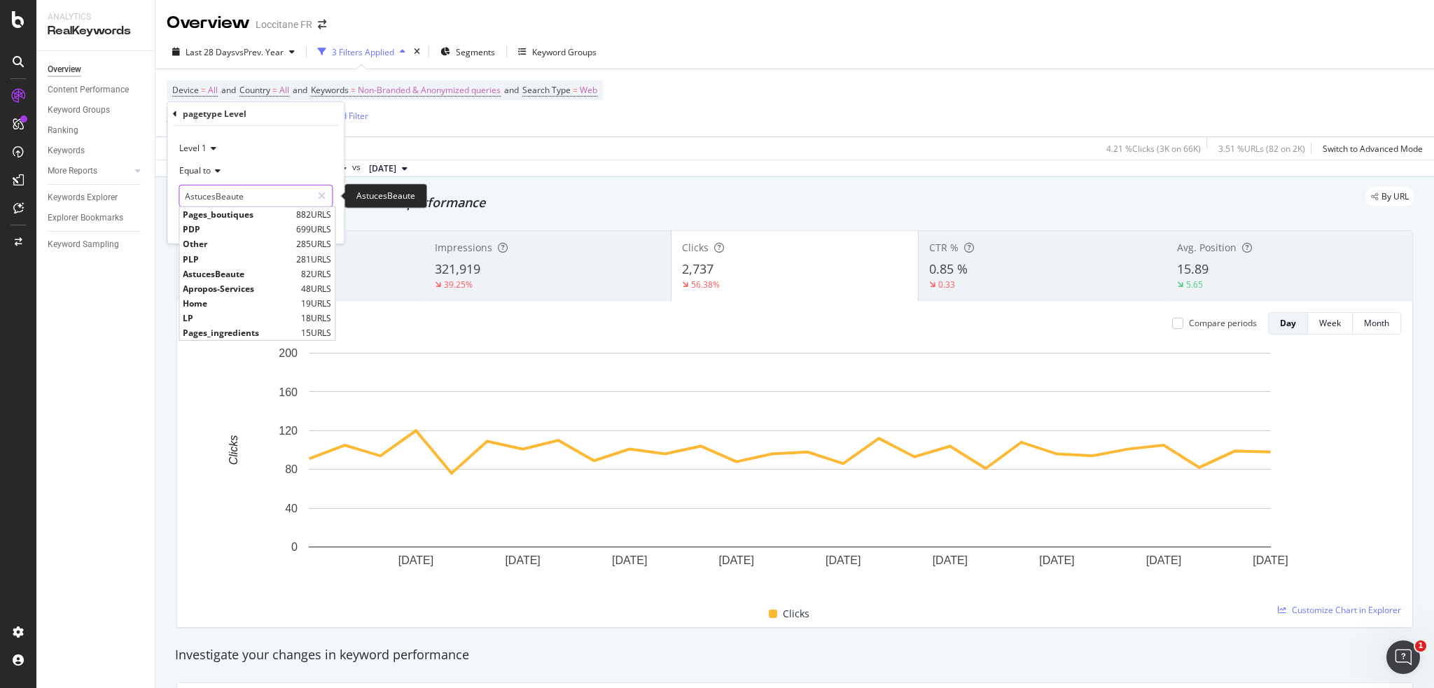
click at [240, 203] on input "AstucesBeaute" at bounding box center [245, 196] width 132 height 22
click at [241, 328] on span "Pages_ingredients" at bounding box center [240, 333] width 115 height 12
type input "Pages_ingredients"
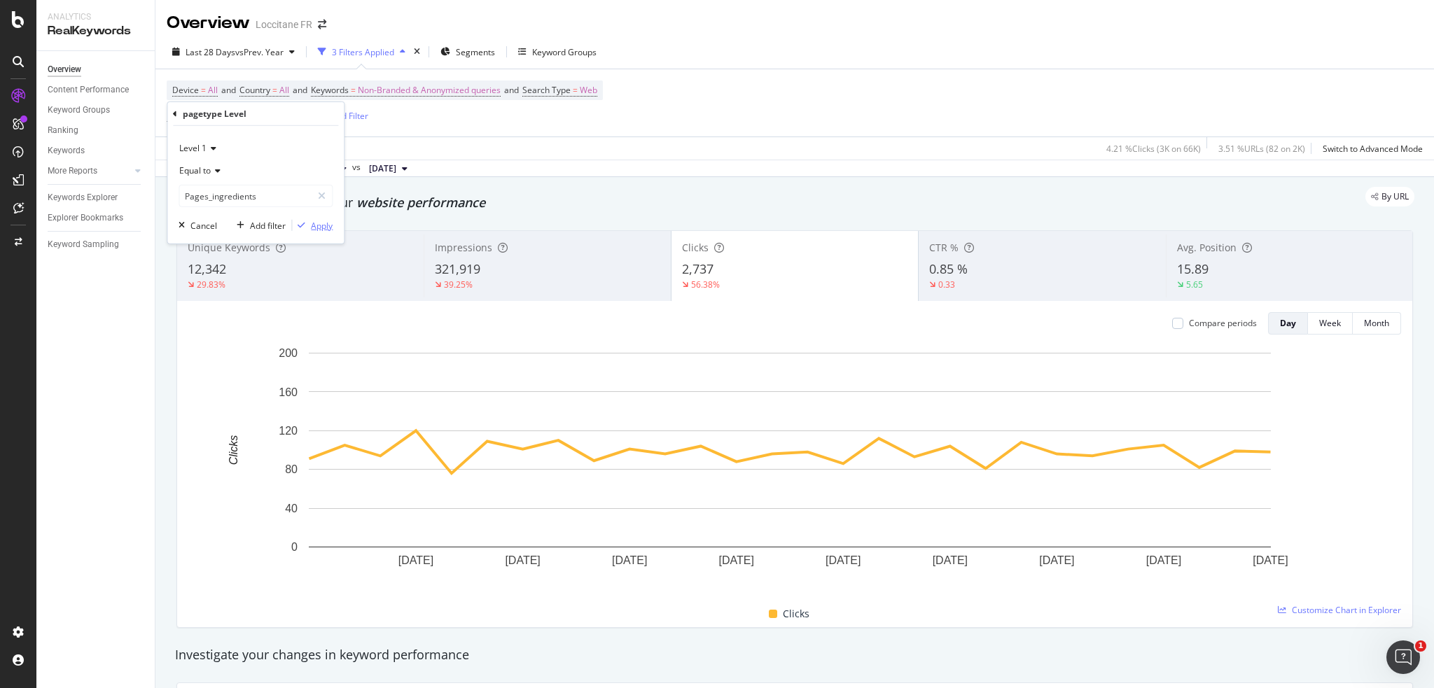
click at [305, 223] on icon "button" at bounding box center [302, 225] width 8 height 8
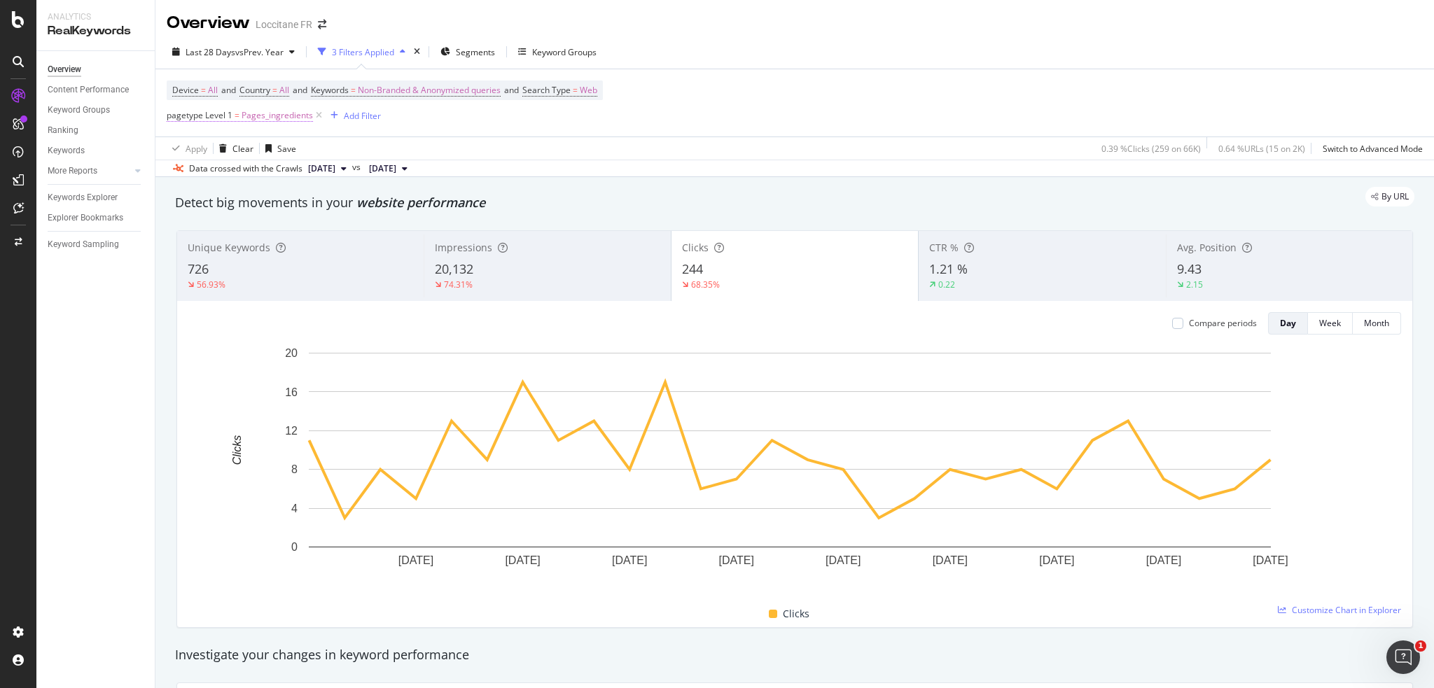
click at [282, 119] on span "Pages_ingredients" at bounding box center [277, 116] width 71 height 20
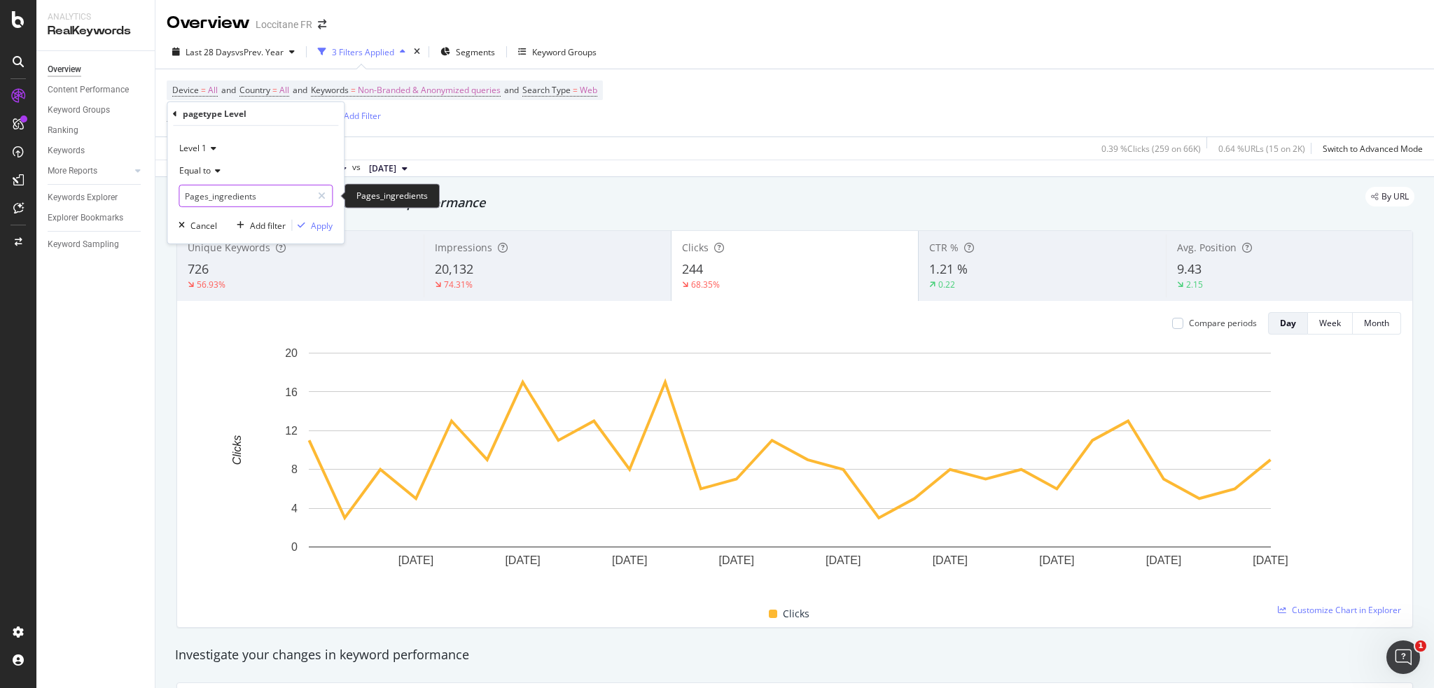
click at [243, 196] on input "Pages_ingredients" at bounding box center [245, 196] width 132 height 22
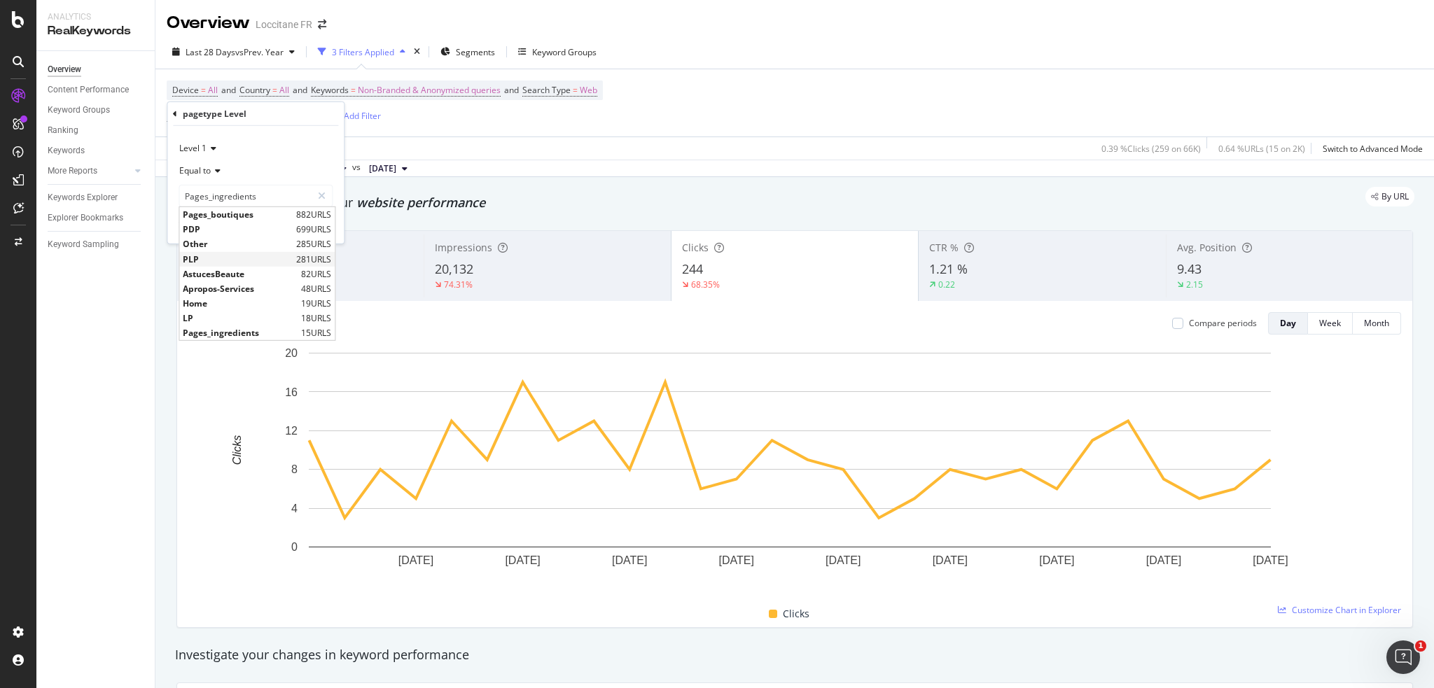
click at [248, 258] on span "PLP" at bounding box center [238, 259] width 110 height 12
type input "PLP"
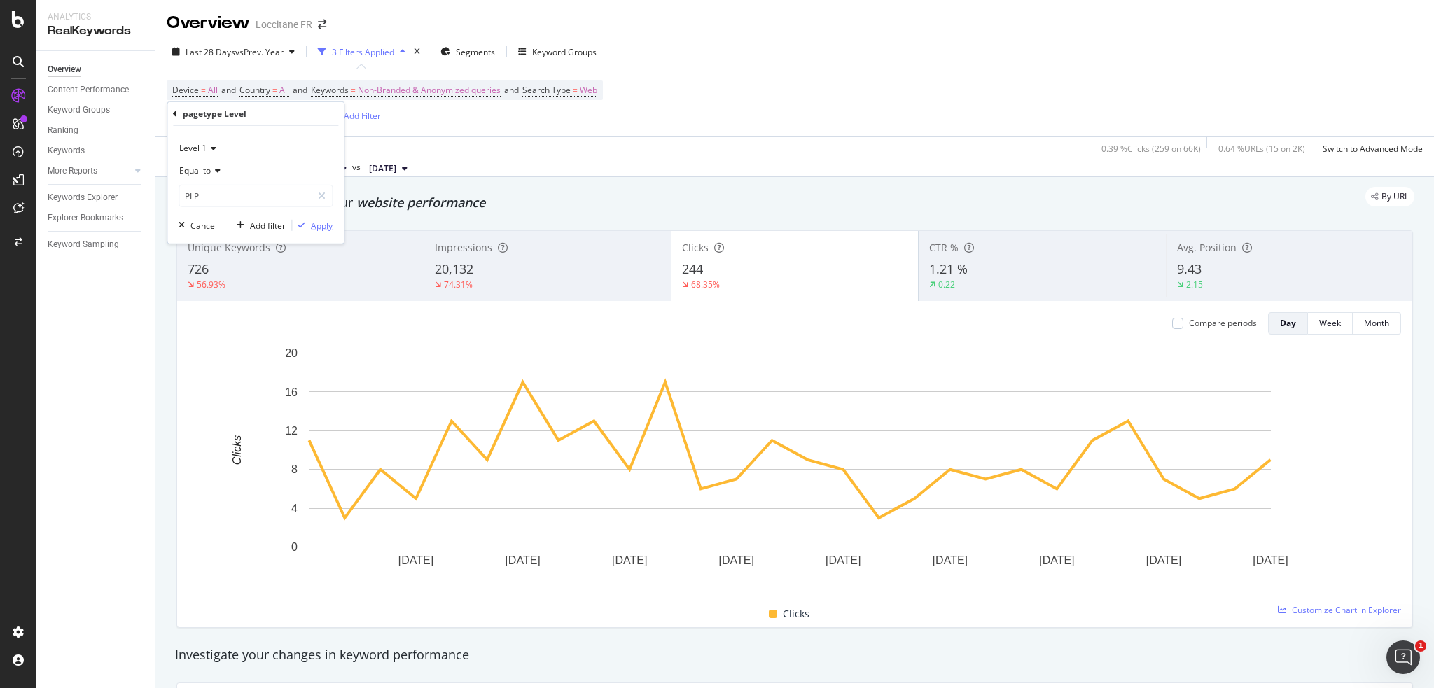
click at [327, 228] on div "Apply" at bounding box center [322, 225] width 22 height 12
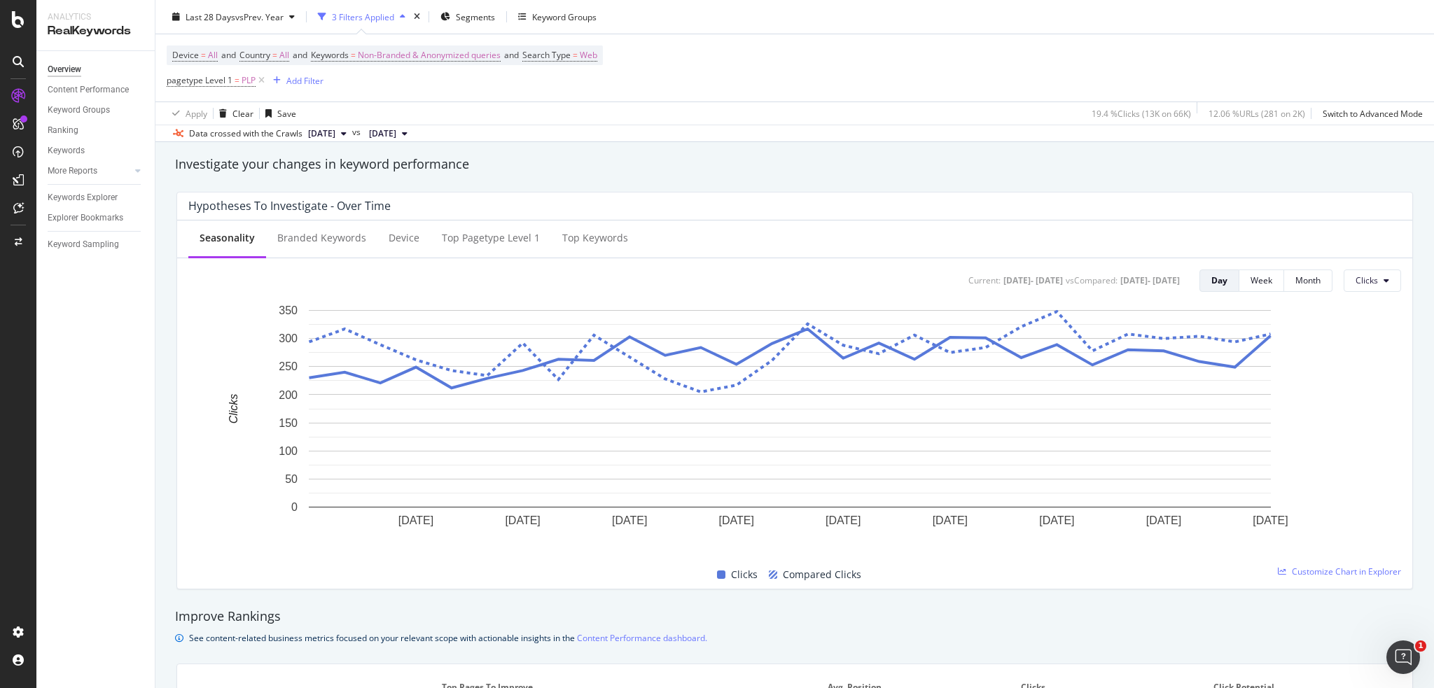
scroll to position [41, 0]
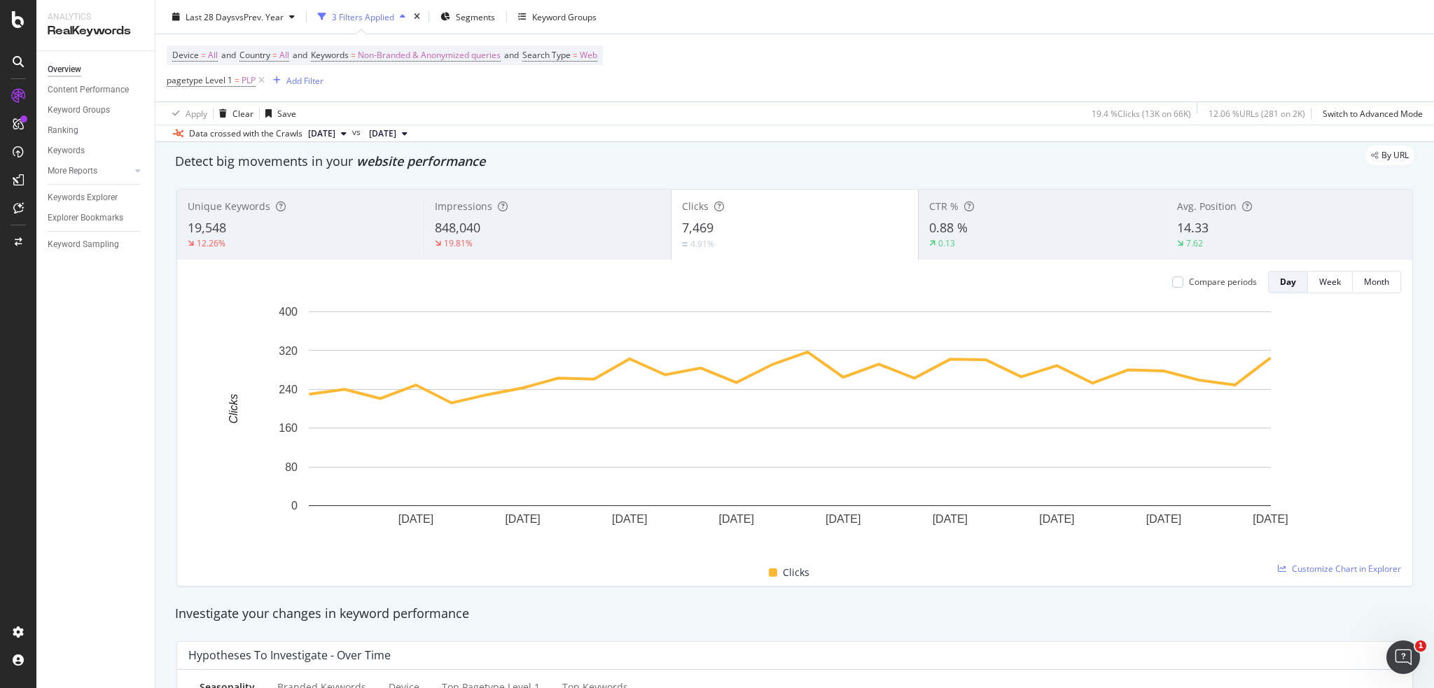
drag, startPoint x: 423, startPoint y: 39, endPoint x: 431, endPoint y: 44, distance: 9.1
click at [424, 39] on div "Device = All and Country = All and Keywords = Non-Branded & Anonymized queries …" at bounding box center [795, 67] width 1256 height 67
click at [433, 50] on span "Non-Branded & Anonymized queries" at bounding box center [429, 56] width 143 height 20
click at [389, 90] on span "Non-Branded & Anonymized queries" at bounding box center [406, 88] width 148 height 12
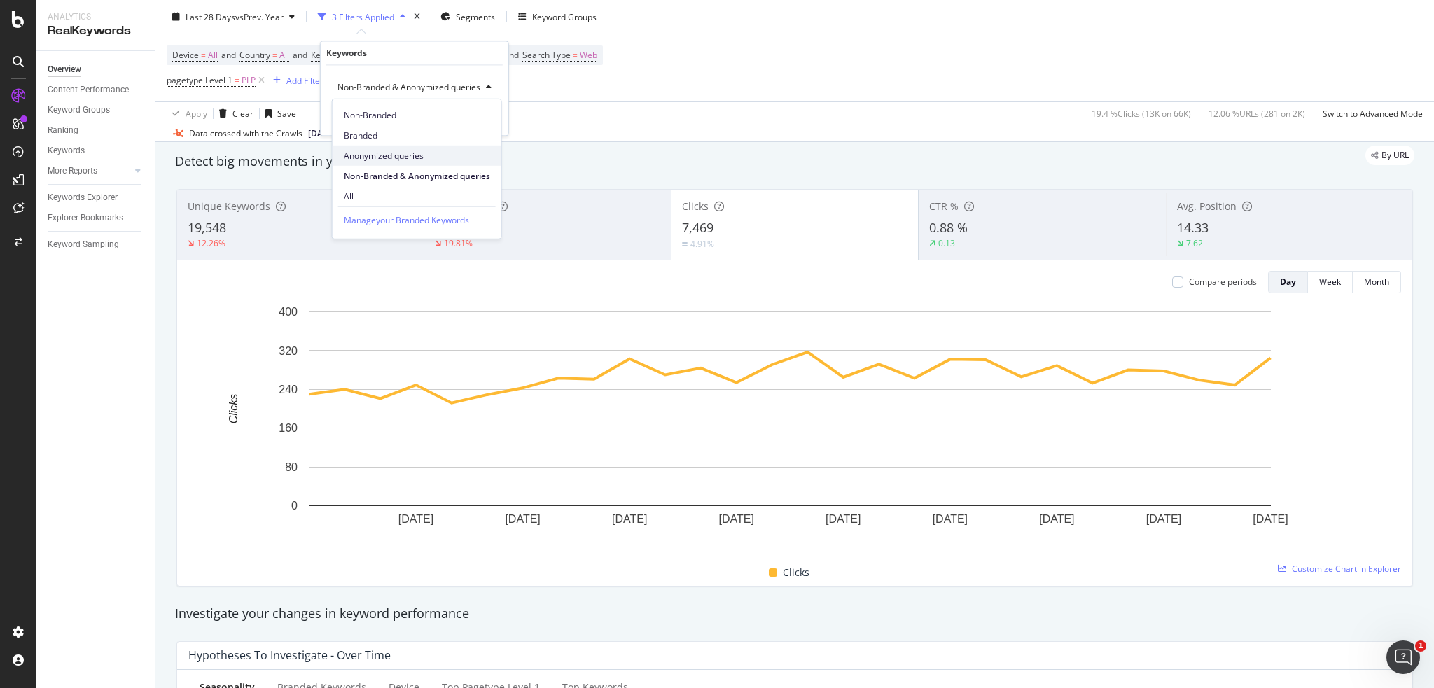
click at [412, 153] on span "Anonymized queries" at bounding box center [417, 155] width 146 height 13
click at [389, 92] on span "Anonymized queries" at bounding box center [374, 88] width 85 height 12
click at [384, 112] on span "Non-Branded" at bounding box center [415, 115] width 143 height 13
click at [469, 121] on div "Apply" at bounding box center [475, 117] width 22 height 12
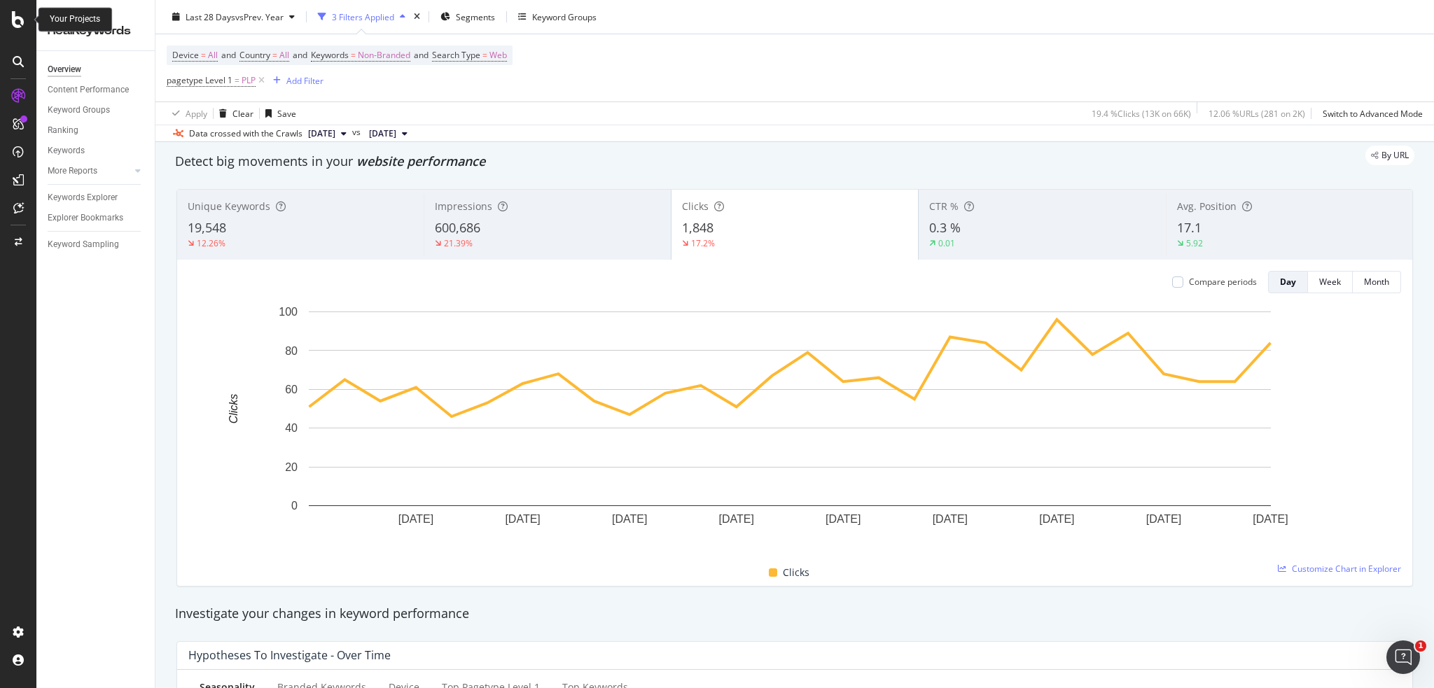
click at [1, 18] on div at bounding box center [18, 19] width 34 height 17
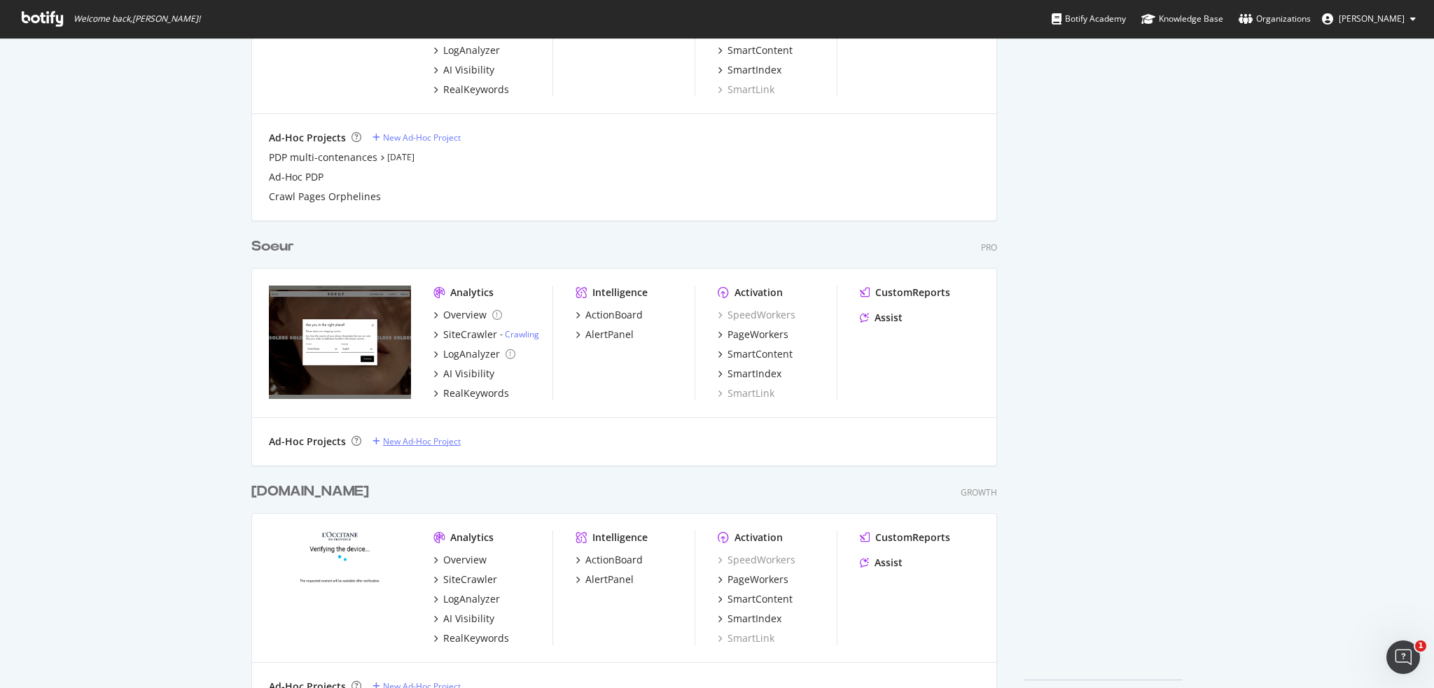
scroll to position [706, 0]
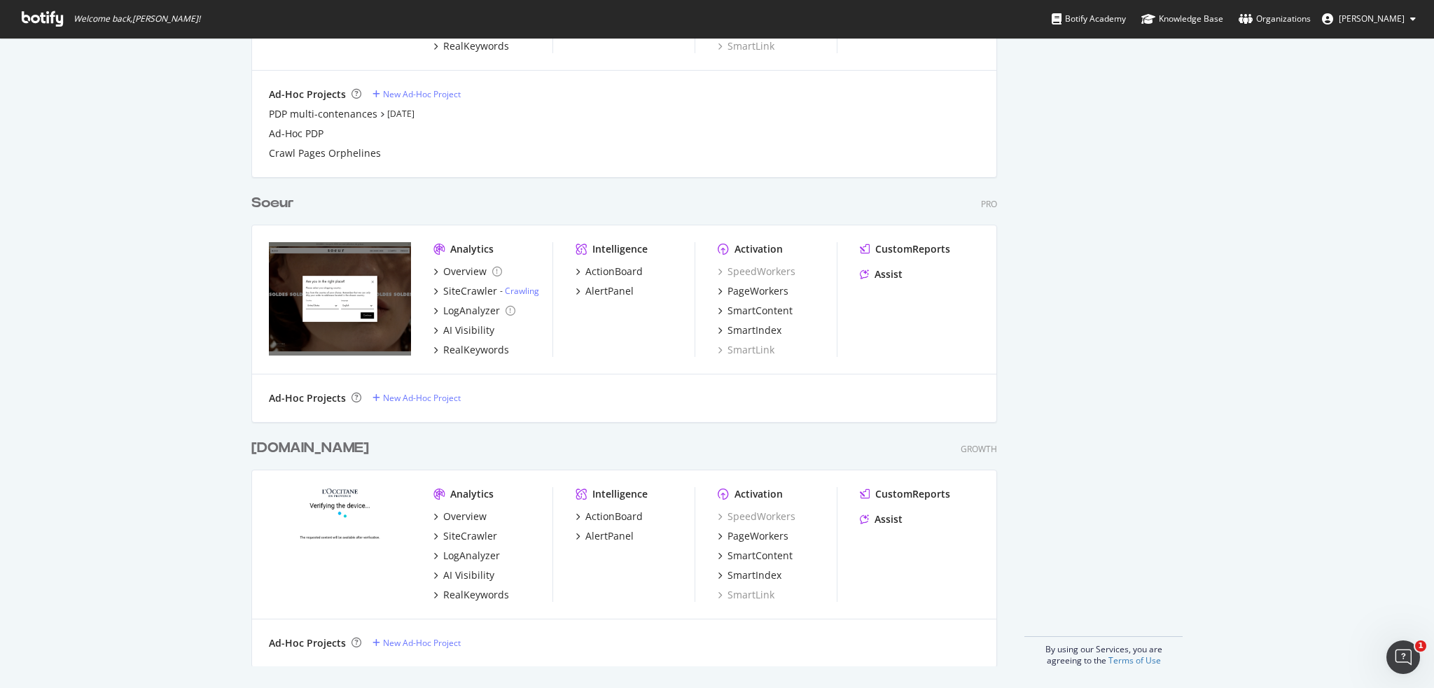
click at [497, 604] on div "Analytics Overview SiteCrawler LogAnalyzer AI Visibility RealKeywords Intellige…" at bounding box center [624, 545] width 744 height 149
click at [490, 596] on div "RealKeywords" at bounding box center [476, 595] width 66 height 14
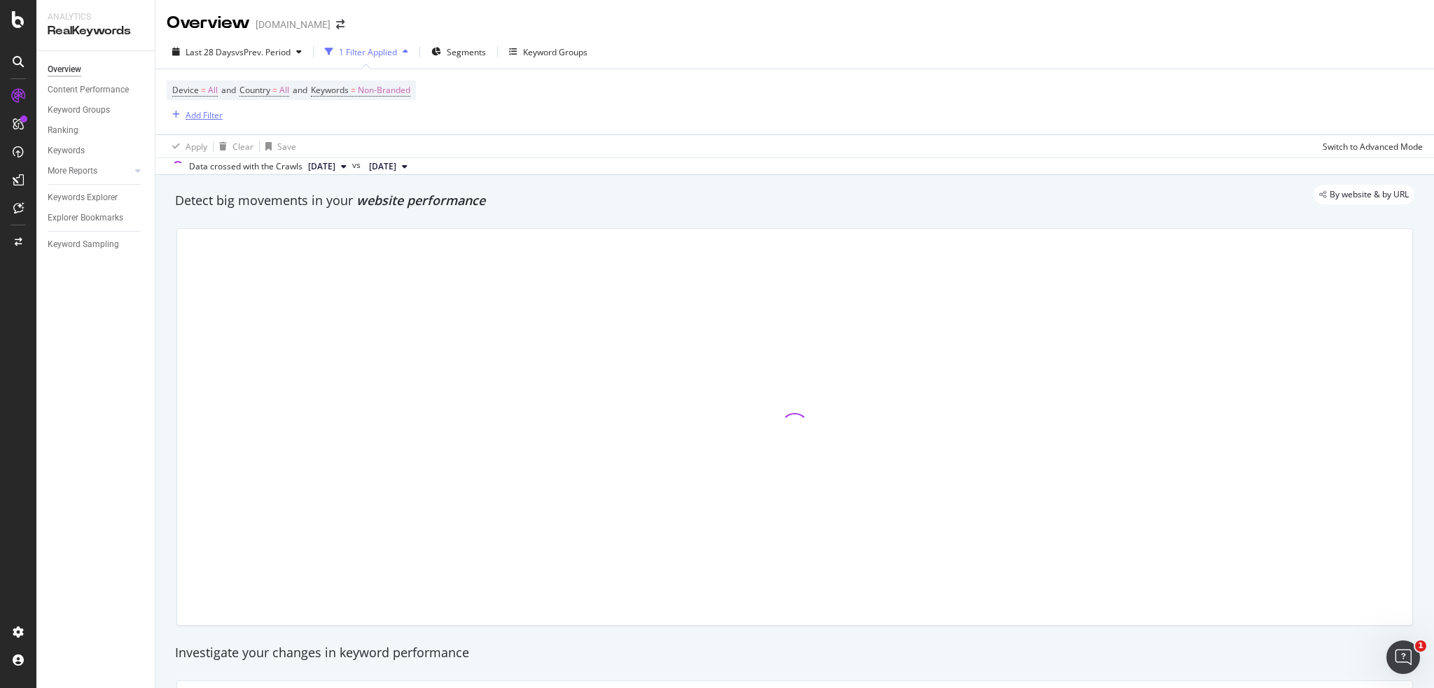
click at [197, 119] on div "Add Filter" at bounding box center [204, 115] width 37 height 12
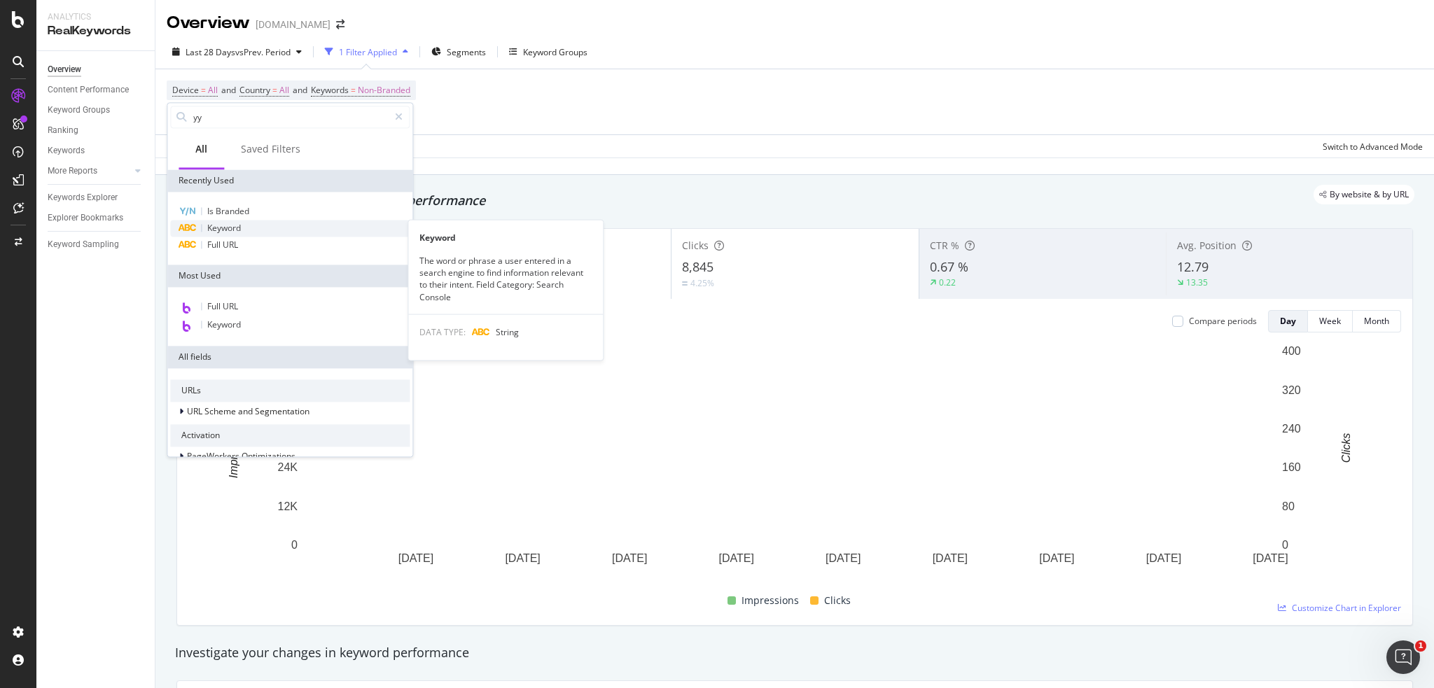
type input "y"
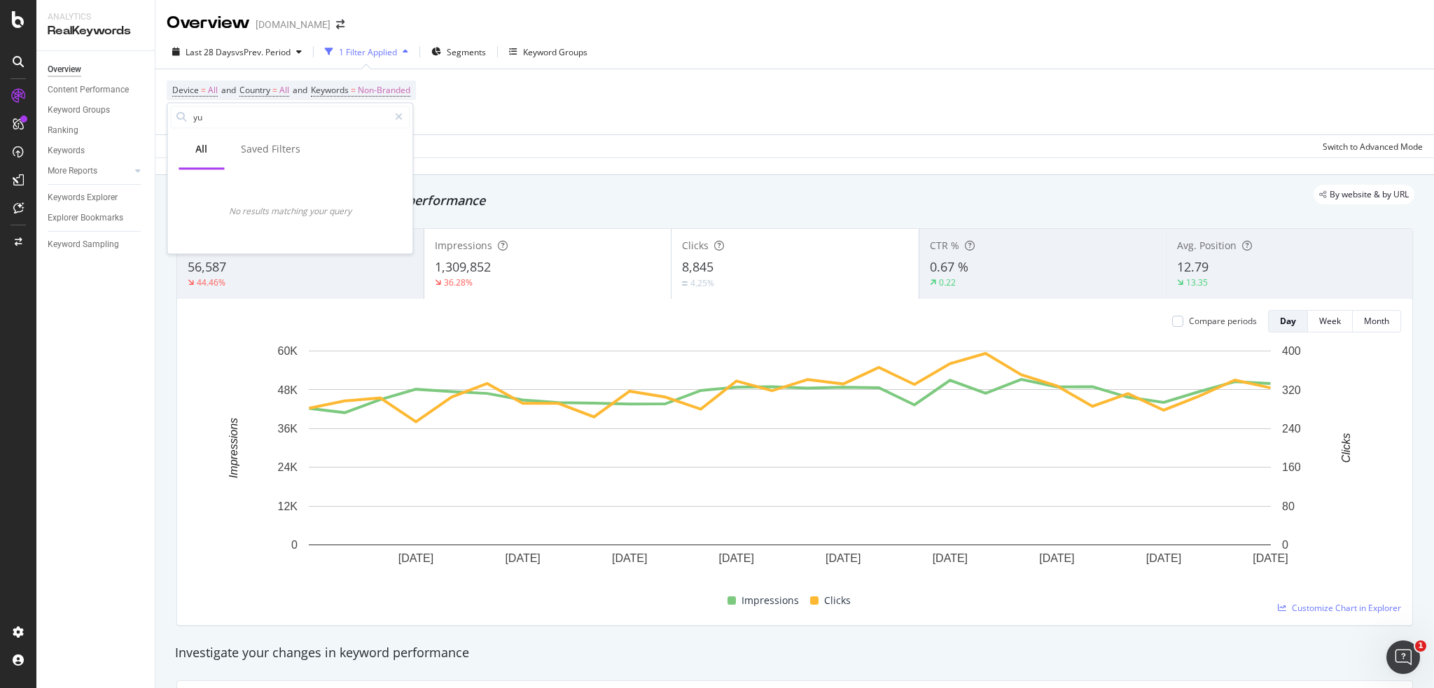
type input "y"
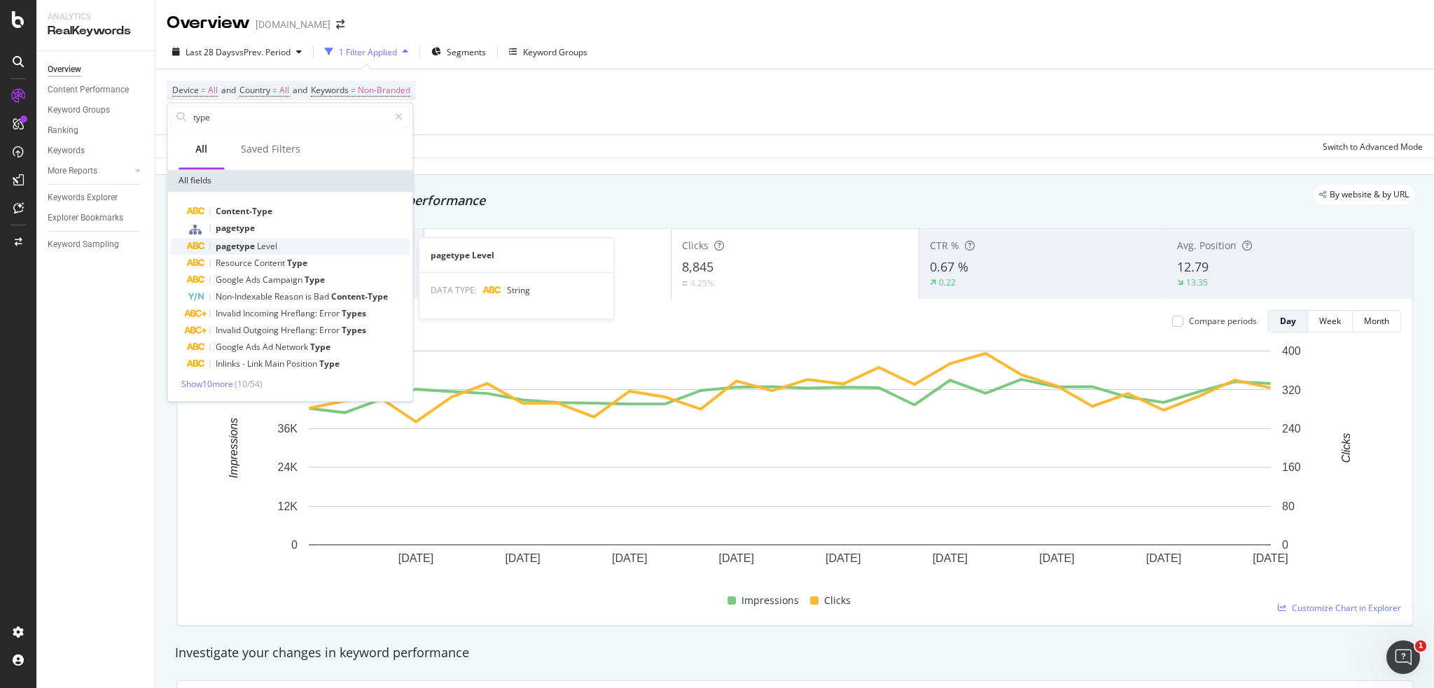
type input "type"
click at [251, 239] on div "pagetype Level" at bounding box center [298, 246] width 223 height 17
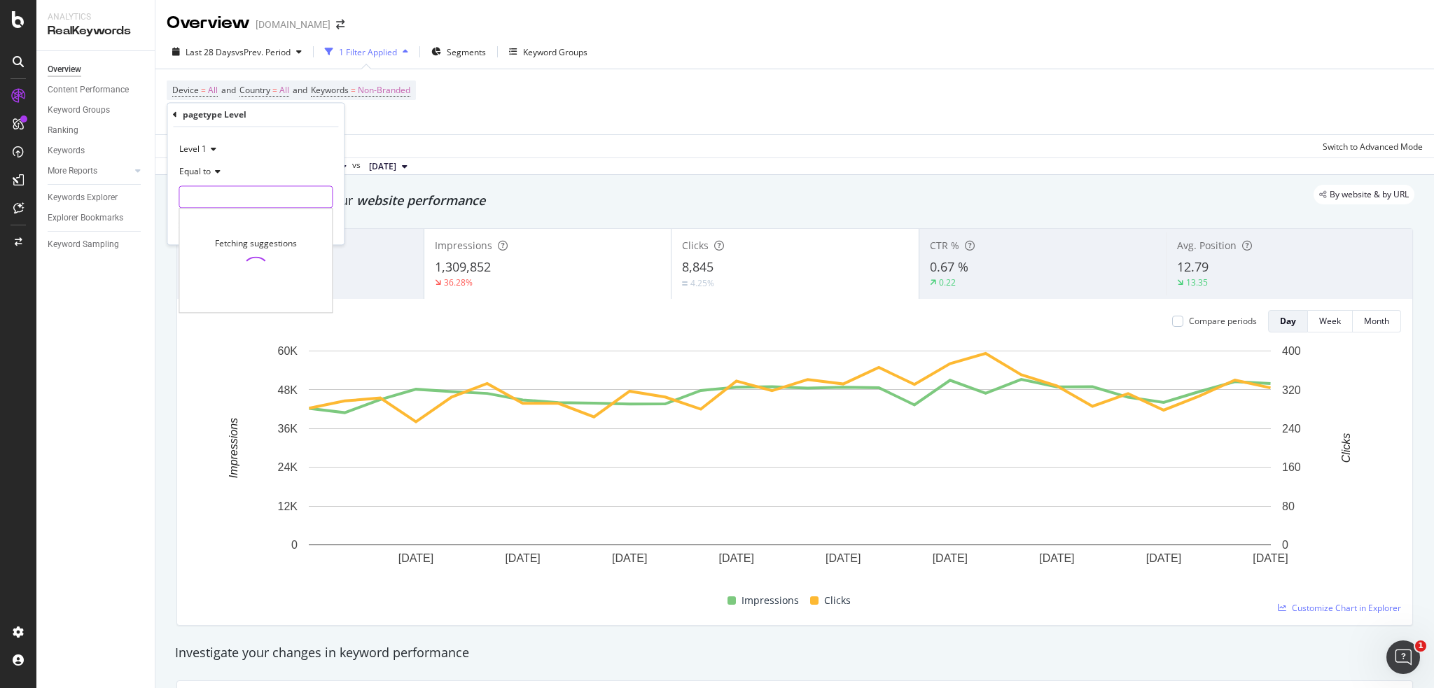
click at [210, 193] on input "text" at bounding box center [255, 197] width 153 height 22
click at [270, 42] on div "Last 28 Days vs Prev. Period" at bounding box center [237, 51] width 141 height 21
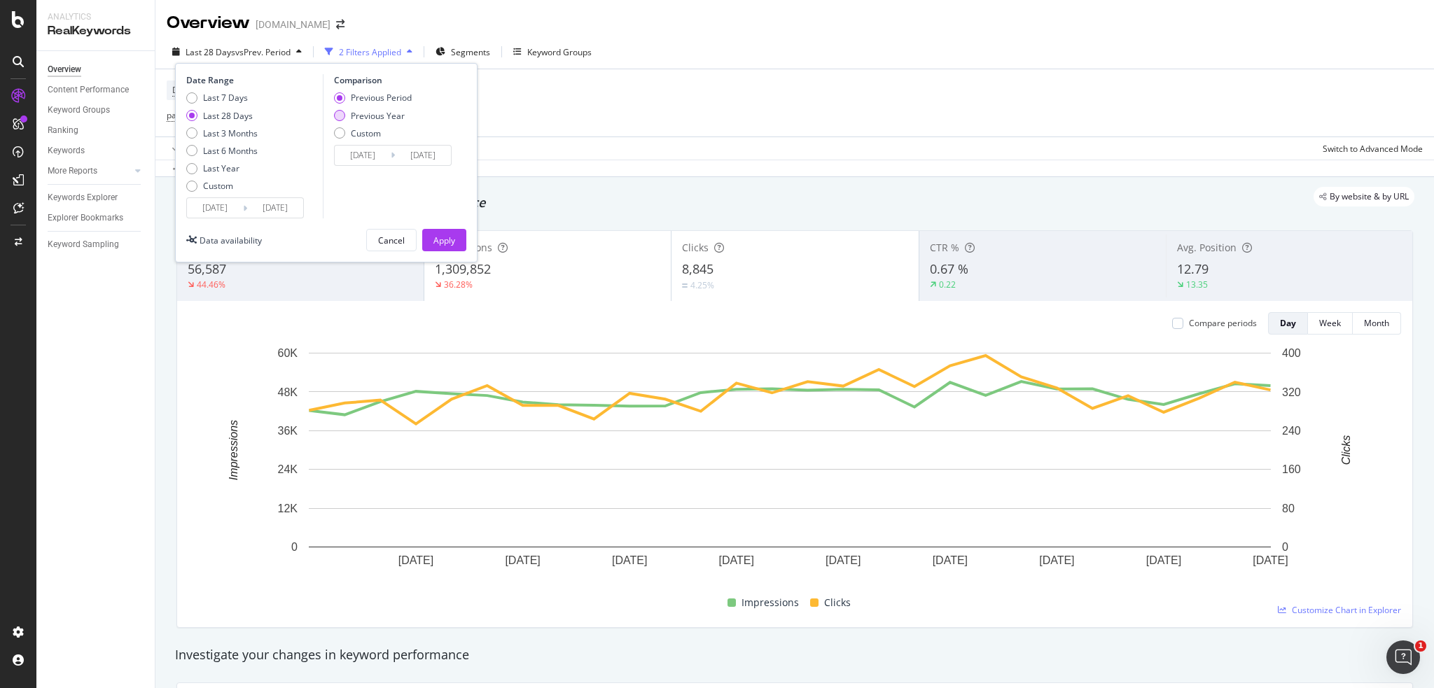
drag, startPoint x: 371, startPoint y: 109, endPoint x: 379, endPoint y: 112, distance: 8.5
click at [372, 109] on div "Previous Period Previous Year Custom" at bounding box center [373, 118] width 78 height 53
click at [379, 113] on div "Previous Year" at bounding box center [378, 116] width 54 height 12
type input "[DATE]"
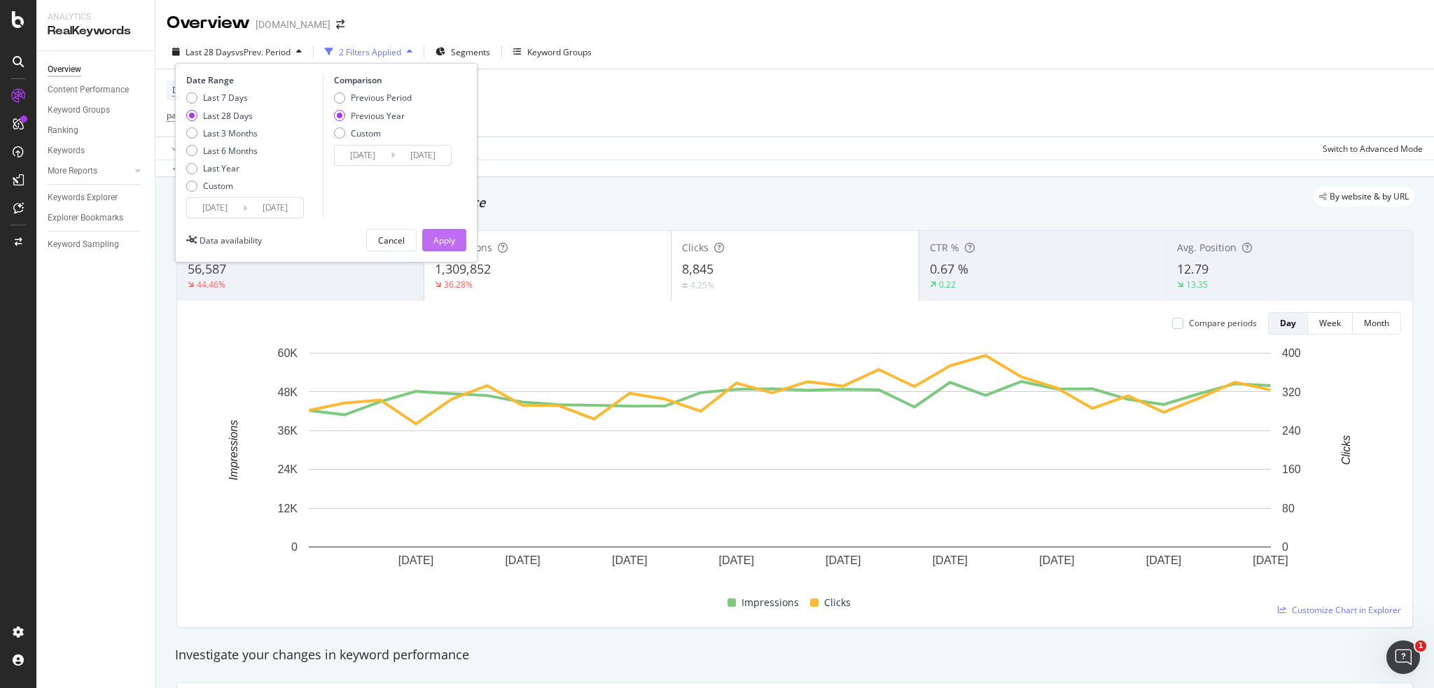
click at [452, 237] on div "Apply" at bounding box center [444, 241] width 22 height 12
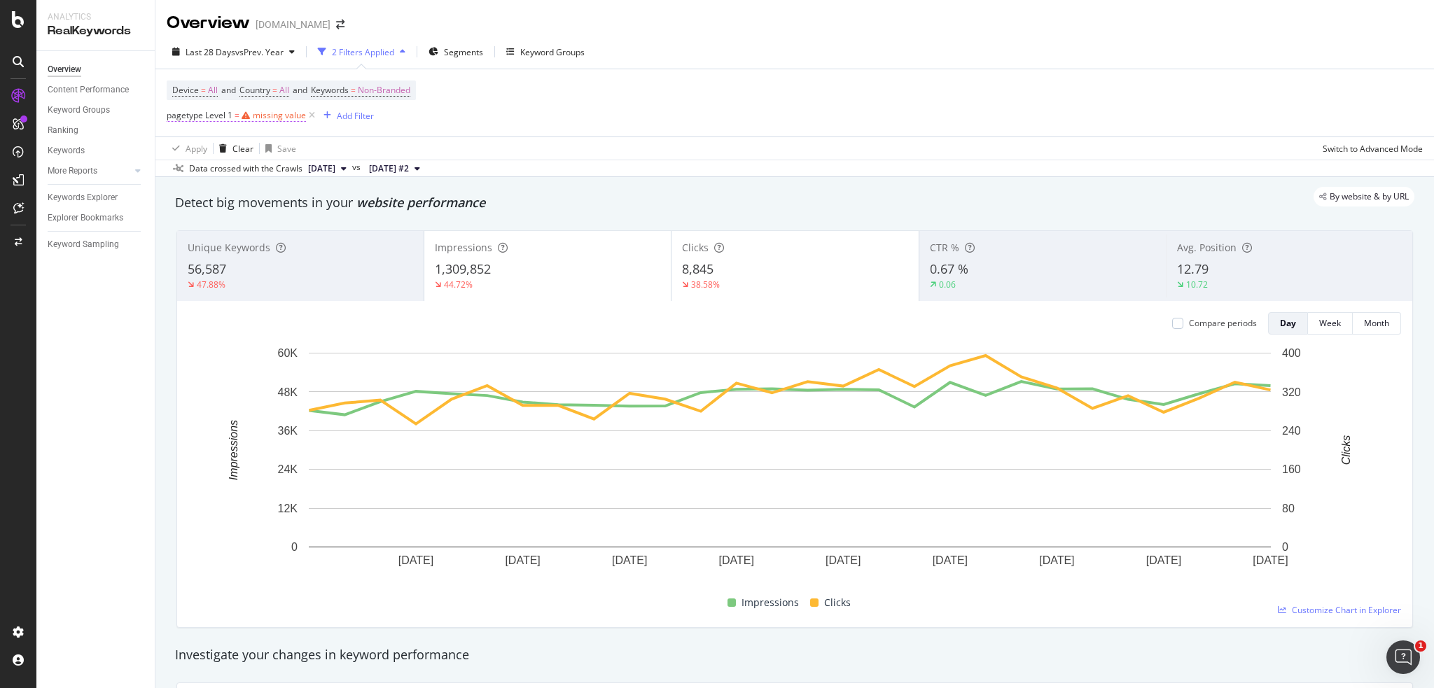
click at [272, 115] on div "missing value" at bounding box center [279, 115] width 53 height 12
click at [201, 190] on input "text" at bounding box center [255, 196] width 153 height 22
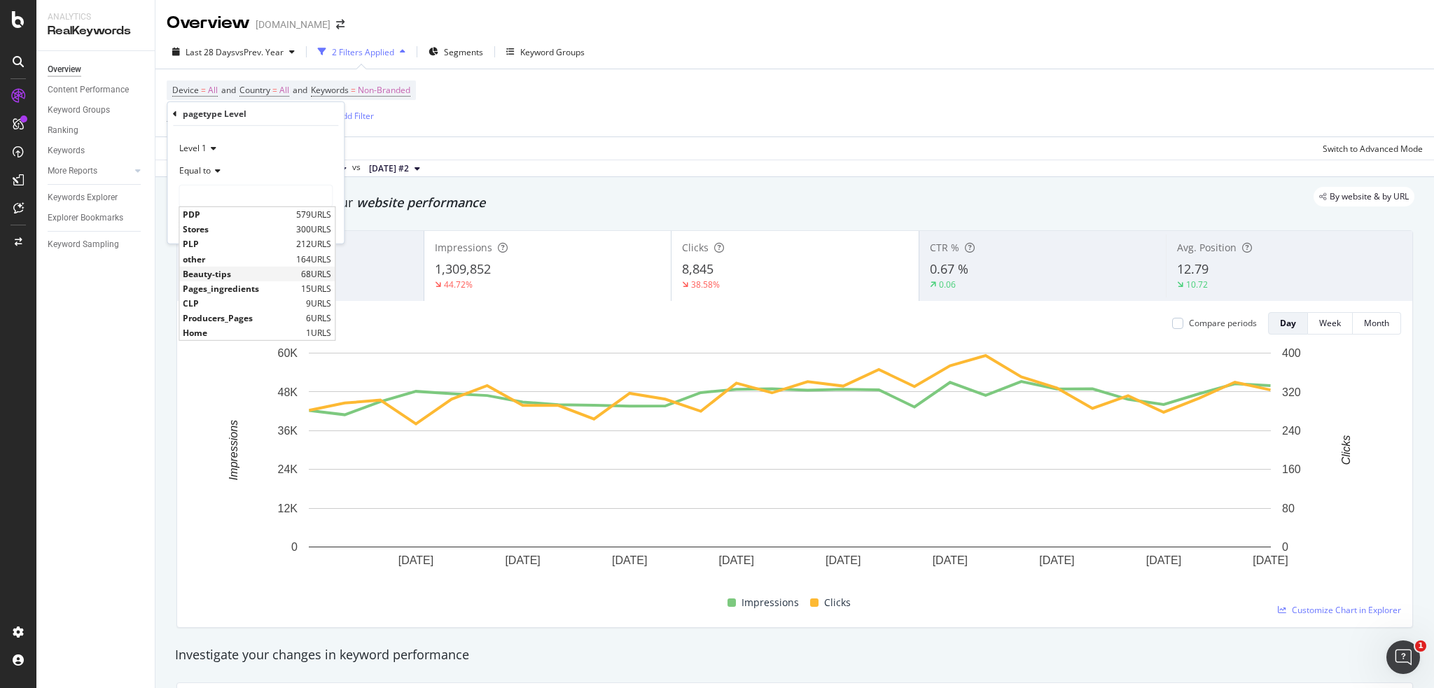
click at [235, 272] on span "Beauty-tips" at bounding box center [240, 274] width 115 height 12
type input "Beauty-tips"
click at [314, 223] on div "Apply" at bounding box center [322, 225] width 22 height 12
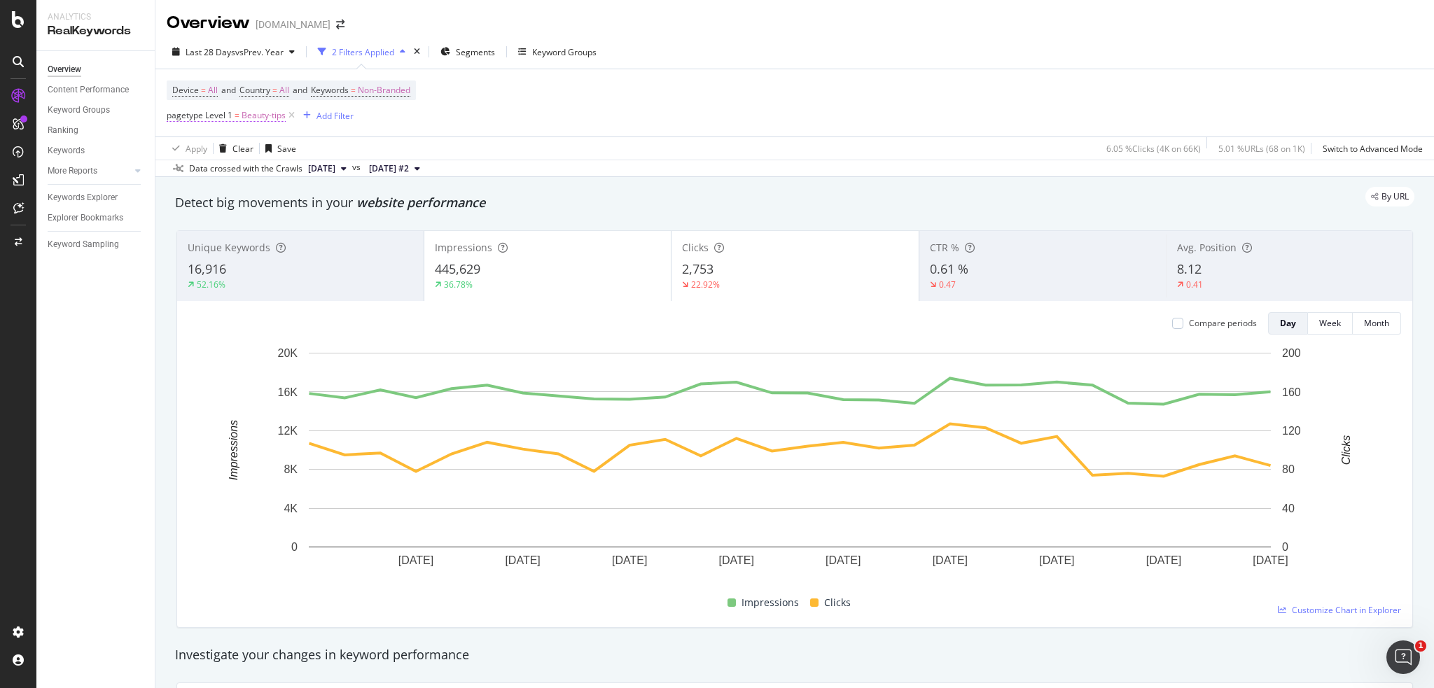
click at [239, 118] on span "pagetype Level 1 = Beauty-tips" at bounding box center [226, 115] width 119 height 13
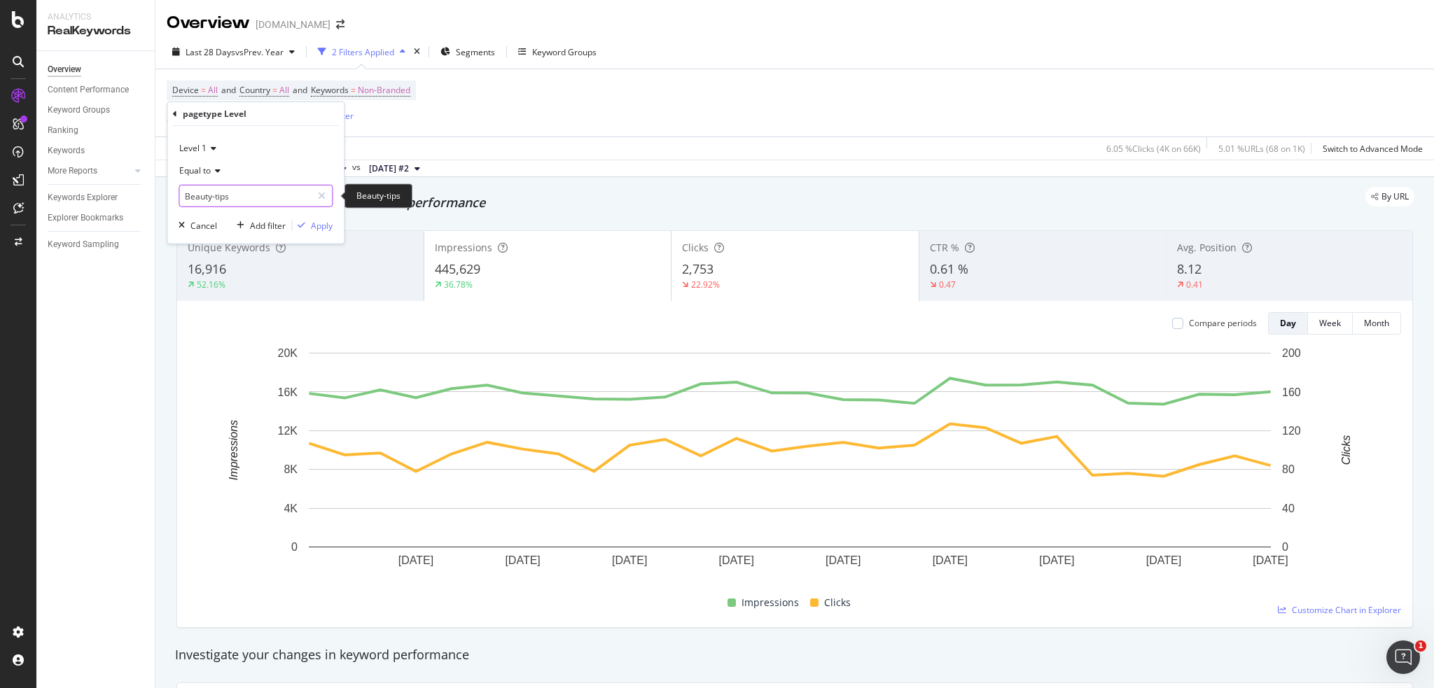
click at [227, 195] on input "Beauty-tips" at bounding box center [245, 196] width 132 height 22
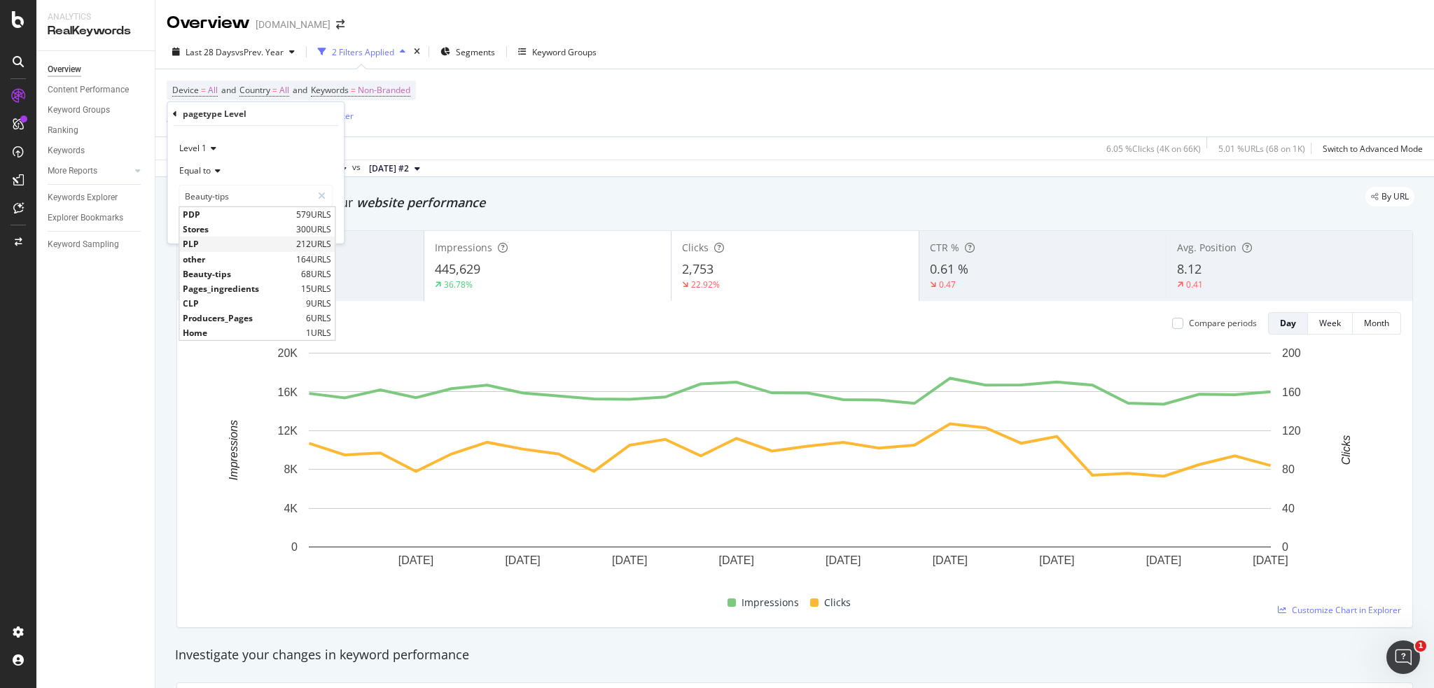
click at [249, 248] on span "PLP" at bounding box center [238, 244] width 110 height 12
type input "PLP"
click at [328, 228] on div "Apply" at bounding box center [322, 225] width 22 height 12
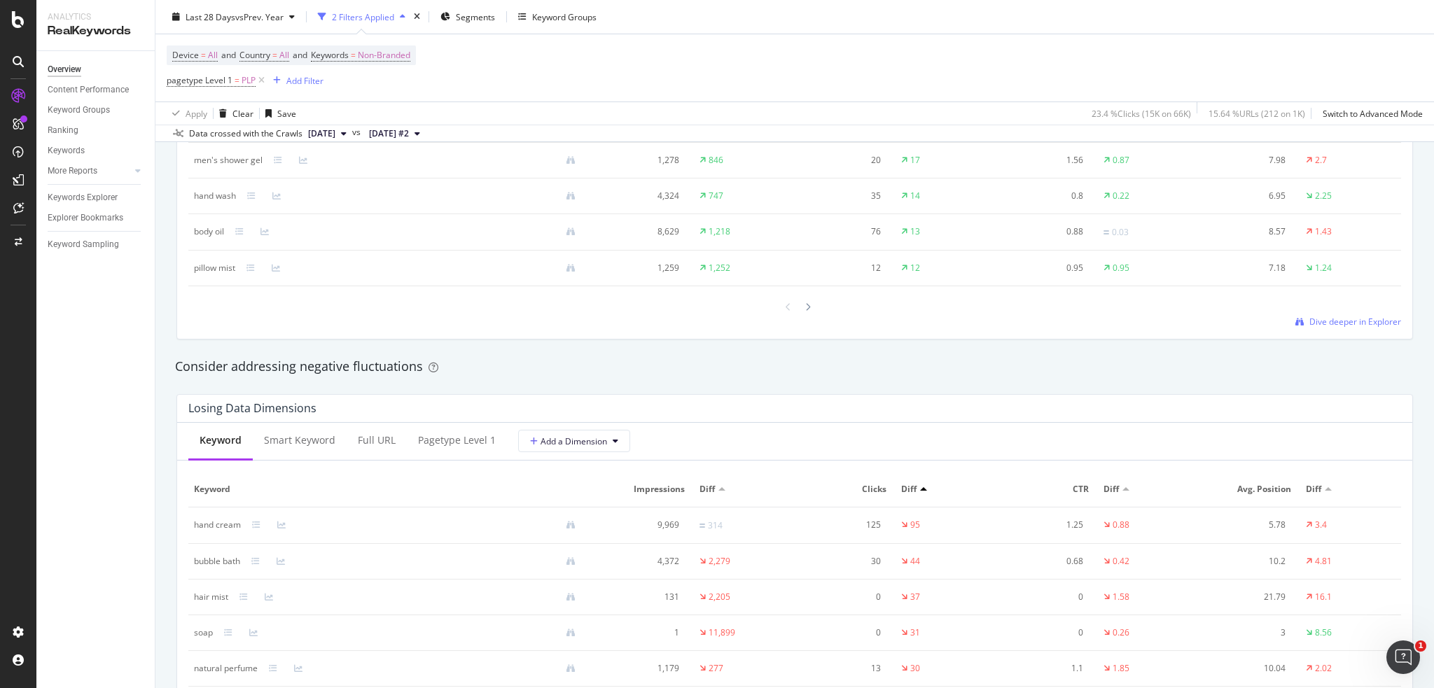
scroll to position [1473, 0]
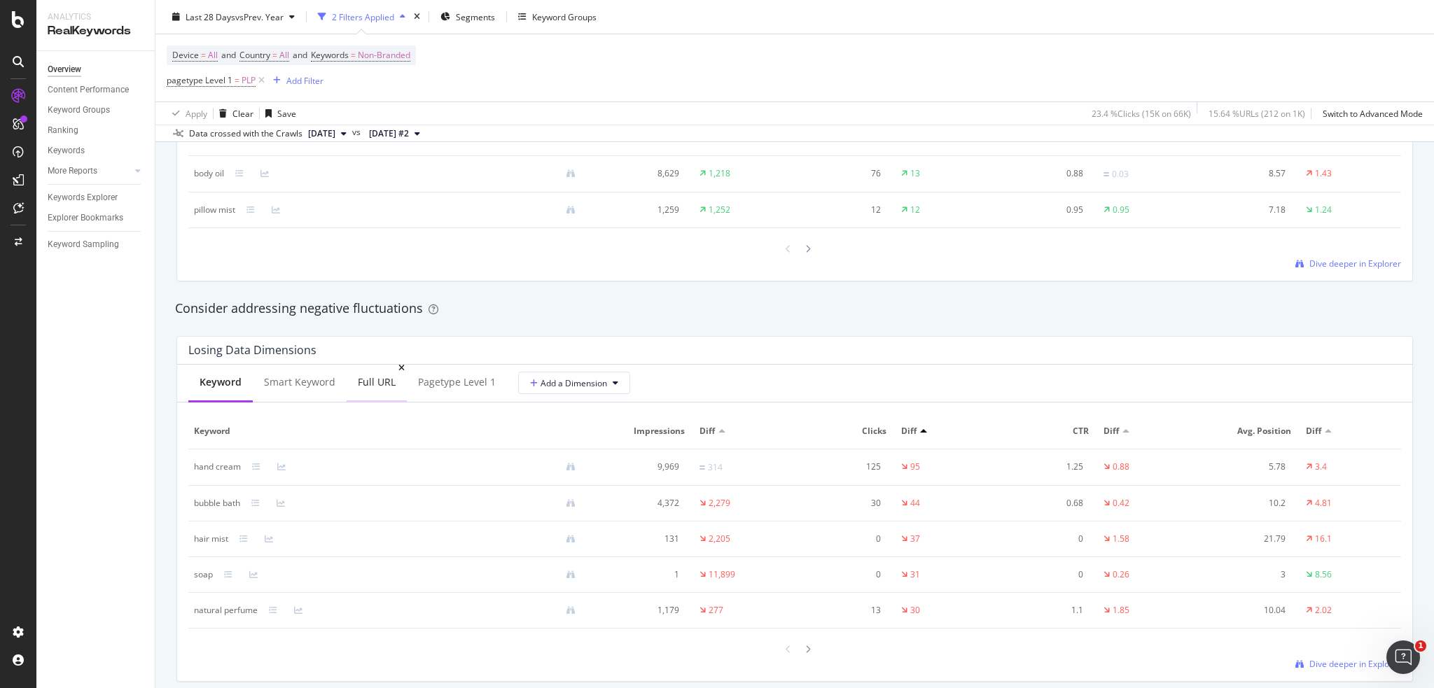
click at [366, 389] on div "Full URL" at bounding box center [377, 383] width 60 height 39
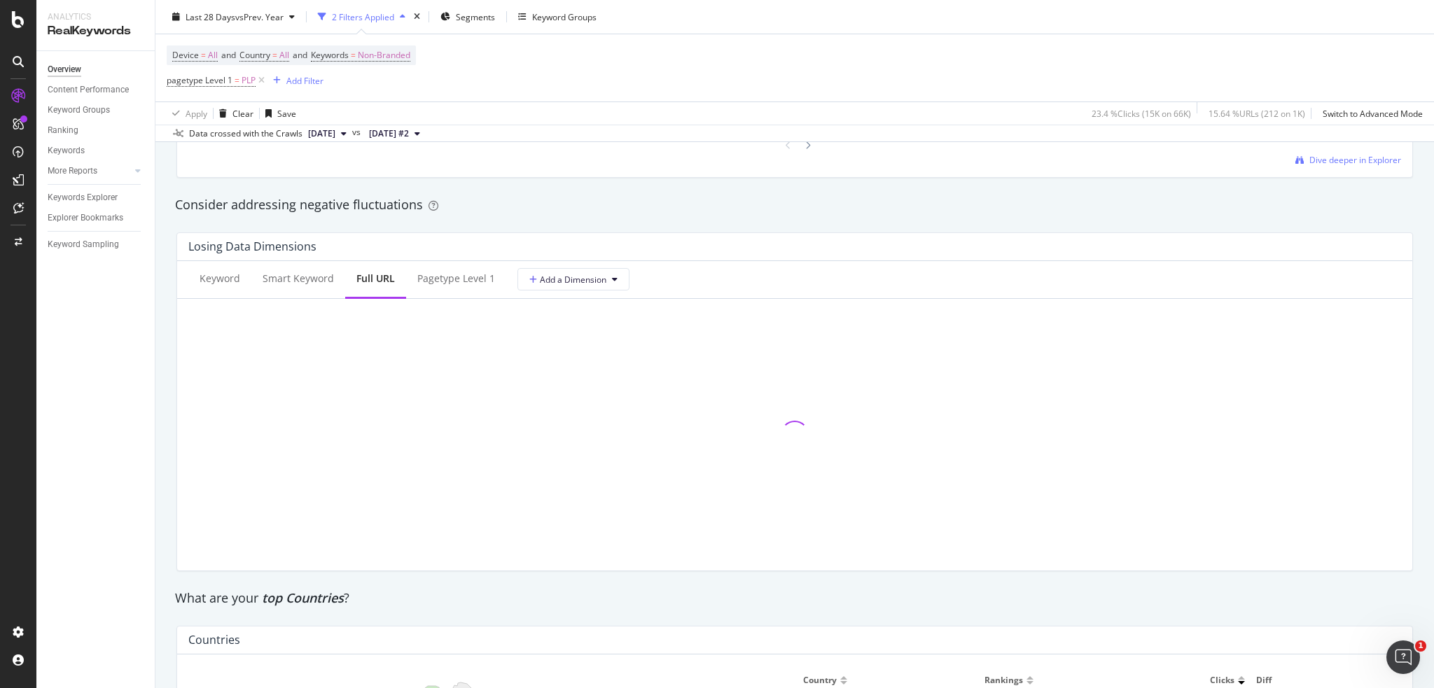
scroll to position [1660, 0]
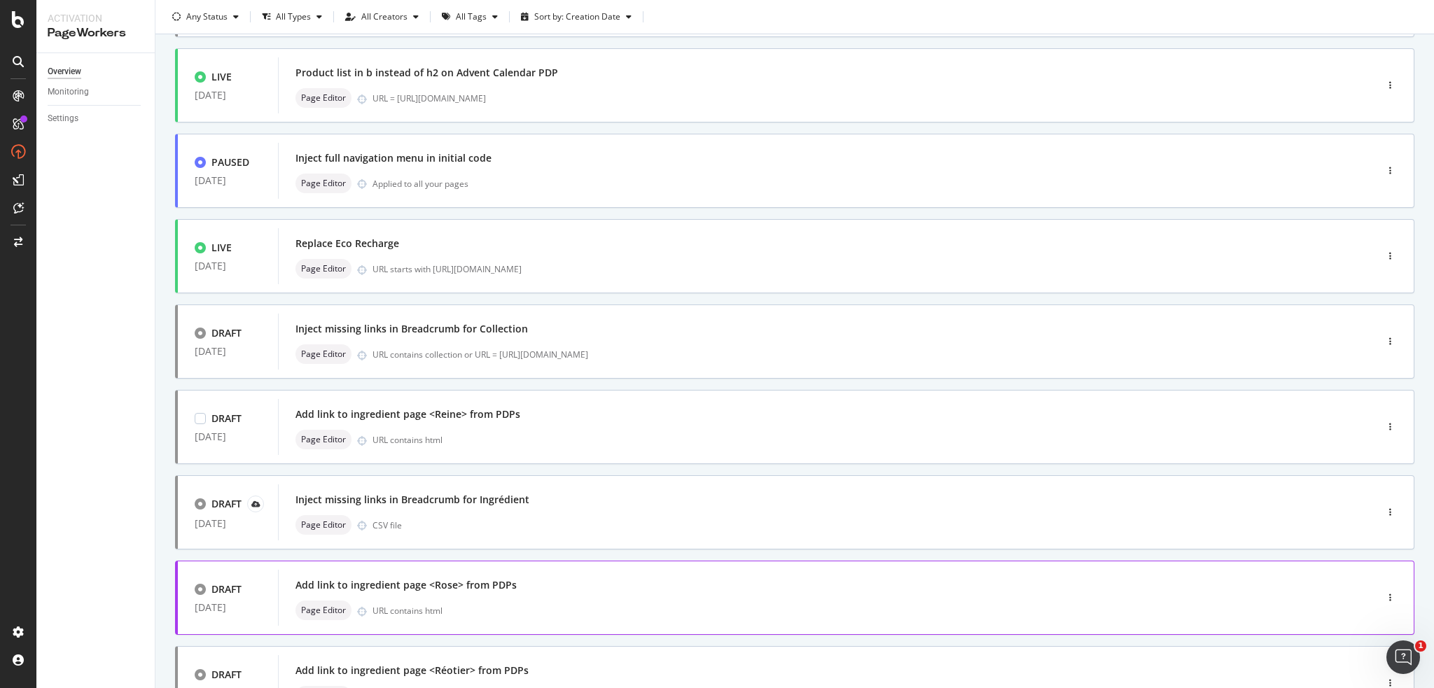
scroll to position [372, 0]
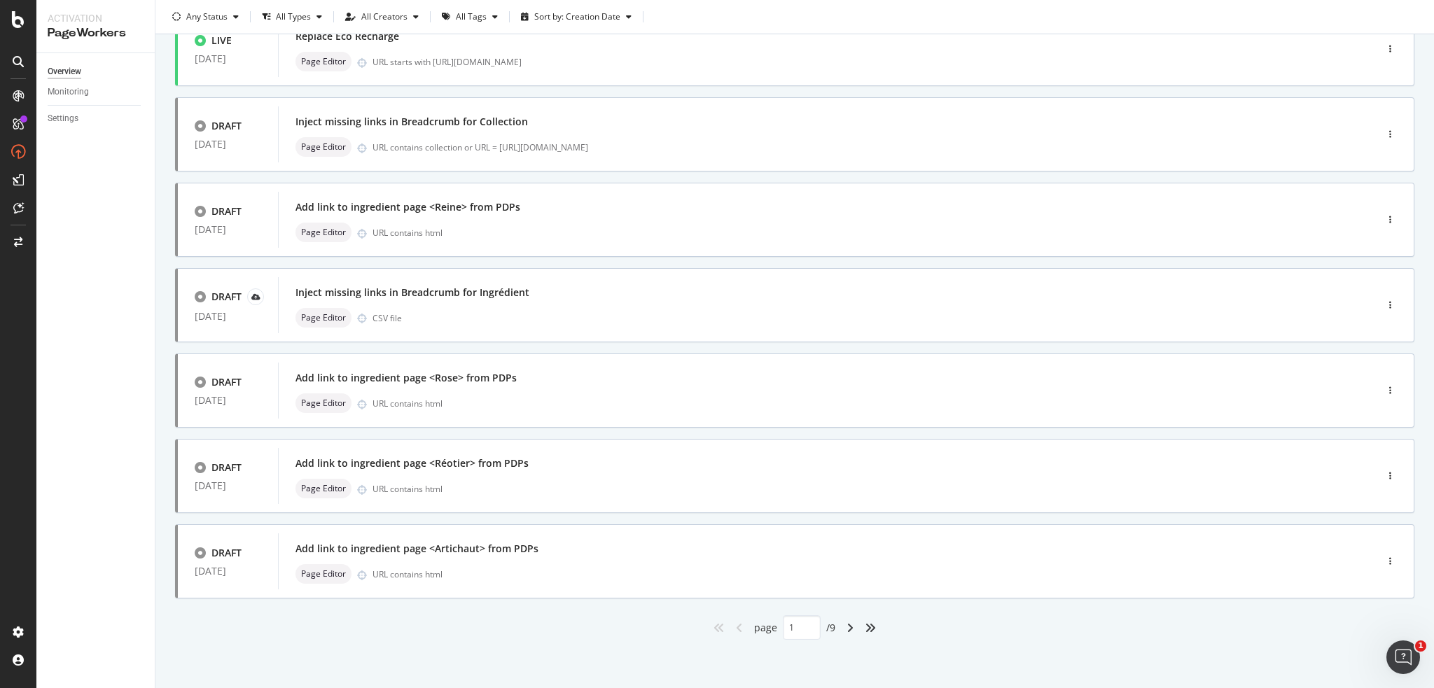
click at [872, 627] on div "angles-right" at bounding box center [870, 628] width 22 height 22
type input "9"
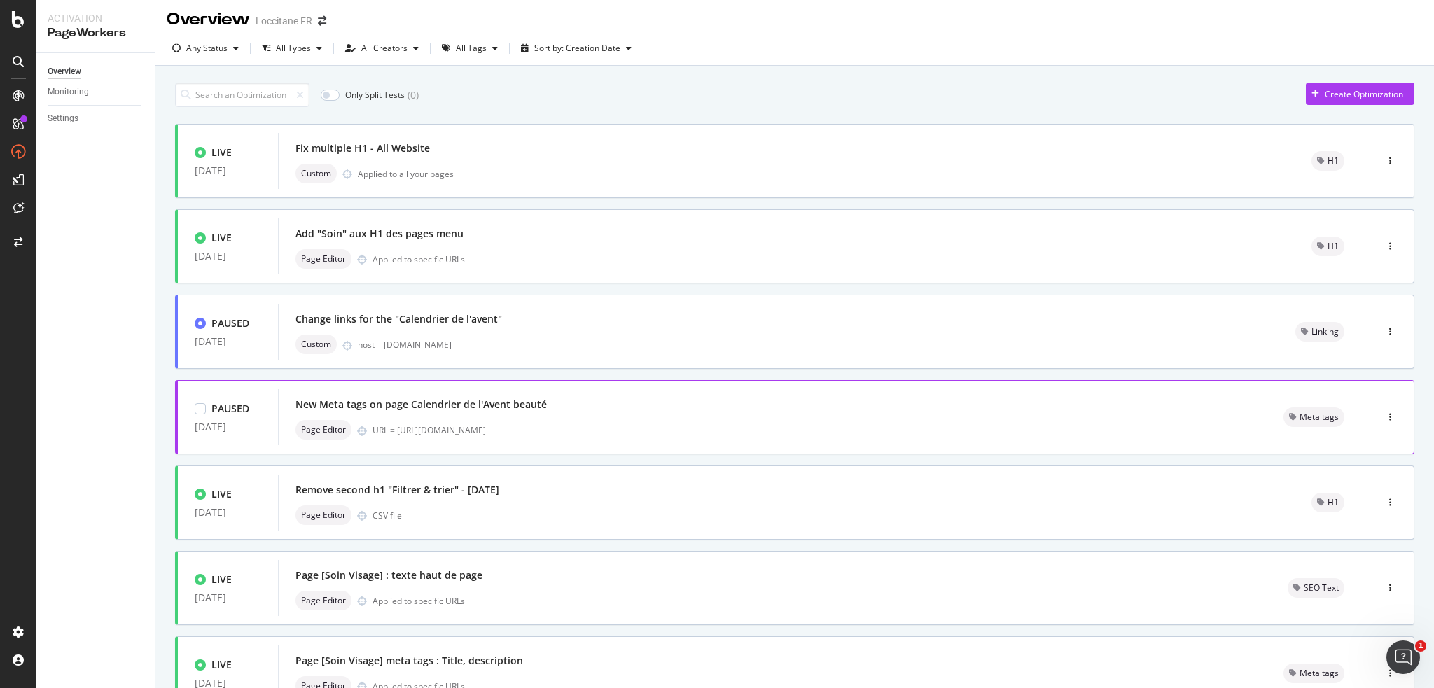
scroll to position [0, 0]
